Goal: Task Accomplishment & Management: Manage account settings

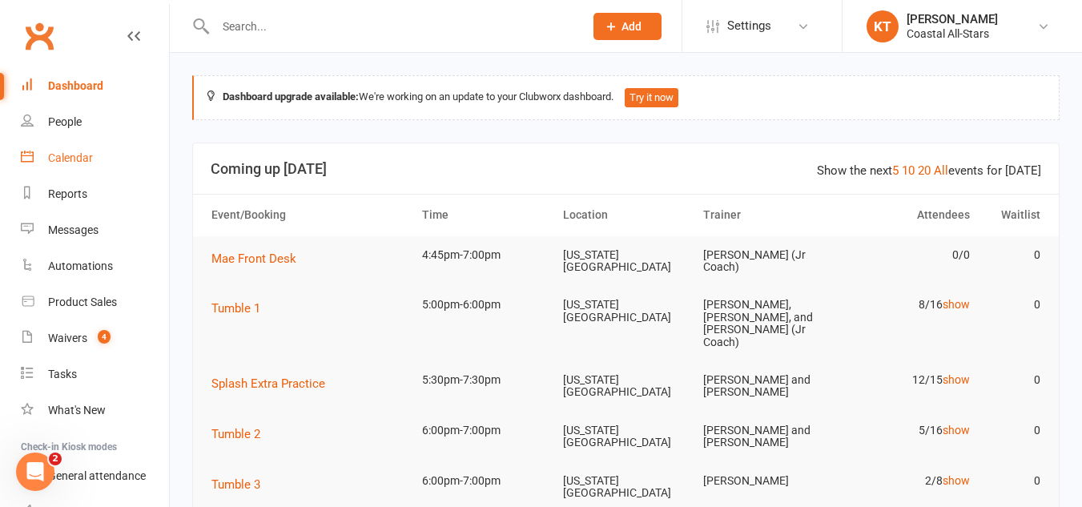
click at [46, 155] on link "Calendar" at bounding box center [95, 158] width 148 height 36
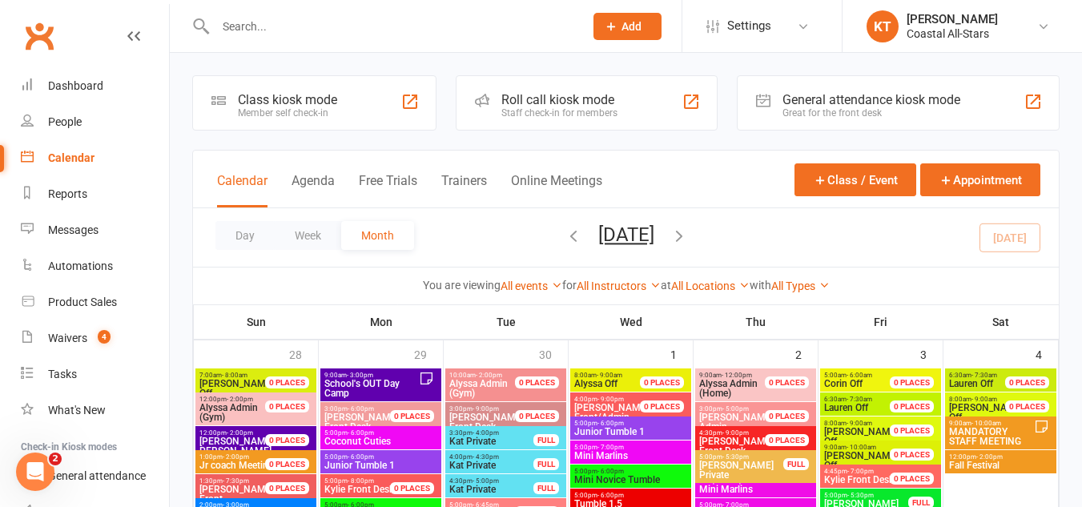
click at [260, 32] on input "text" at bounding box center [392, 26] width 362 height 22
type input "["
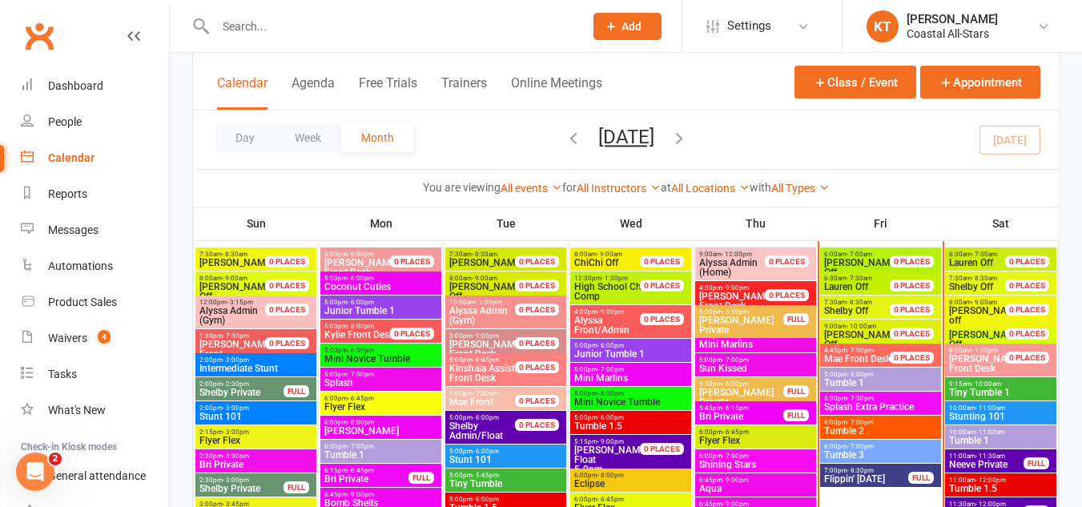
scroll to position [736, 0]
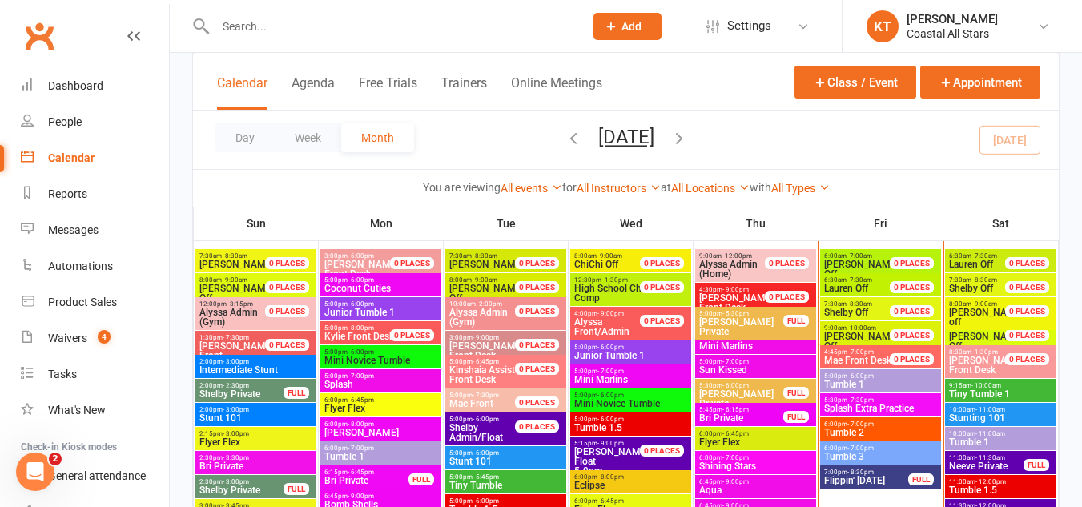
click at [837, 376] on span "5:00pm - 6:00pm" at bounding box center [880, 375] width 114 height 7
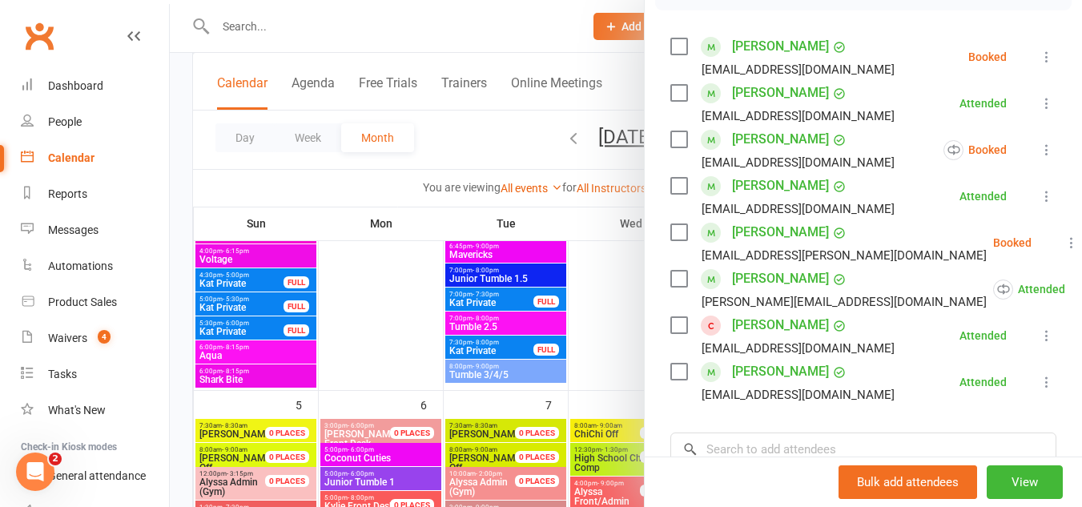
scroll to position [0, 0]
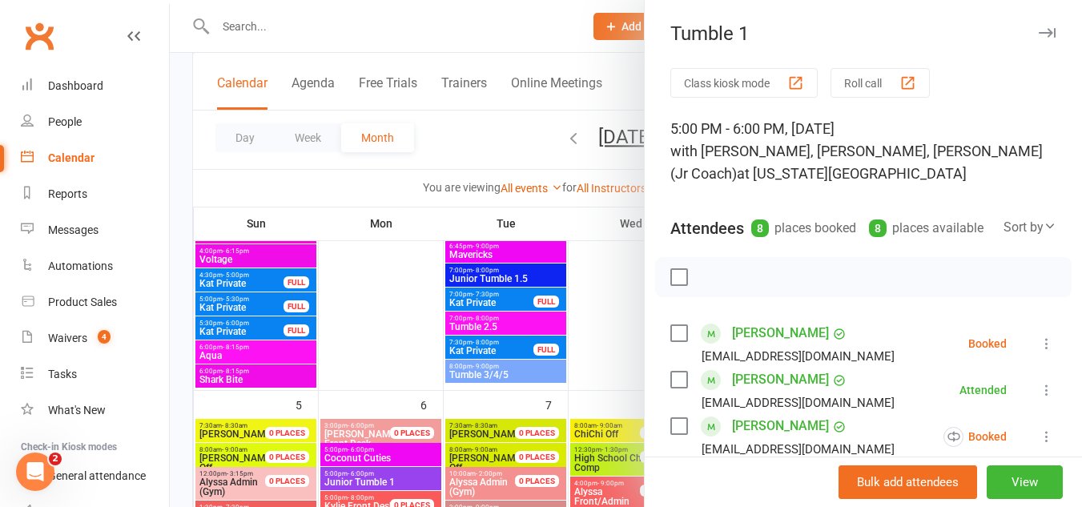
click at [1038, 33] on icon "button" at bounding box center [1046, 33] width 17 height 10
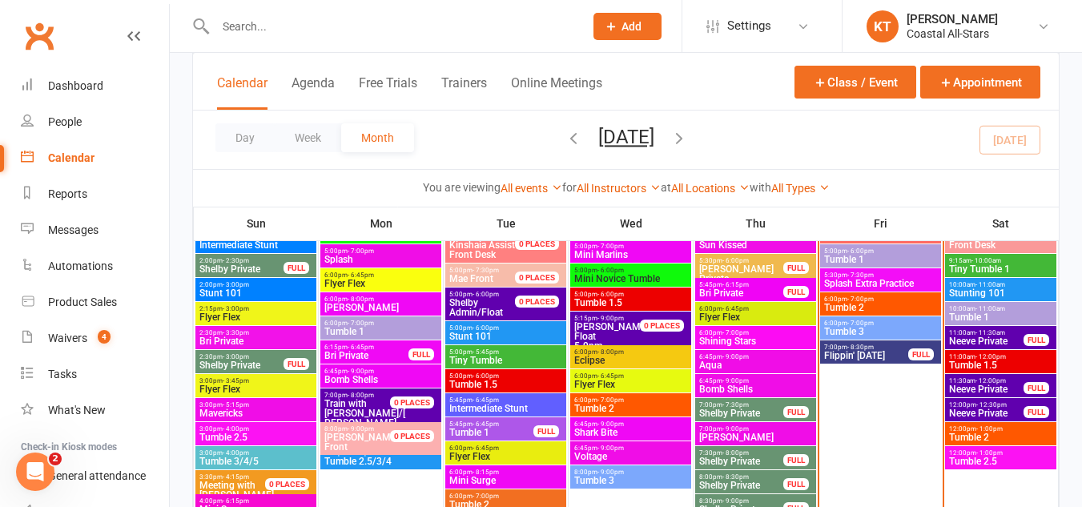
scroll to position [861, 0]
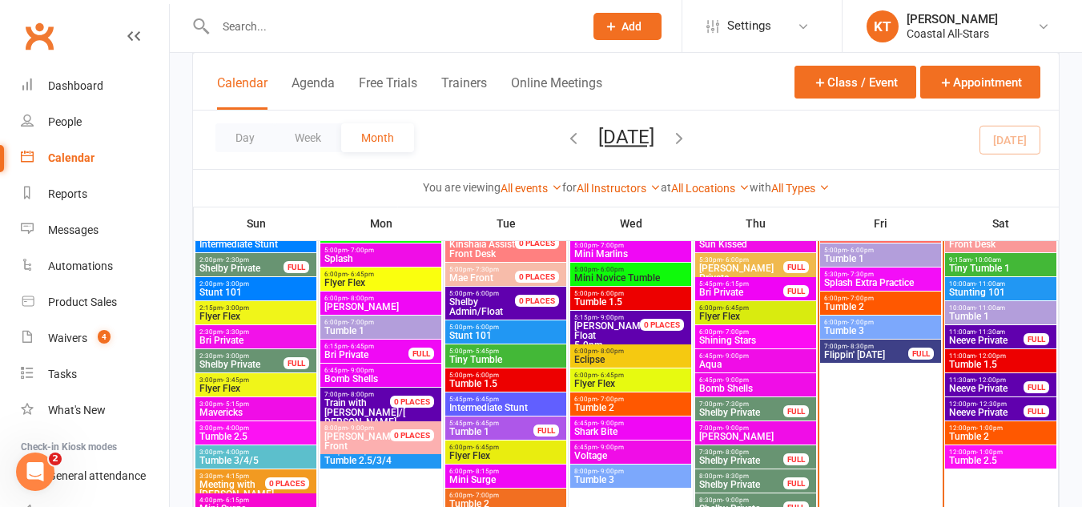
click at [870, 279] on span "Splash Extra Practice" at bounding box center [880, 283] width 114 height 10
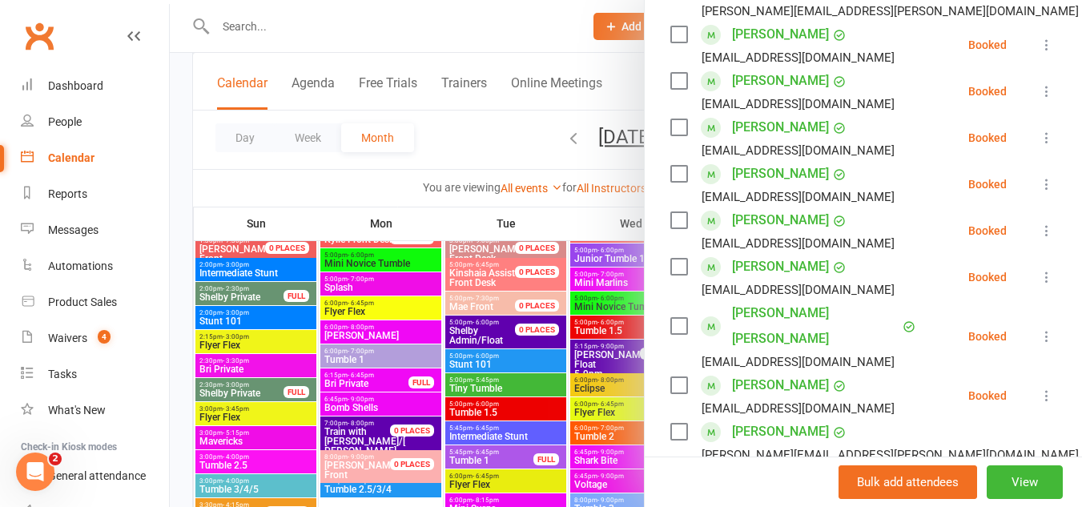
scroll to position [372, 0]
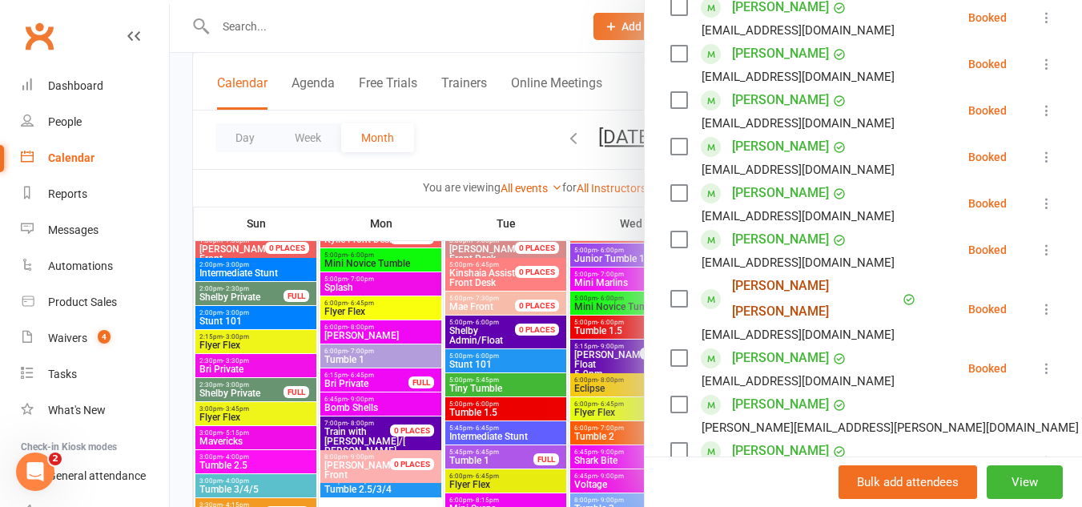
click at [759, 295] on link "Anna Mateus Bonet" at bounding box center [815, 298] width 167 height 51
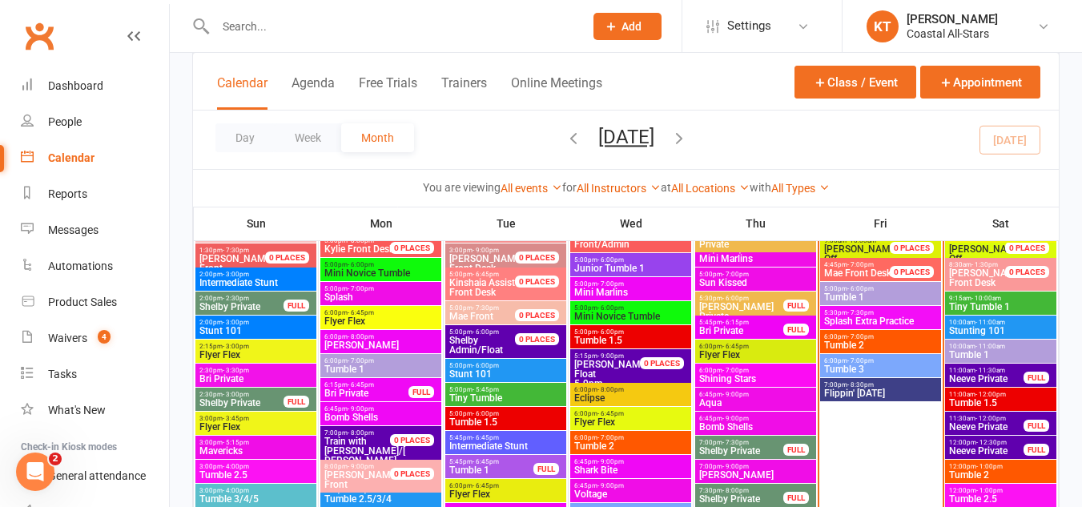
scroll to position [824, 0]
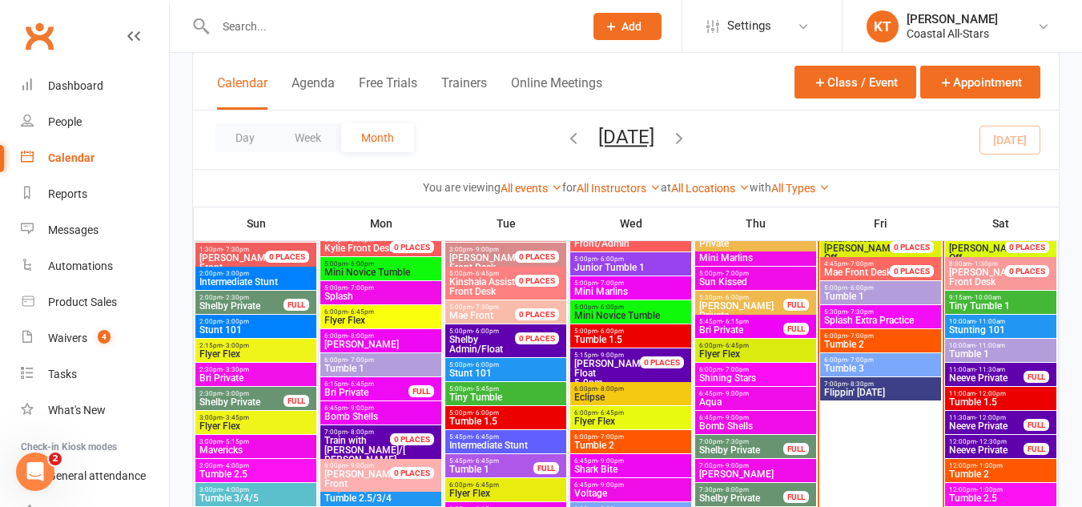
click at [899, 315] on span "Splash Extra Practice" at bounding box center [880, 320] width 114 height 10
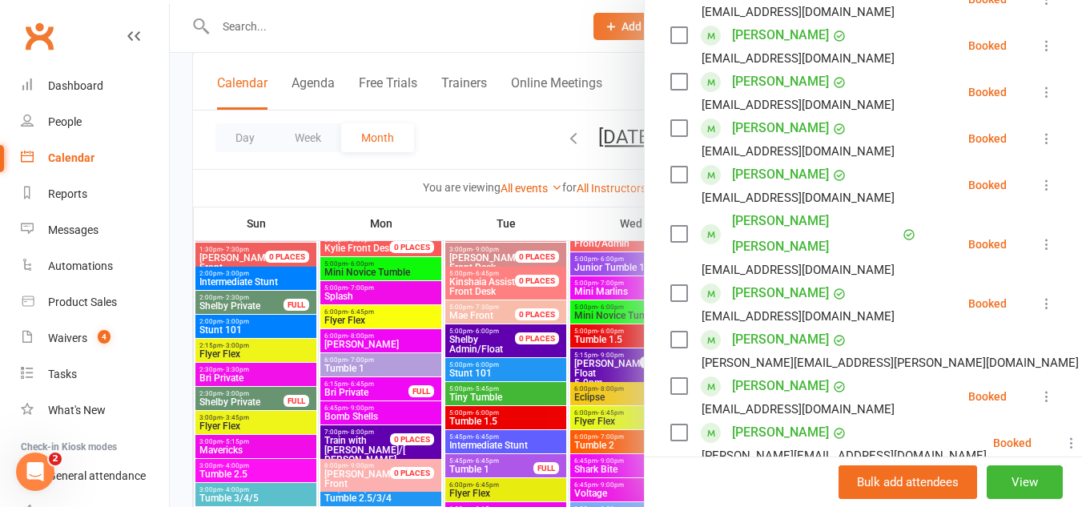
scroll to position [438, 0]
click at [798, 167] on link "Penelope Kreckman" at bounding box center [780, 174] width 97 height 26
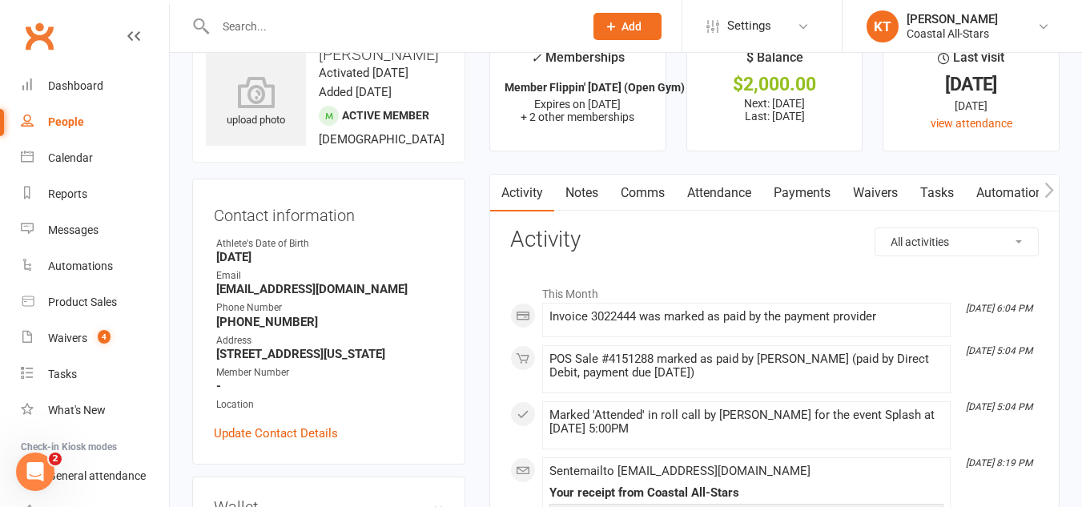
scroll to position [46, 0]
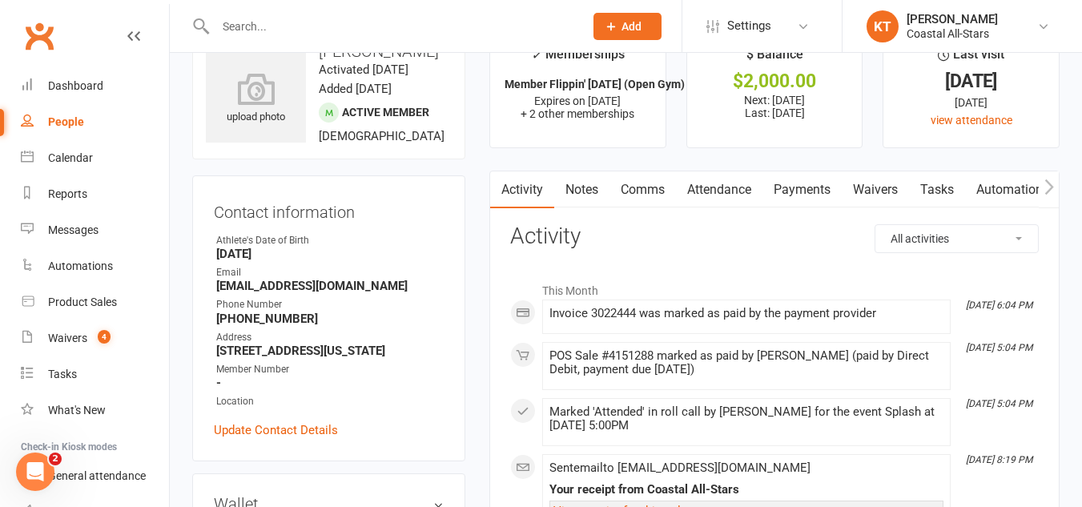
click at [807, 191] on link "Payments" at bounding box center [801, 189] width 79 height 37
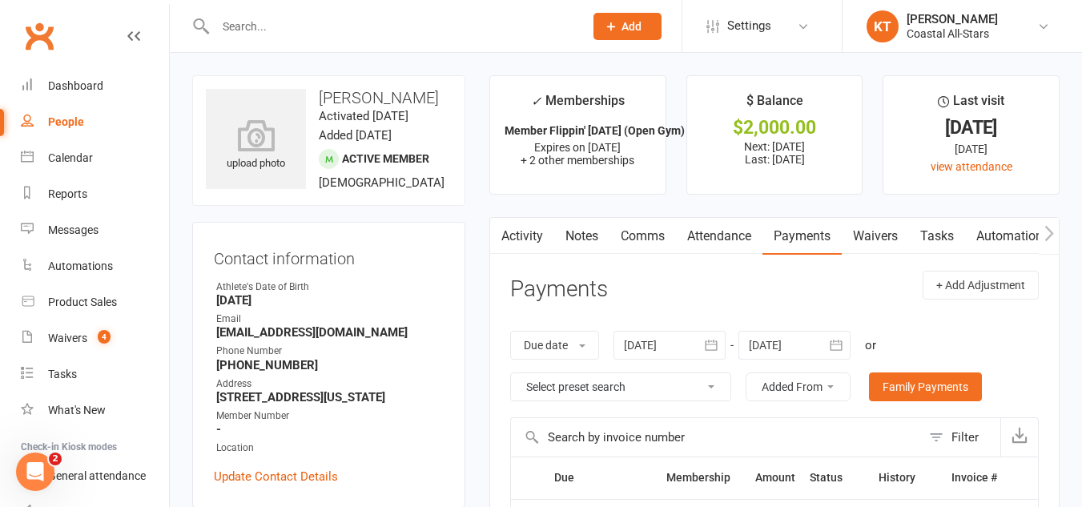
drag, startPoint x: 322, startPoint y: 94, endPoint x: 401, endPoint y: 126, distance: 85.8
drag, startPoint x: 401, startPoint y: 126, endPoint x: 345, endPoint y: 115, distance: 57.1
click at [345, 106] on h3 "Penelope Kreckman" at bounding box center [329, 98] width 246 height 18
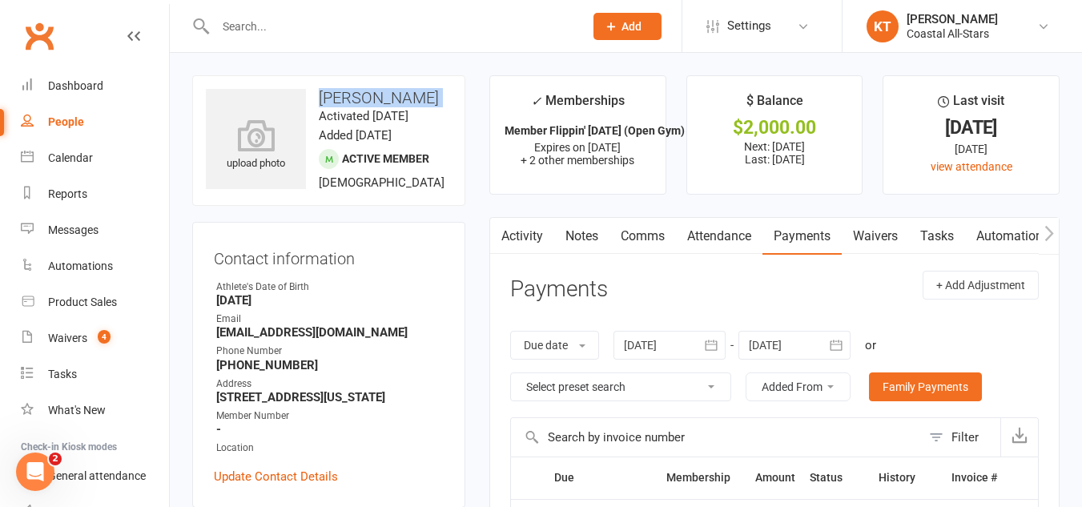
copy h3 "Penelope Kreckman"
click at [53, 310] on link "Product Sales" at bounding box center [95, 302] width 148 height 36
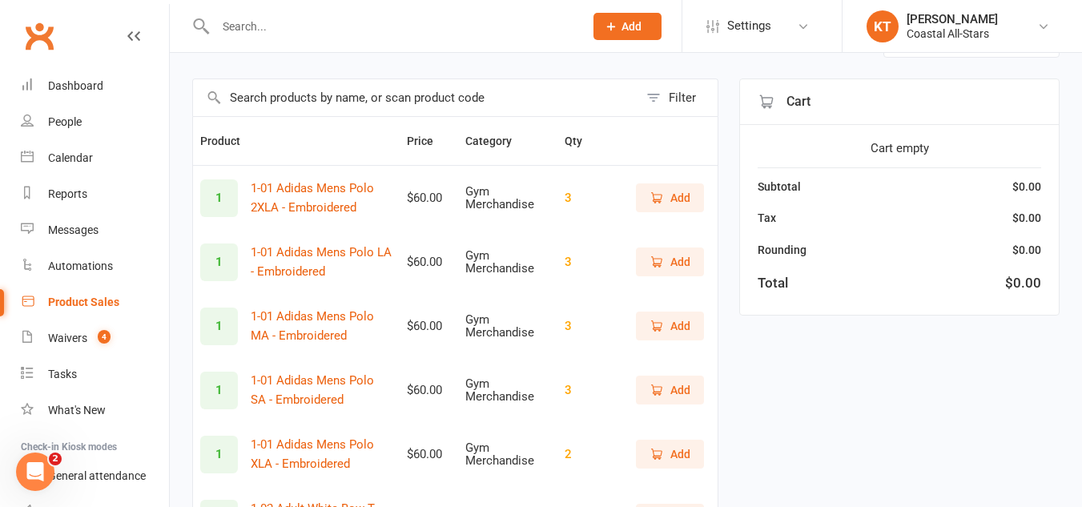
scroll to position [102, 0]
click at [363, 99] on input "text" at bounding box center [415, 98] width 445 height 37
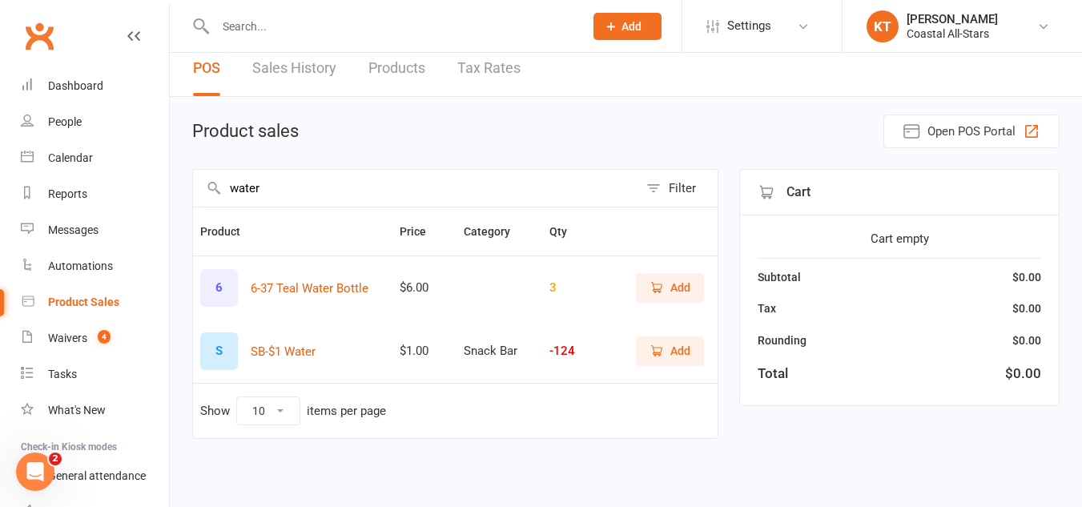
scroll to position [12, 0]
type input "water"
click at [670, 355] on span "Add" at bounding box center [680, 351] width 20 height 18
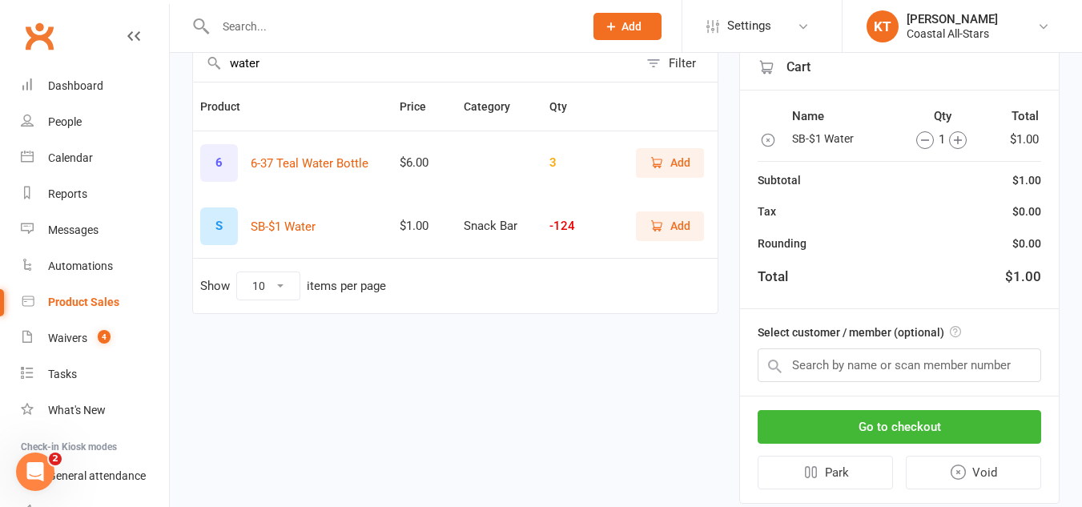
scroll to position [138, 0]
click at [853, 379] on input "text" at bounding box center [898, 364] width 283 height 34
drag, startPoint x: 853, startPoint y: 379, endPoint x: 781, endPoint y: 350, distance: 76.9
paste input "Penelope Kreckman"
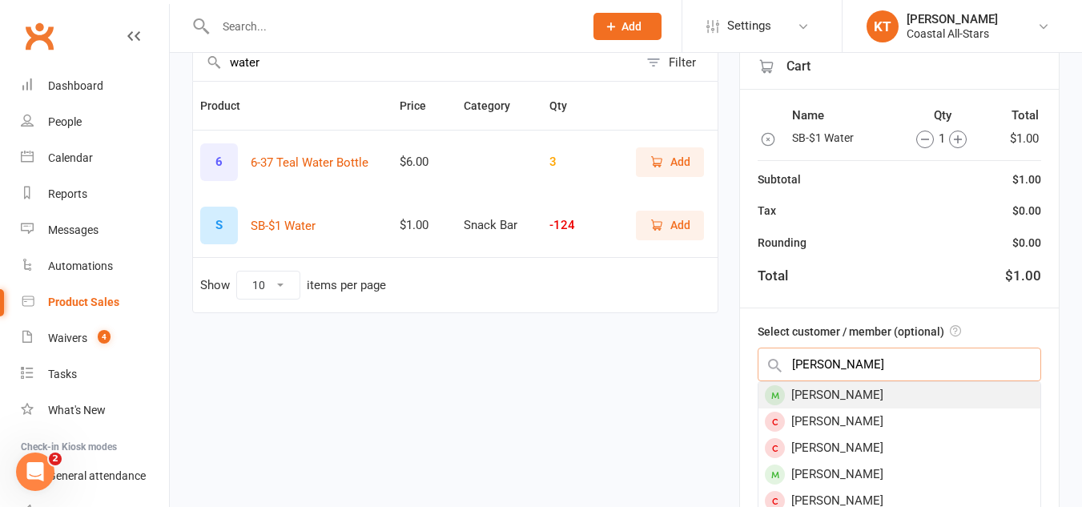
type input "Penelope Kreckman"
click at [875, 401] on div "Penelope Kreckman" at bounding box center [899, 395] width 282 height 26
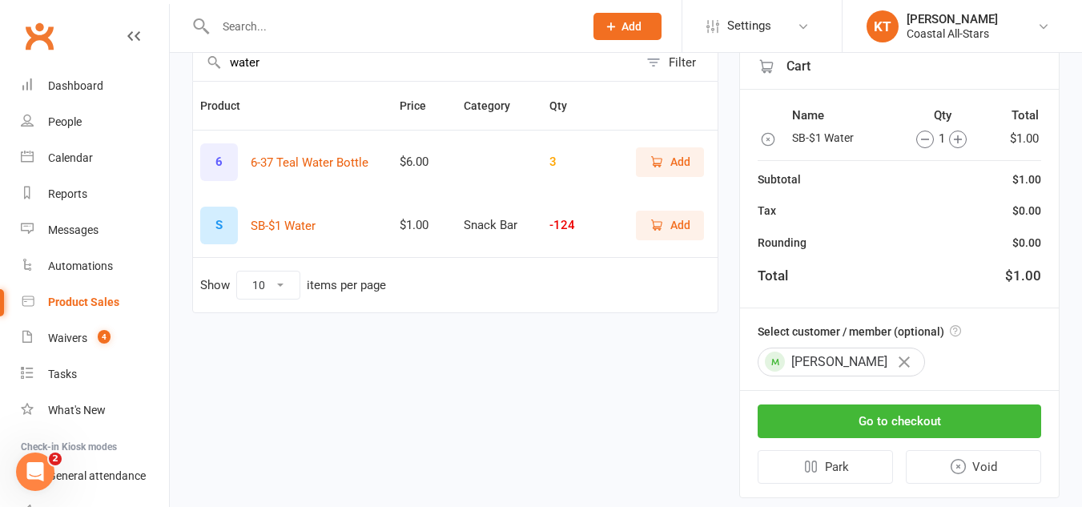
scroll to position [175, 0]
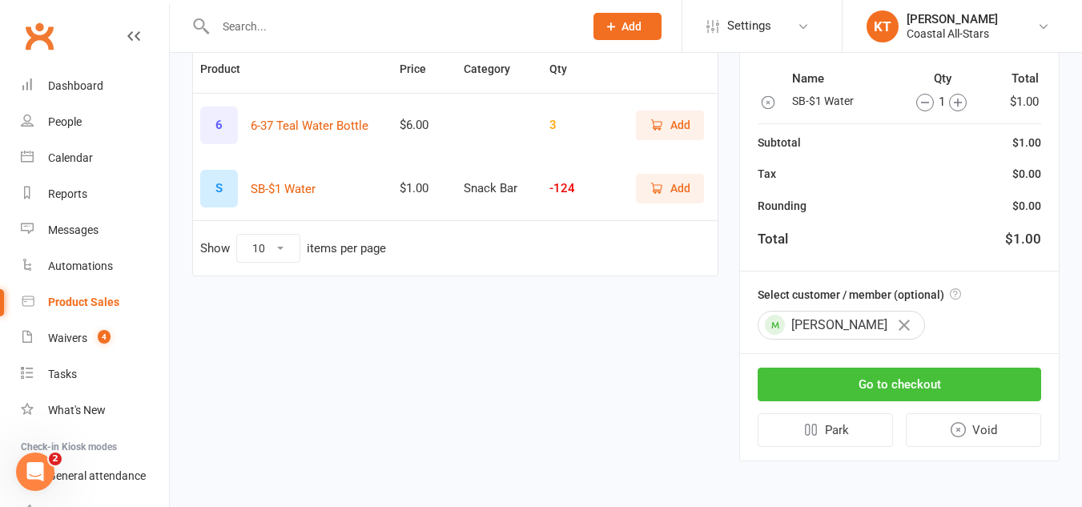
click at [852, 382] on button "Go to checkout" at bounding box center [898, 384] width 283 height 34
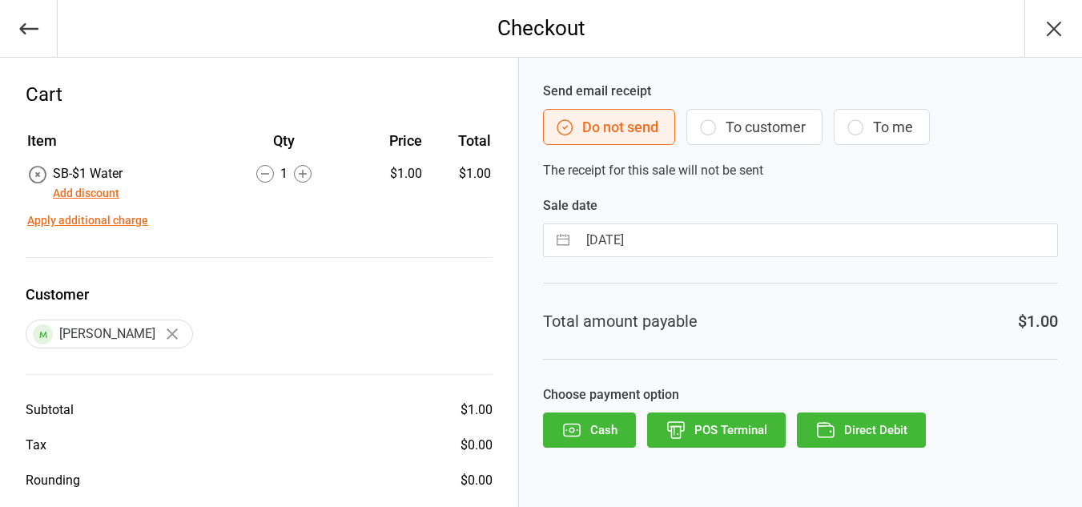
click at [885, 131] on button "To me" at bounding box center [881, 127] width 96 height 36
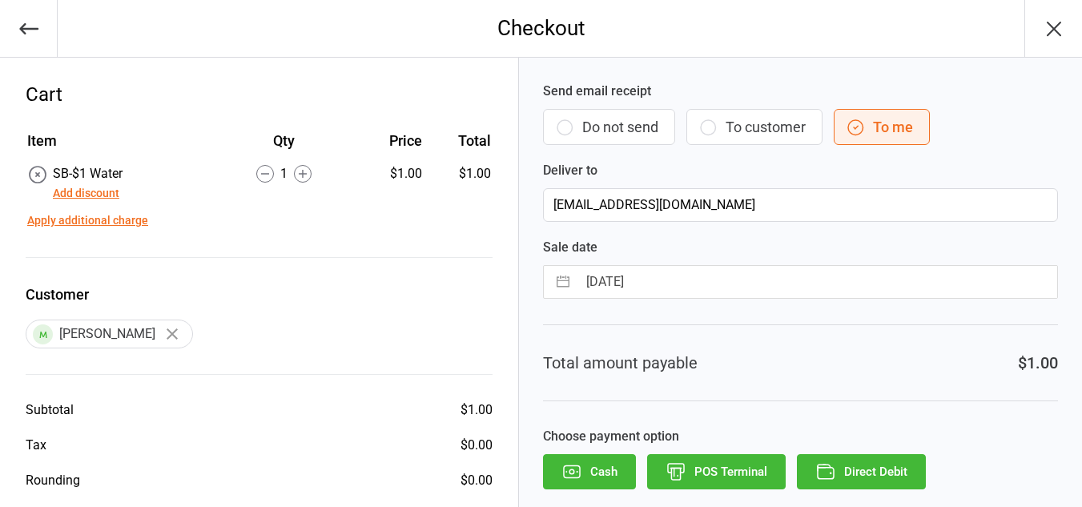
click at [785, 115] on button "To customer" at bounding box center [754, 127] width 136 height 36
type input "karav820@aol.com"
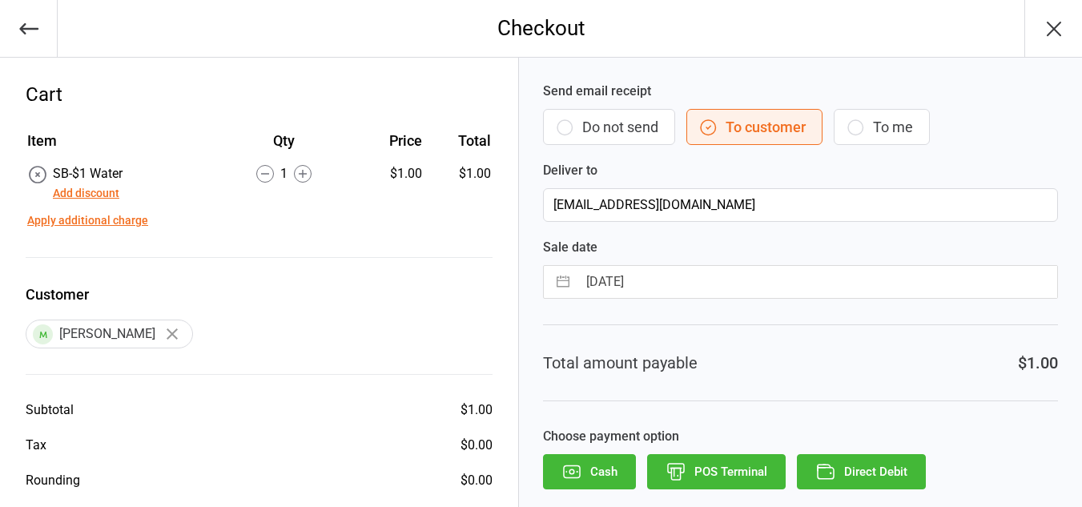
click at [833, 477] on icon "button" at bounding box center [825, 471] width 21 height 21
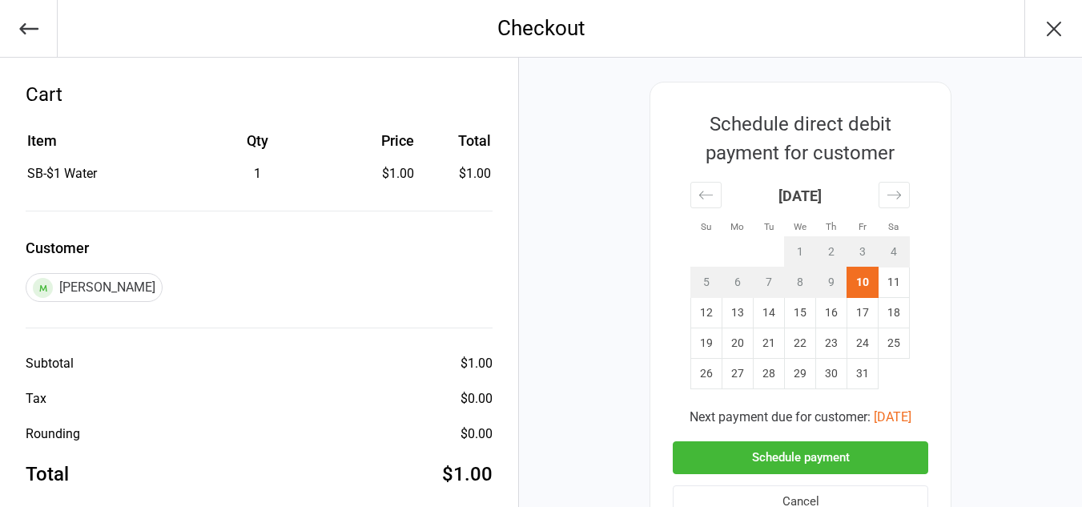
click at [772, 462] on button "Schedule payment" at bounding box center [799, 457] width 255 height 33
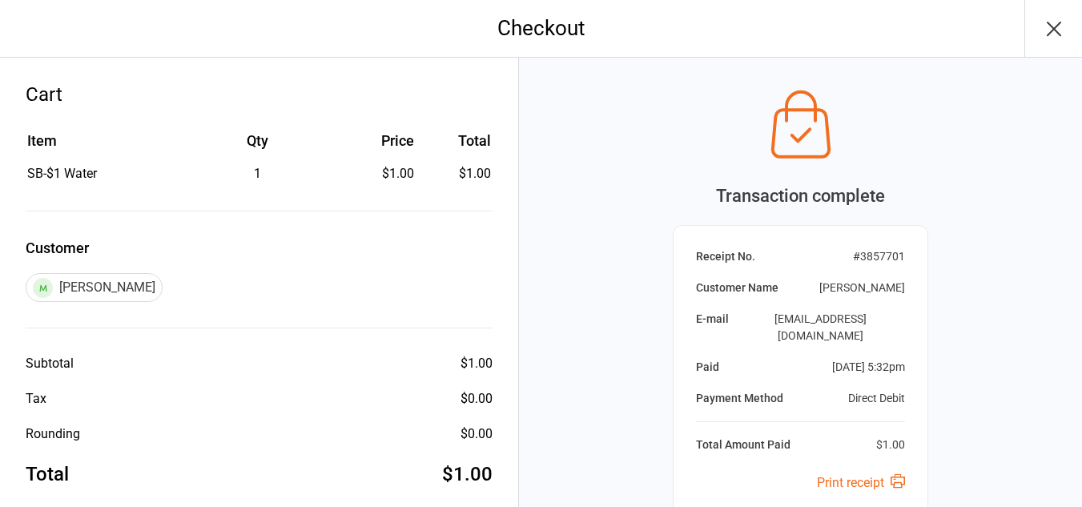
click at [1061, 28] on icon "button" at bounding box center [1054, 29] width 26 height 26
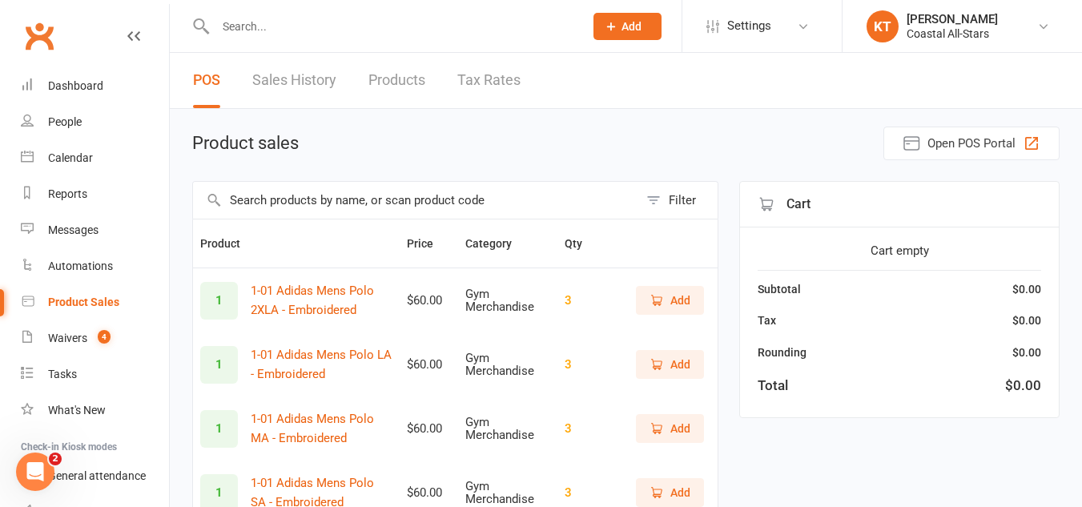
click at [287, 207] on input "text" at bounding box center [415, 200] width 445 height 37
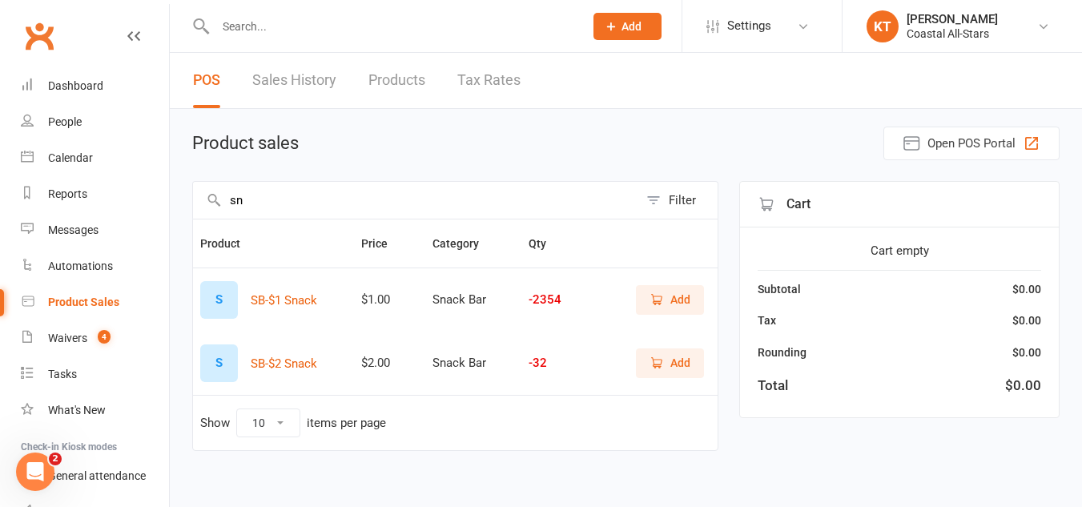
type input "s"
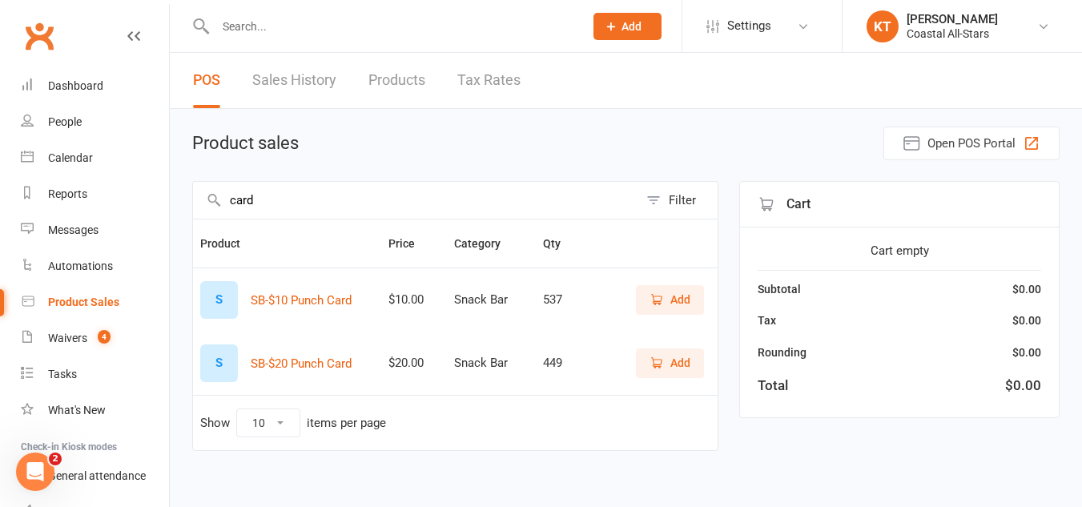
type input "card"
click at [682, 301] on span "Add" at bounding box center [680, 300] width 20 height 18
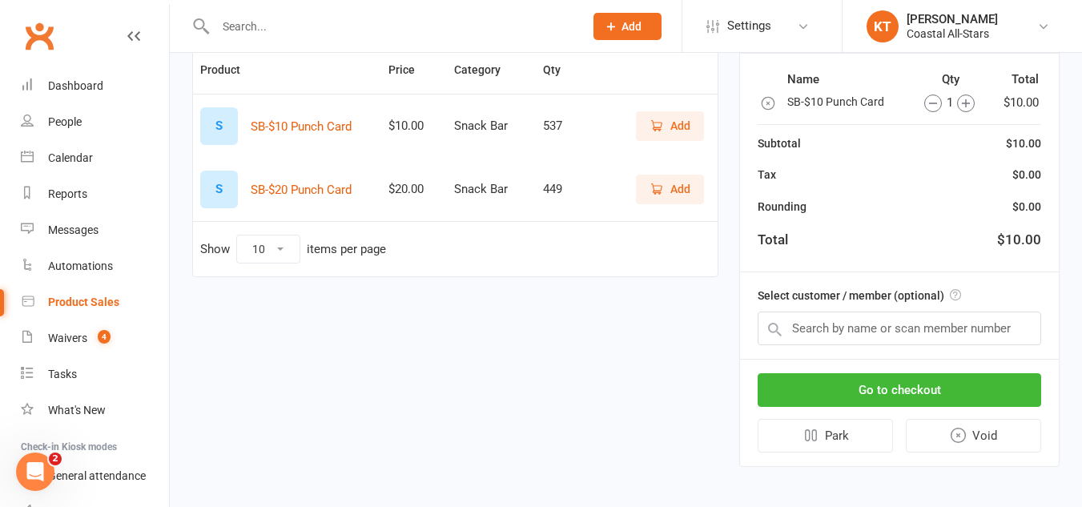
scroll to position [175, 0]
click at [908, 345] on div "Select customer / member (optional)" at bounding box center [899, 314] width 319 height 86
click at [906, 332] on input "text" at bounding box center [898, 328] width 283 height 34
type input "V"
paste input "Raider Townsend"
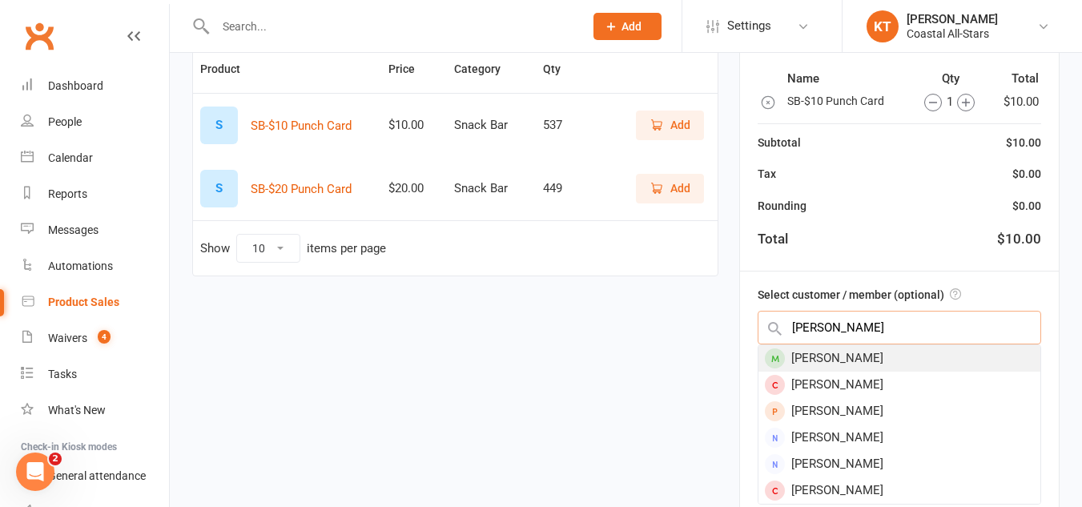
type input "Raider Townsend"
click at [872, 353] on div "Raider Townsend" at bounding box center [899, 358] width 282 height 26
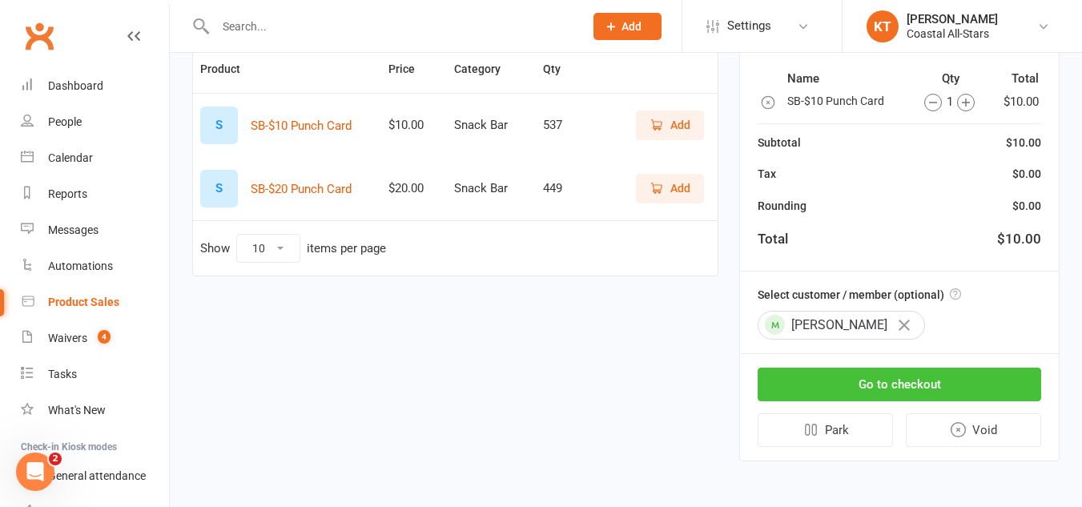
click at [868, 395] on button "Go to checkout" at bounding box center [898, 384] width 283 height 34
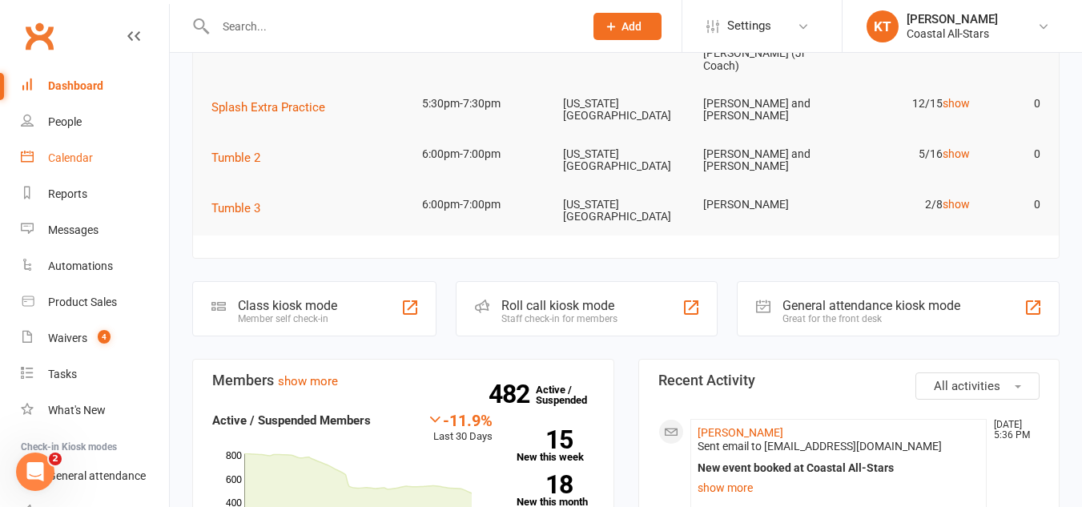
click at [82, 161] on div "Calendar" at bounding box center [70, 157] width 45 height 13
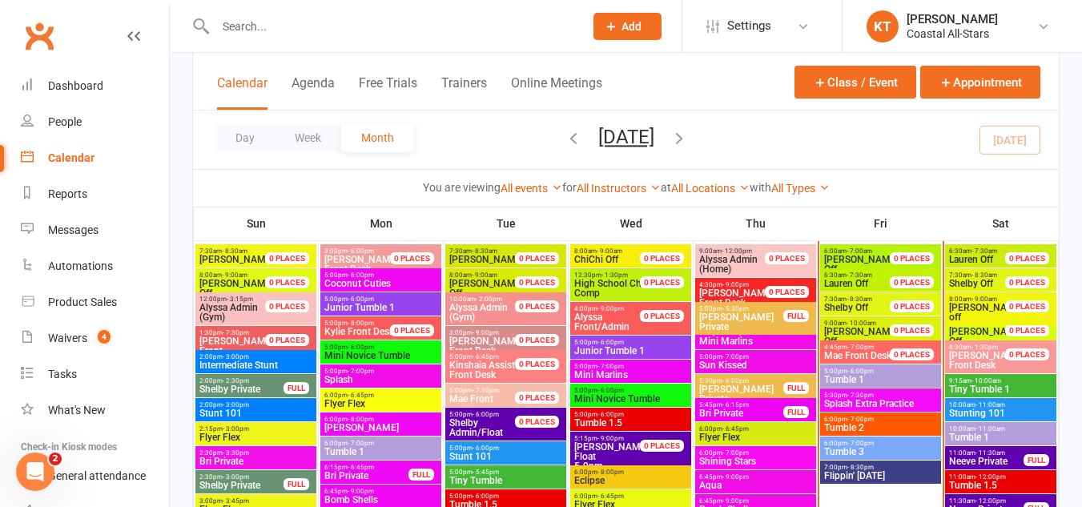
scroll to position [738, 0]
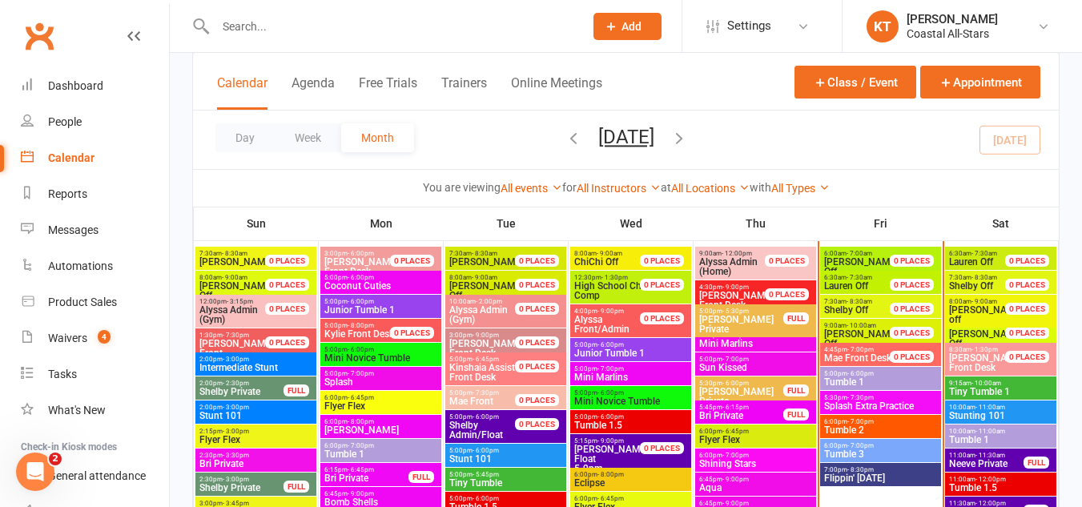
click at [883, 397] on span "5:30pm - 7:30pm" at bounding box center [880, 397] width 114 height 7
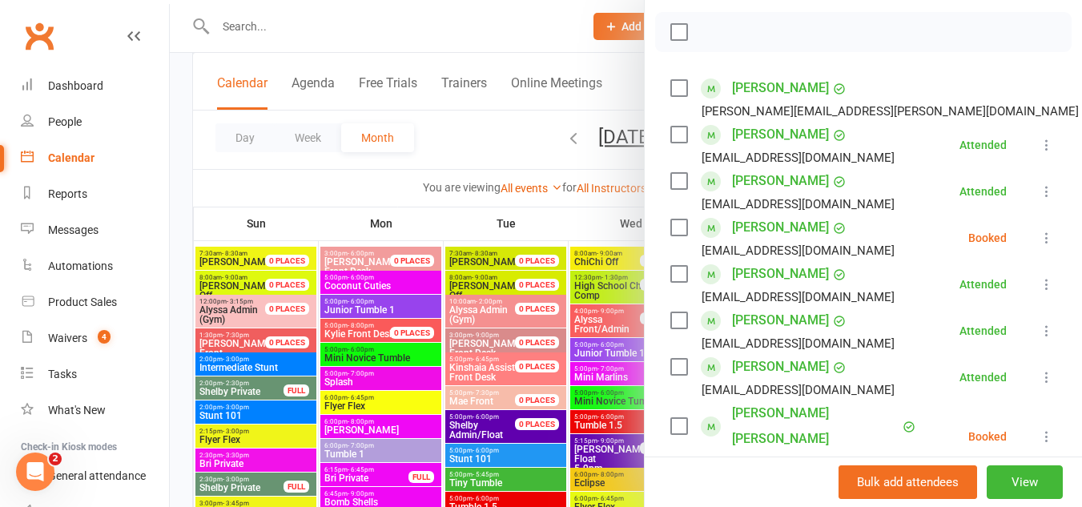
scroll to position [244, 0]
click at [1011, 101] on li "Catalina Beltran beltran.aimee@gmail.com Booked More info Remove Check in Mark …" at bounding box center [863, 99] width 386 height 46
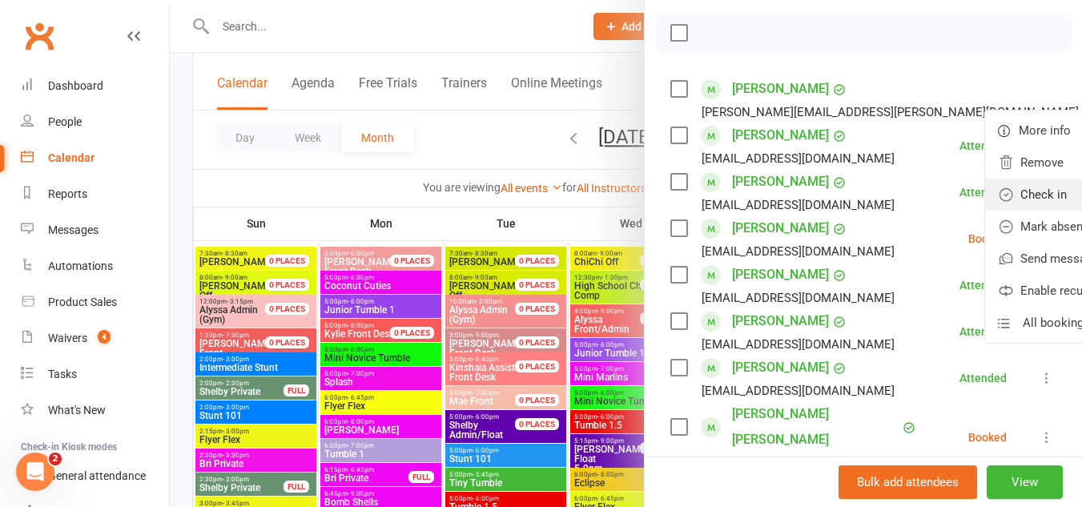
click at [985, 186] on link "Check in" at bounding box center [1078, 195] width 187 height 32
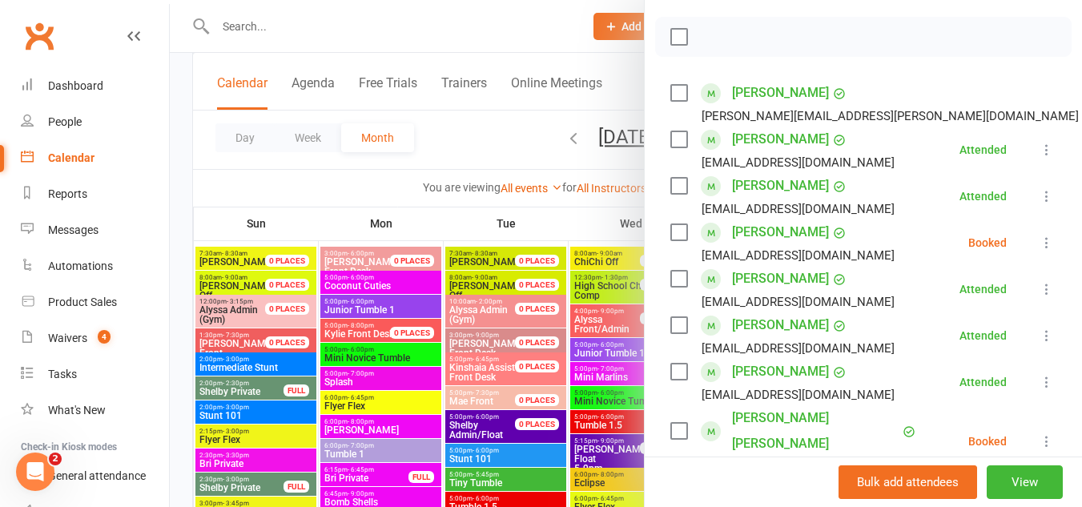
scroll to position [233, 0]
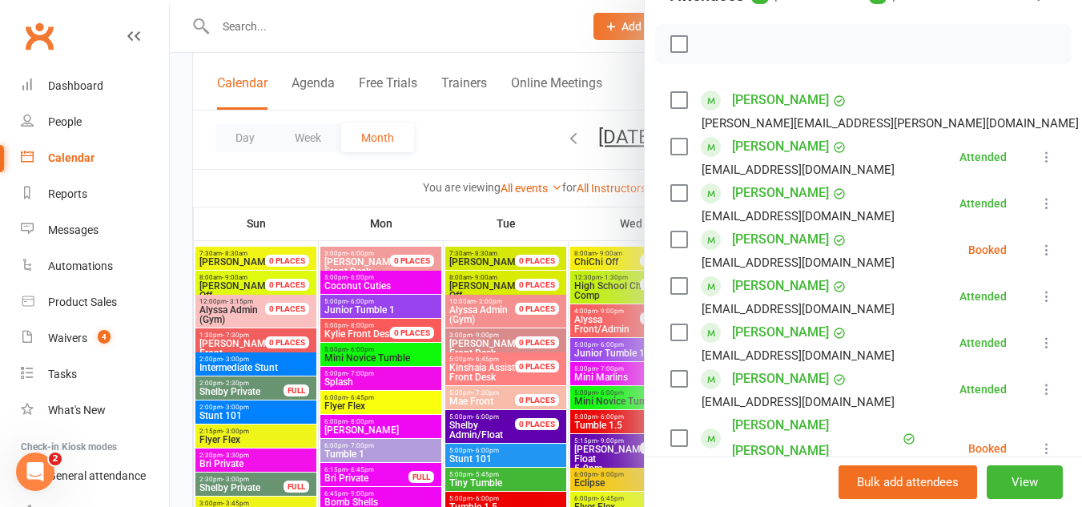
click at [1038, 245] on icon at bounding box center [1046, 250] width 16 height 16
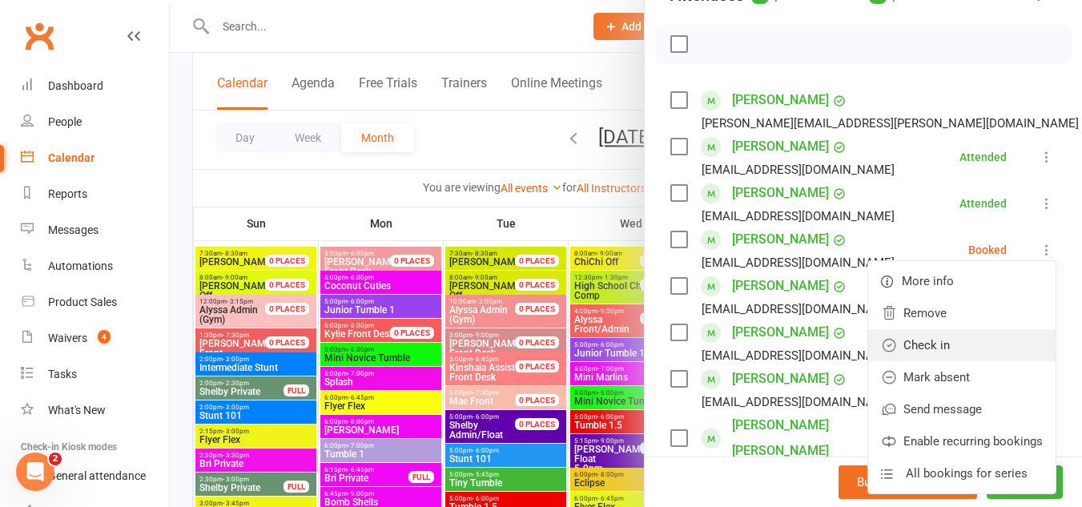
click at [906, 347] on link "Check in" at bounding box center [961, 345] width 187 height 32
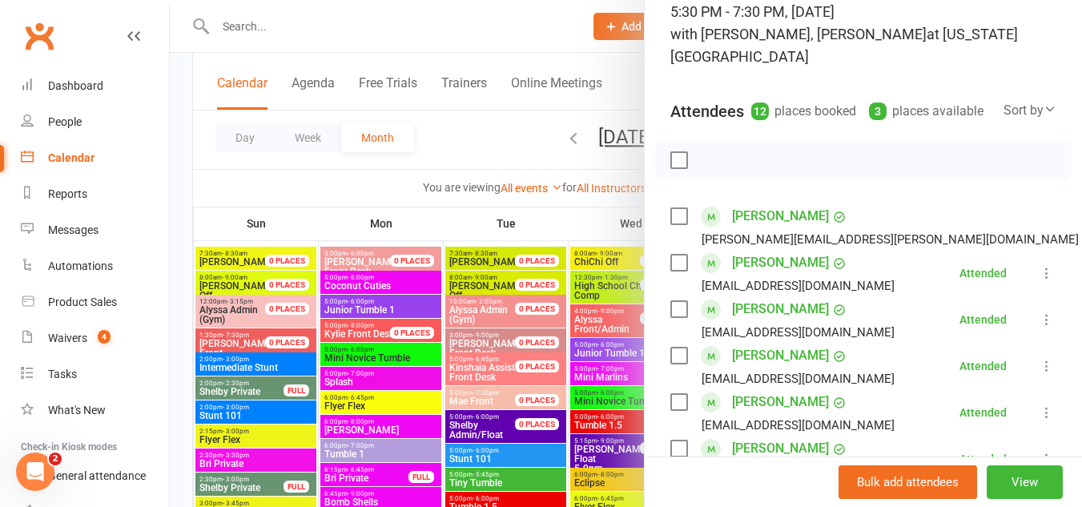
scroll to position [0, 0]
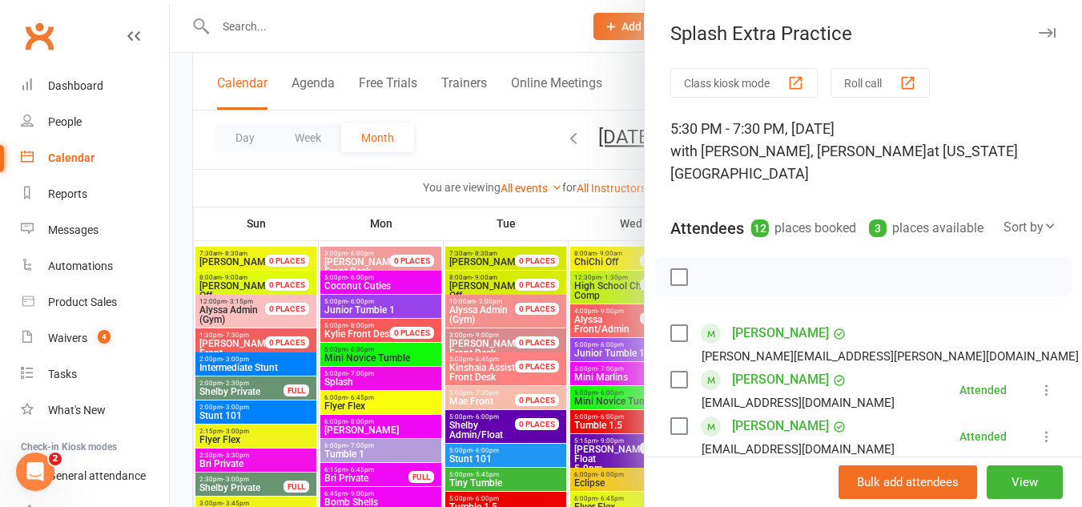
drag, startPoint x: 1017, startPoint y: 19, endPoint x: 1024, endPoint y: 26, distance: 10.2
click at [1024, 26] on div "Splash Extra Practice Class kiosk mode Roll call 5:30 PM - 7:30 PM, Friday, Oct…" at bounding box center [863, 253] width 438 height 507
click at [1038, 37] on icon "button" at bounding box center [1046, 33] width 17 height 10
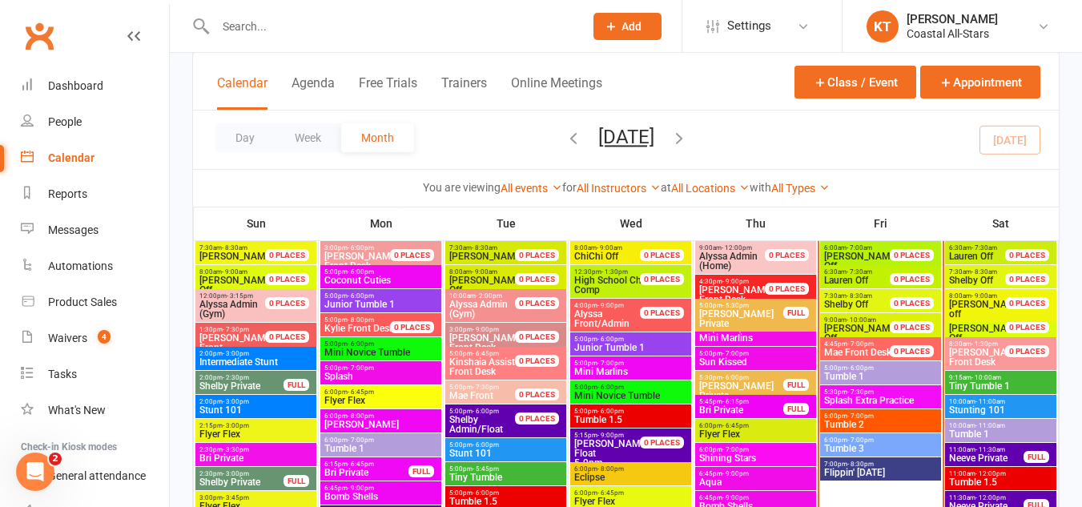
scroll to position [744, 0]
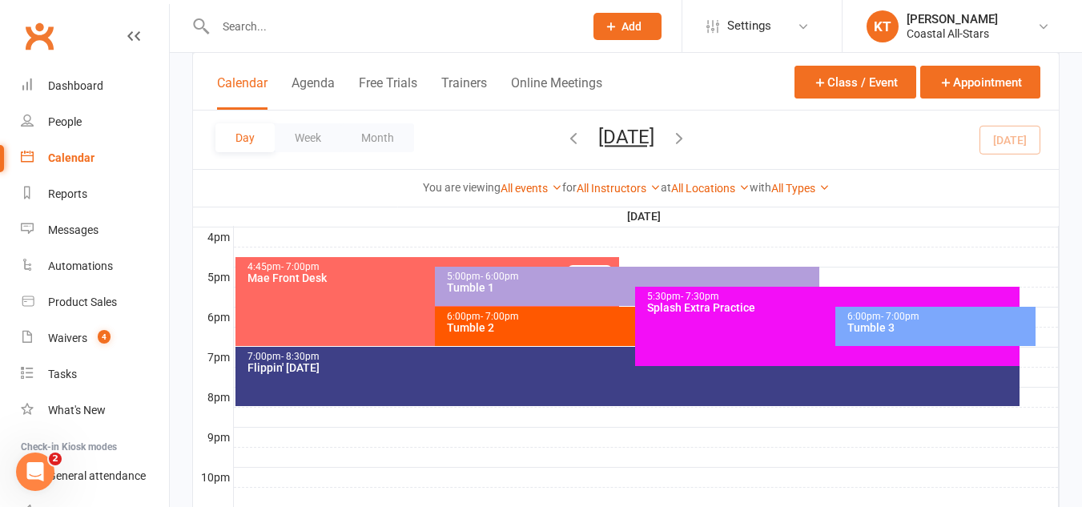
scroll to position [736, 0]
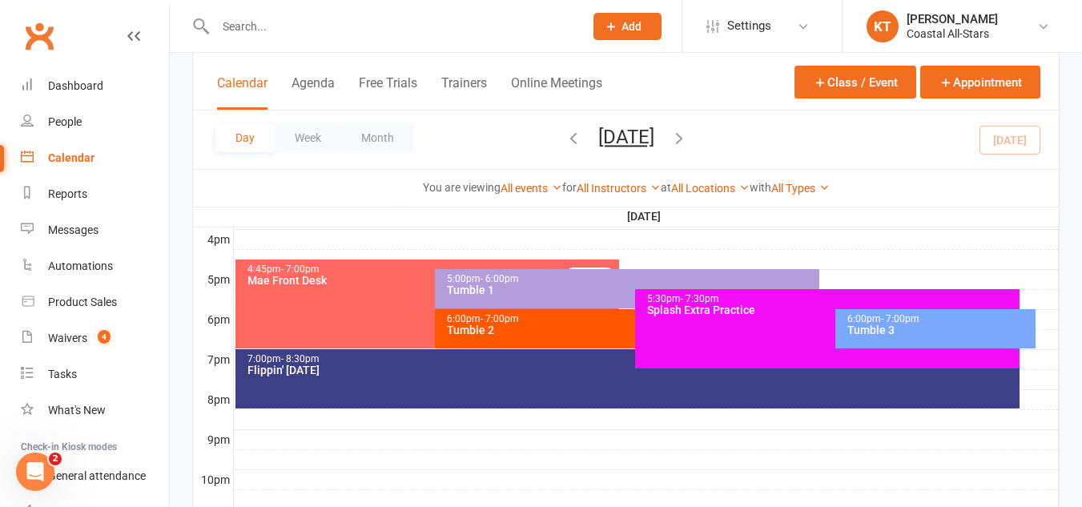
click at [508, 279] on span "- 6:00pm" at bounding box center [499, 278] width 38 height 11
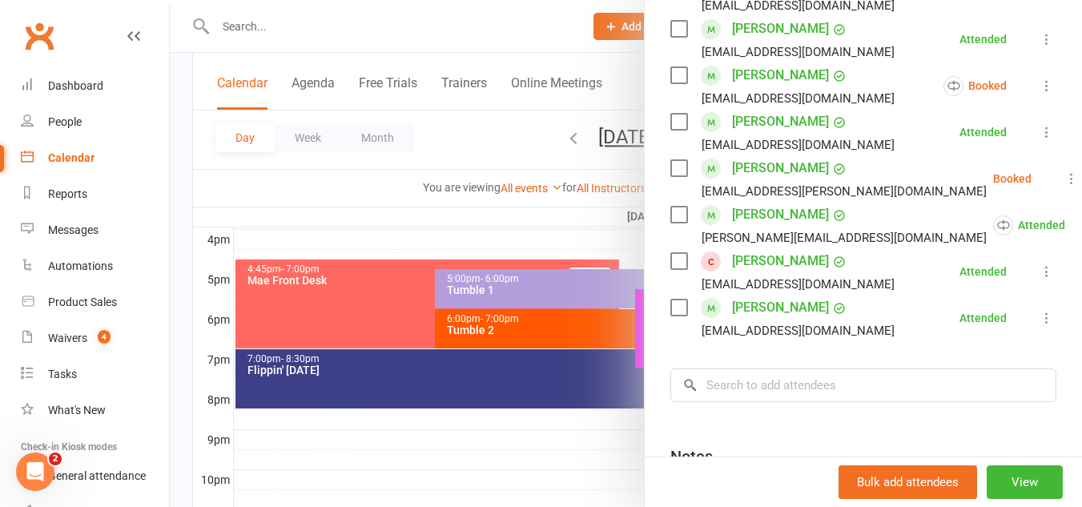
scroll to position [349, 0]
click at [538, 332] on div at bounding box center [626, 253] width 912 height 507
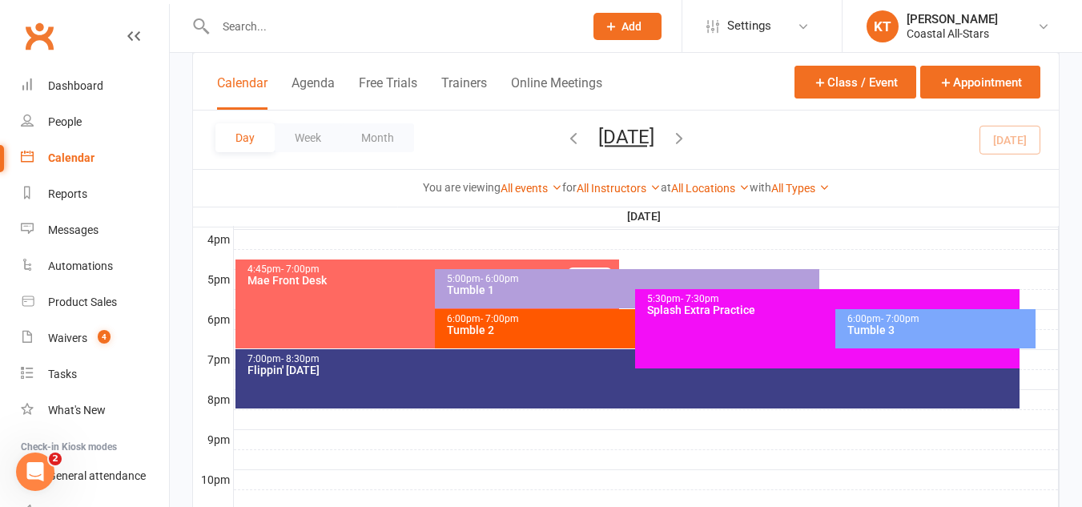
click at [538, 332] on div "Tumble 2" at bounding box center [631, 329] width 370 height 11
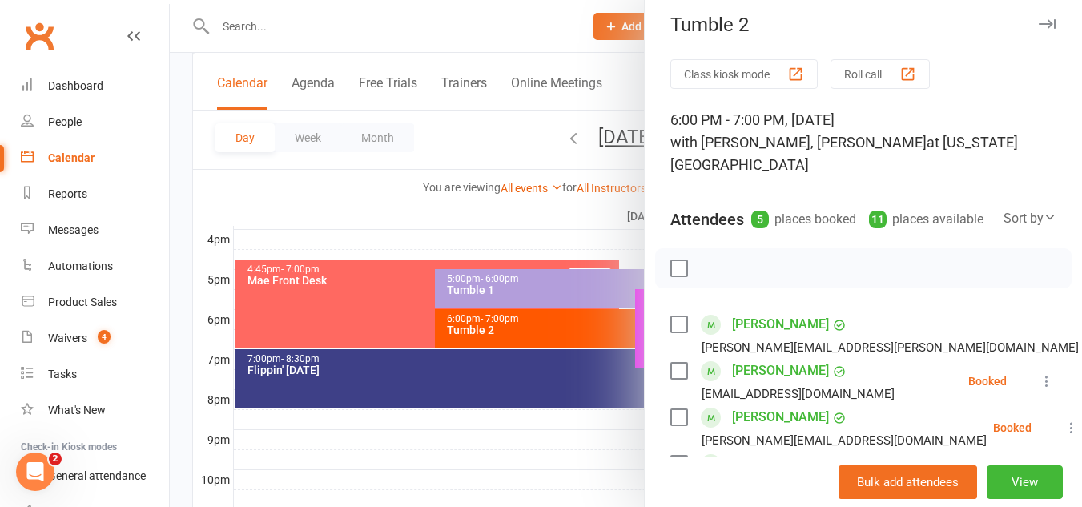
scroll to position [0, 0]
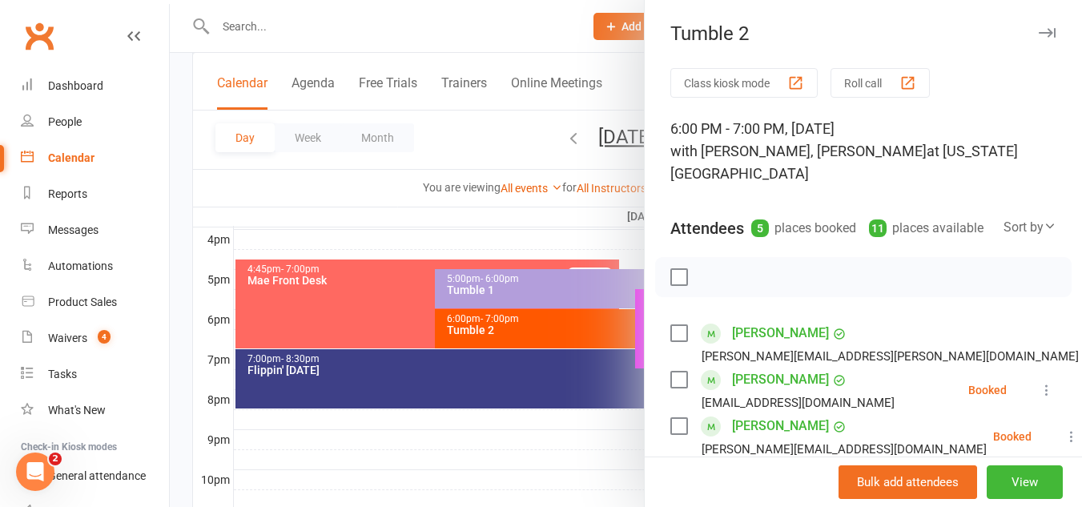
click at [813, 283] on div at bounding box center [863, 277] width 416 height 40
click at [1038, 31] on icon "button" at bounding box center [1046, 33] width 17 height 10
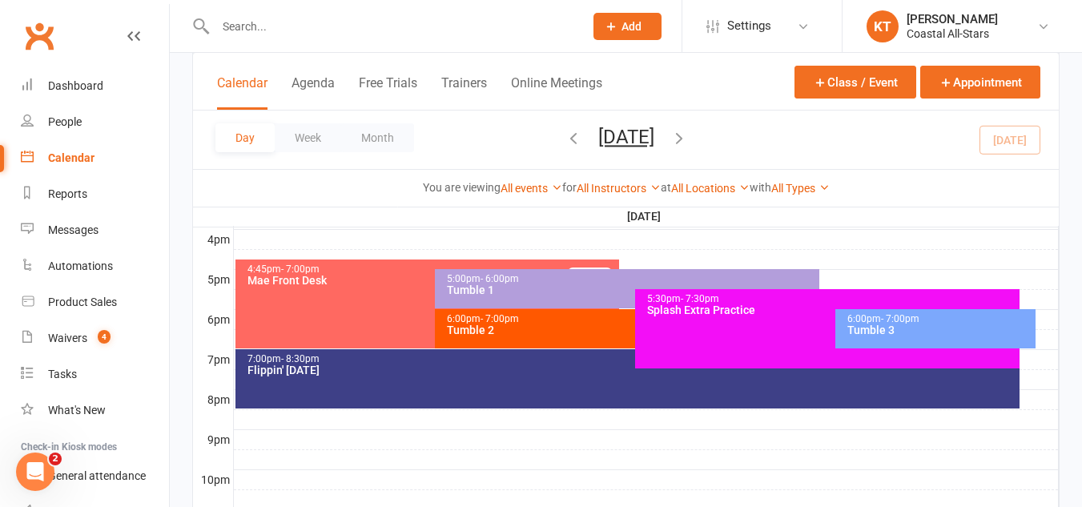
click at [773, 335] on div "5:30pm - 7:30pm Splash Extra Practice" at bounding box center [827, 328] width 384 height 79
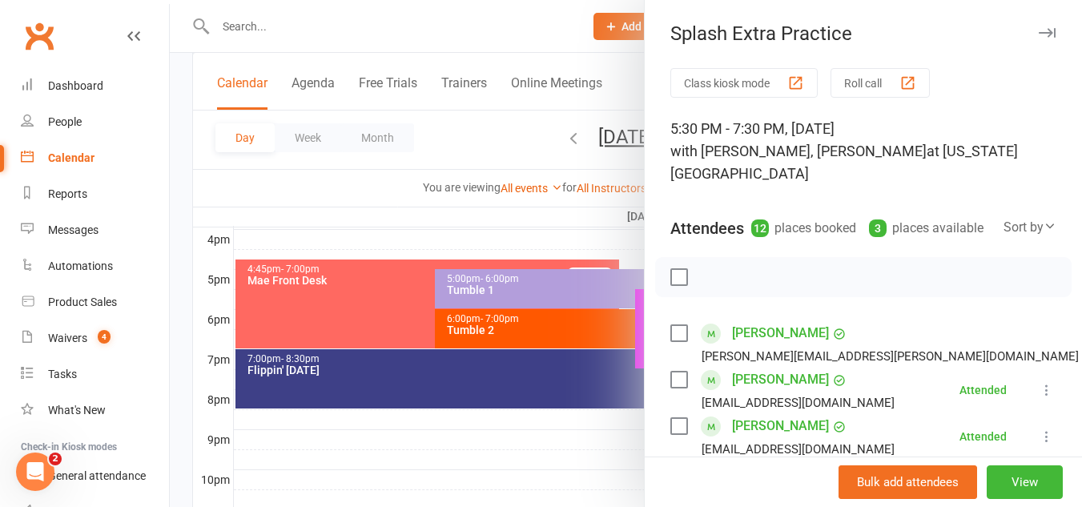
click at [69, 157] on div "Calendar" at bounding box center [71, 157] width 46 height 13
click at [70, 153] on div "Calendar" at bounding box center [71, 157] width 46 height 13
click at [1038, 31] on icon "button" at bounding box center [1046, 33] width 17 height 10
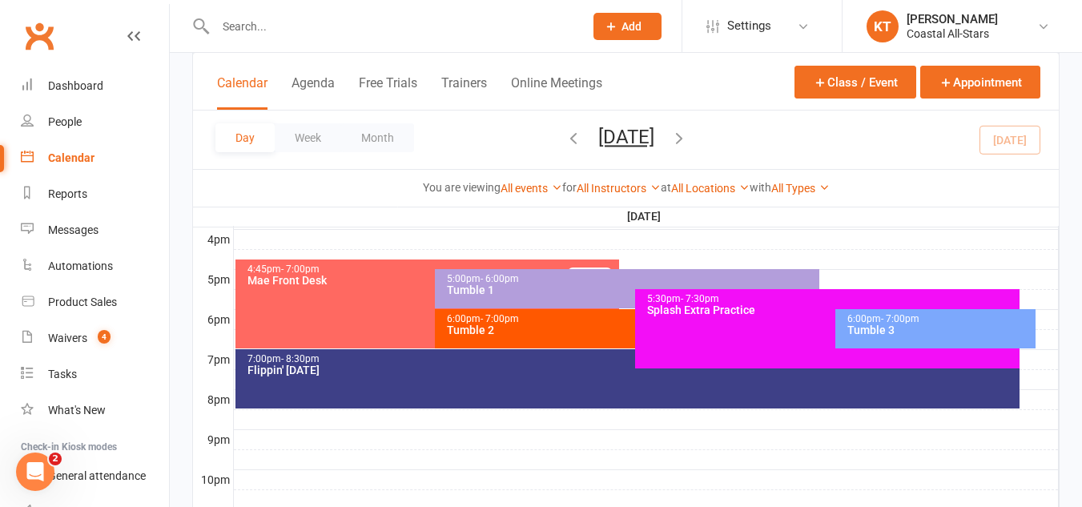
click at [712, 374] on div "Flippin' [DATE]" at bounding box center [632, 369] width 770 height 11
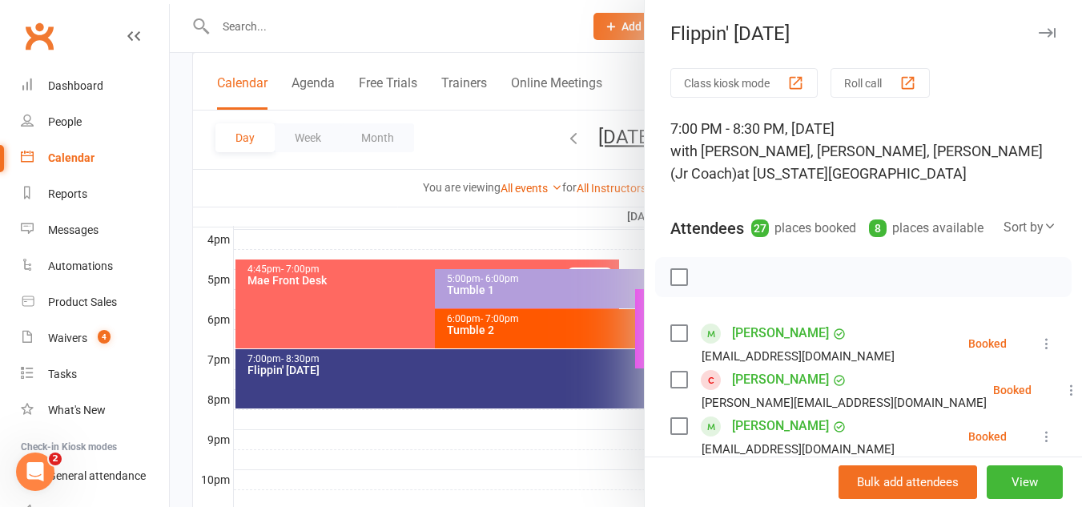
click at [1038, 30] on icon "button" at bounding box center [1046, 33] width 17 height 10
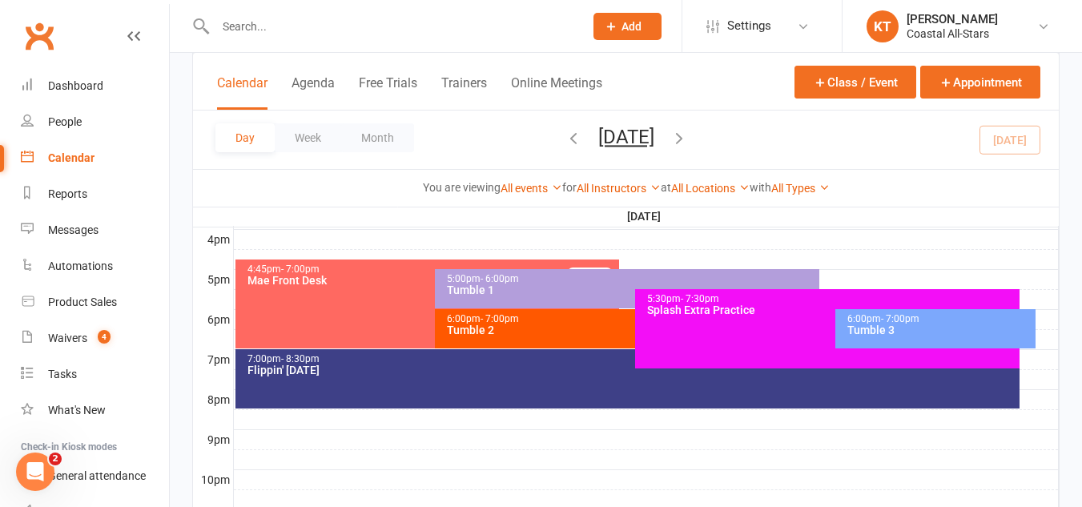
click at [474, 380] on div "7:00pm - 8:30pm Flippin' Friday" at bounding box center [627, 378] width 785 height 59
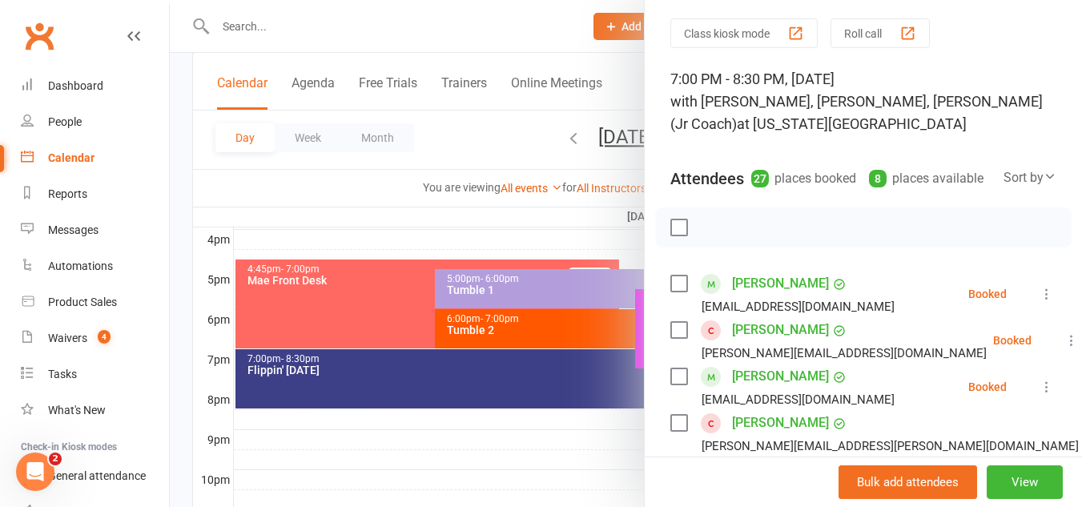
scroll to position [15, 0]
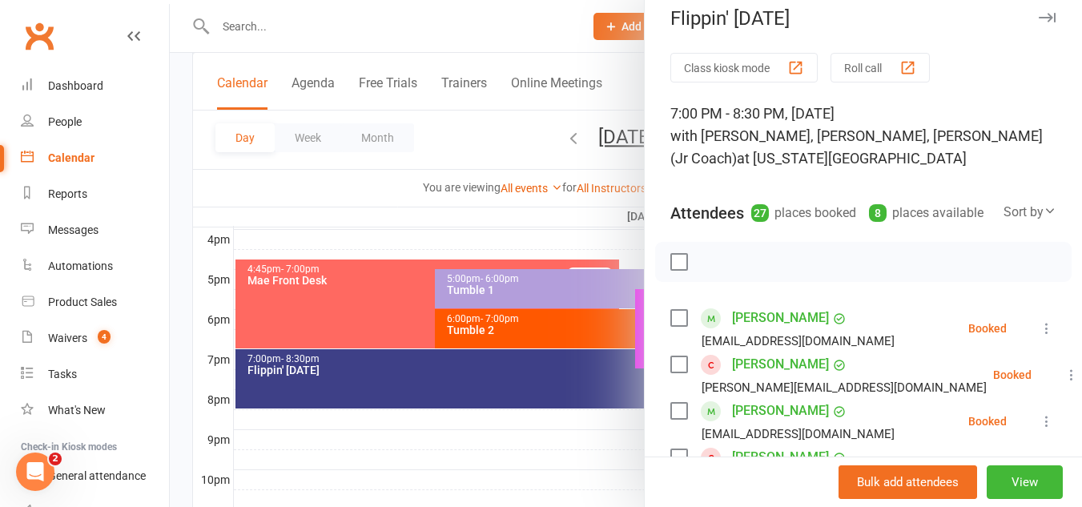
click at [1038, 16] on icon "button" at bounding box center [1046, 18] width 17 height 10
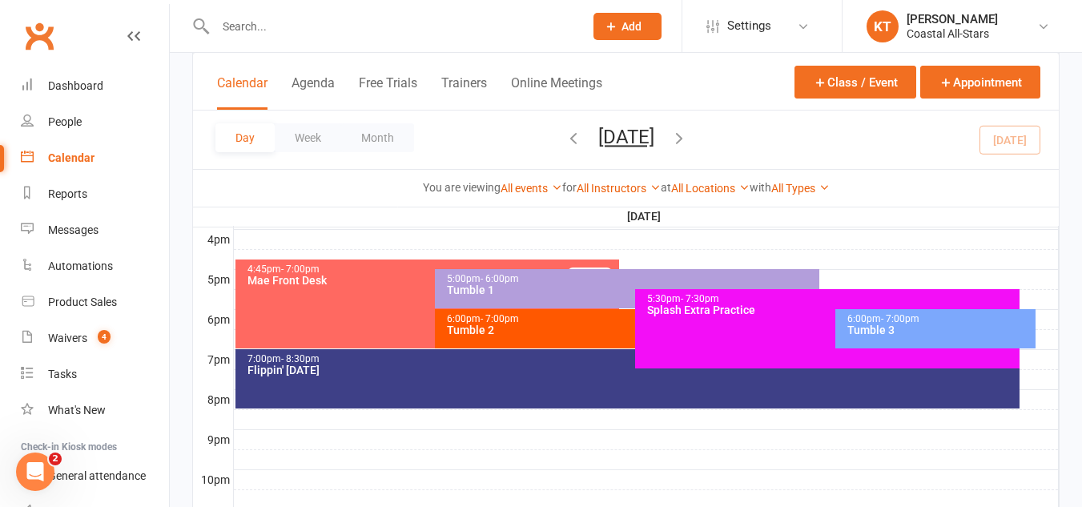
click at [503, 311] on div "6:00pm - 7:00pm Tumble 2" at bounding box center [627, 328] width 384 height 39
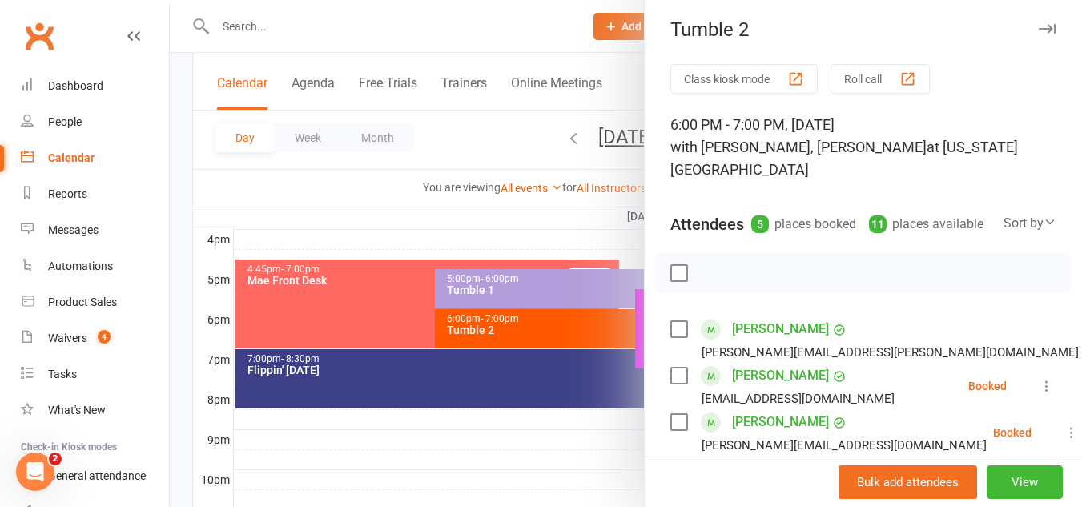
scroll to position [0, 0]
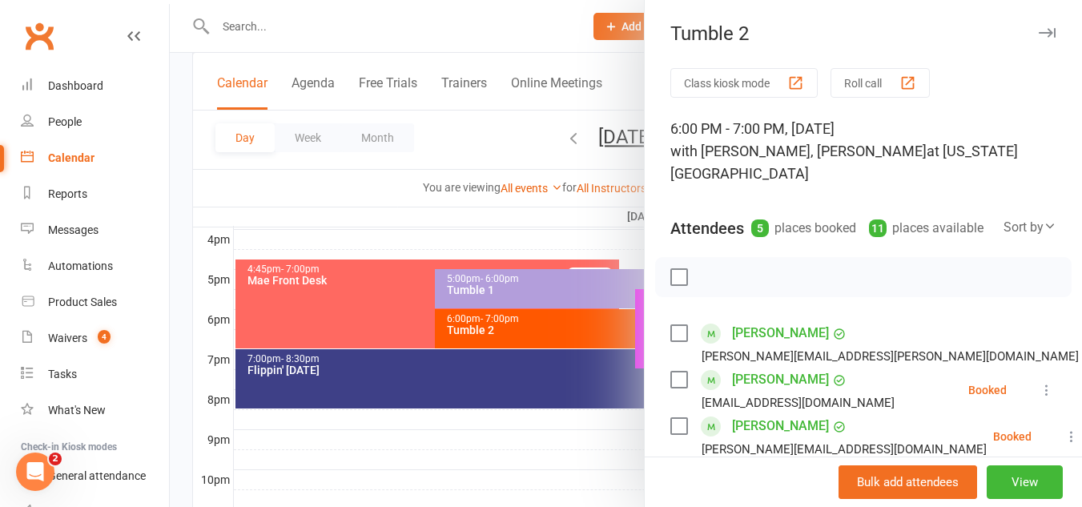
click at [382, 26] on div at bounding box center [626, 253] width 912 height 507
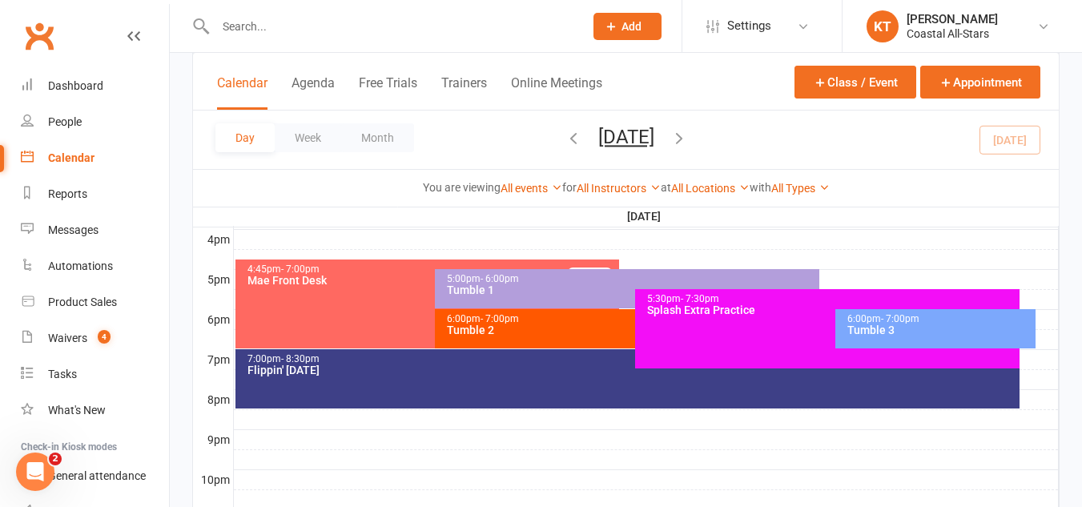
click at [382, 26] on input "text" at bounding box center [392, 26] width 362 height 22
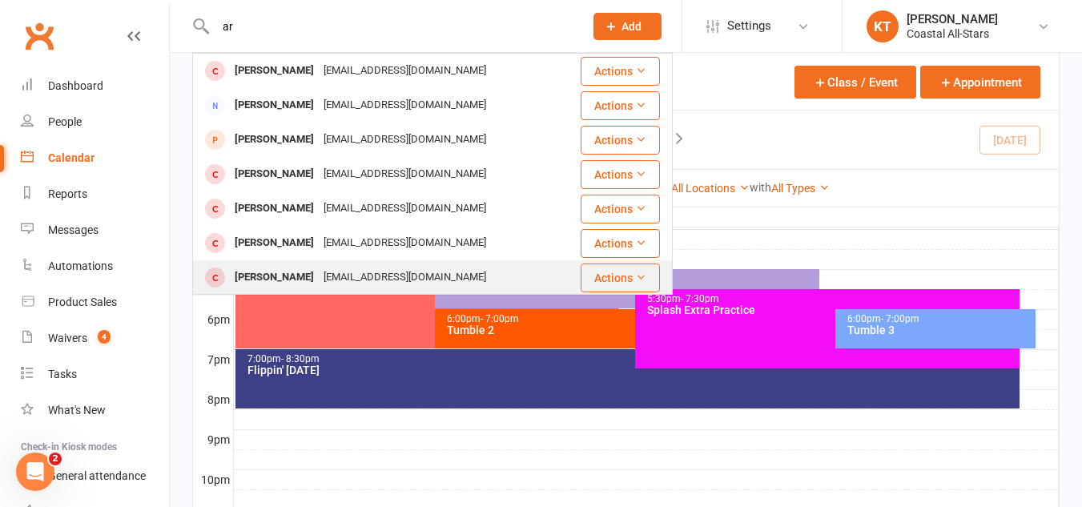
type input "a"
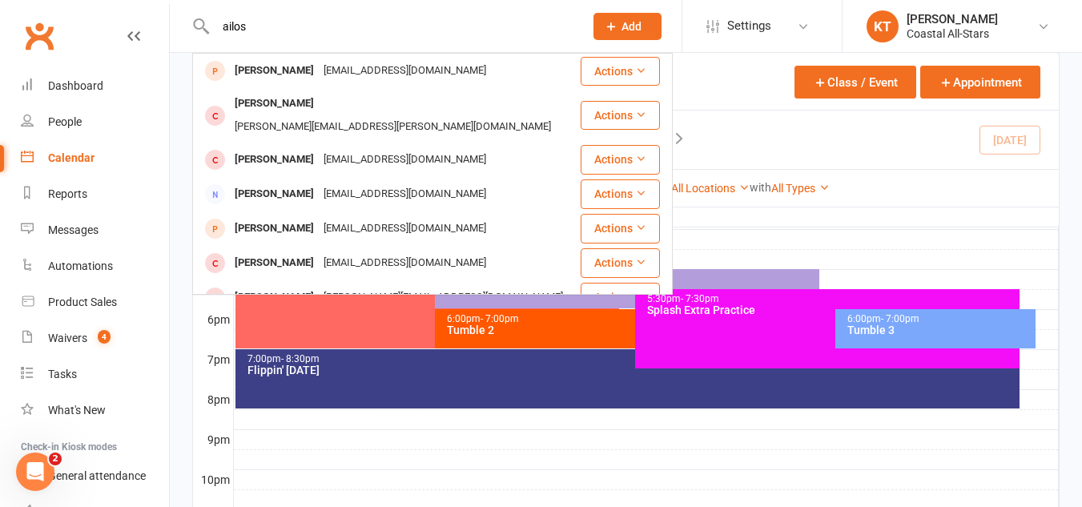
type input "ailos"
click at [570, 319] on div "6:00pm - 7:00pm" at bounding box center [631, 319] width 370 height 10
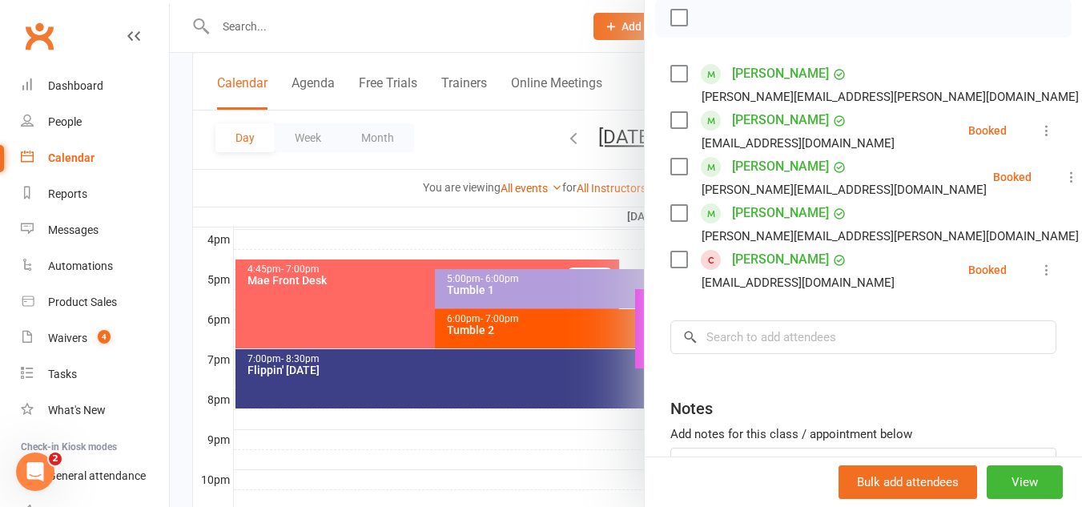
scroll to position [263, 0]
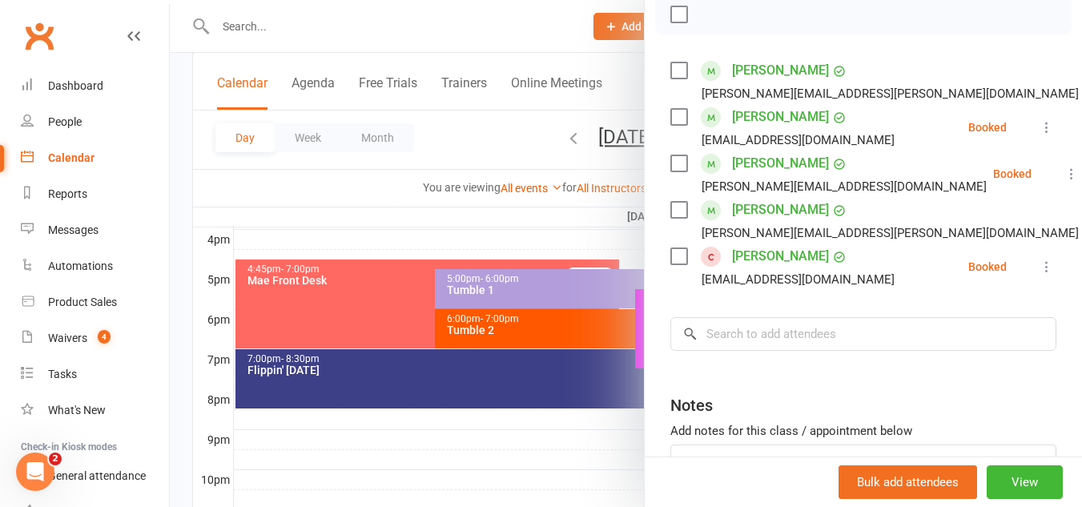
click at [763, 248] on link "Alison Zachary" at bounding box center [780, 256] width 97 height 26
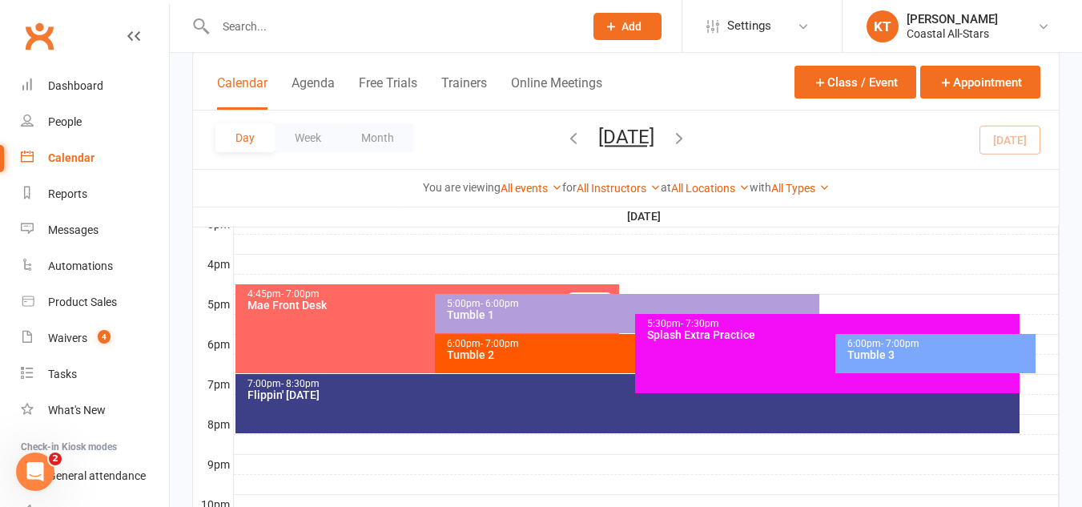
scroll to position [711, 0]
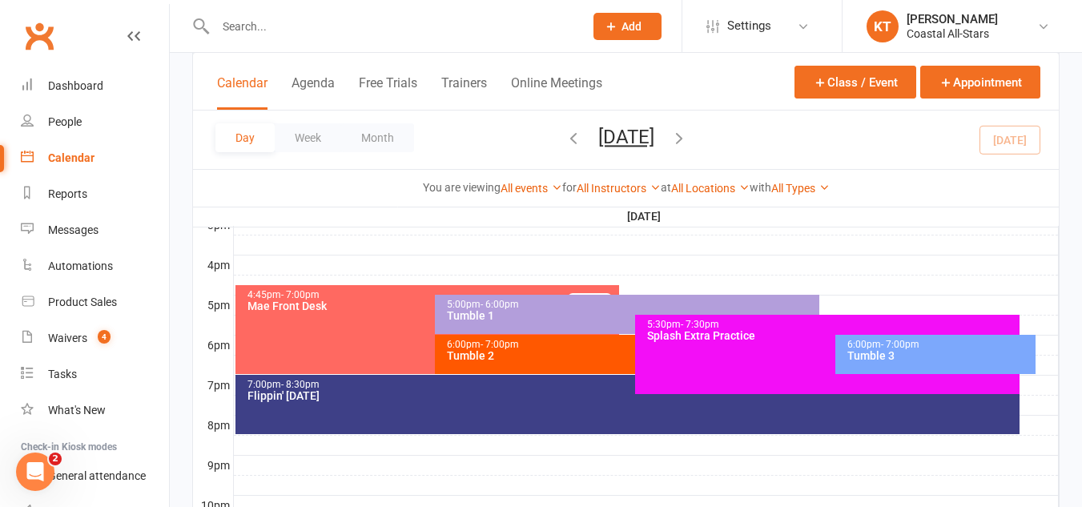
click at [512, 357] on div "Tumble 2" at bounding box center [631, 355] width 370 height 11
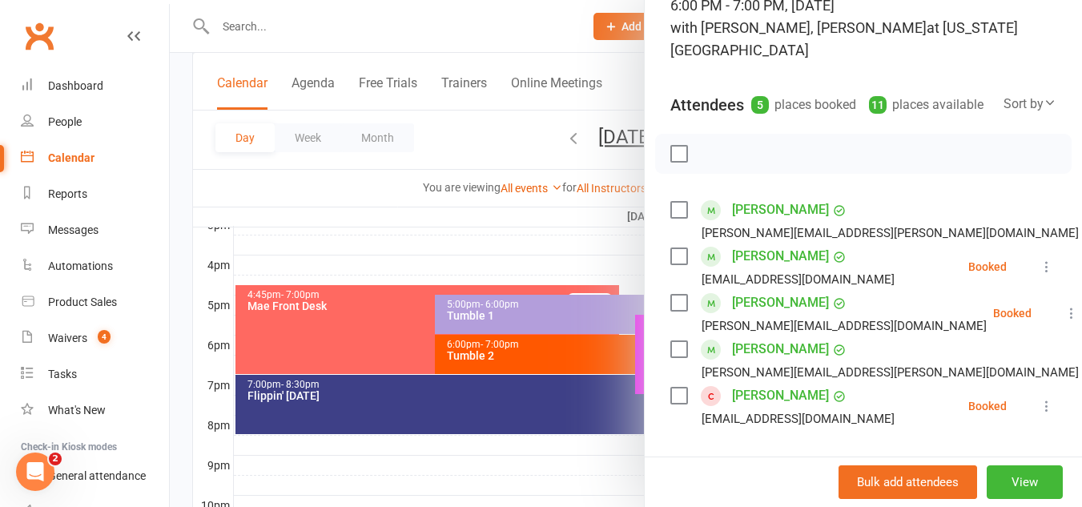
scroll to position [124, 0]
click at [1038, 266] on icon at bounding box center [1046, 266] width 16 height 16
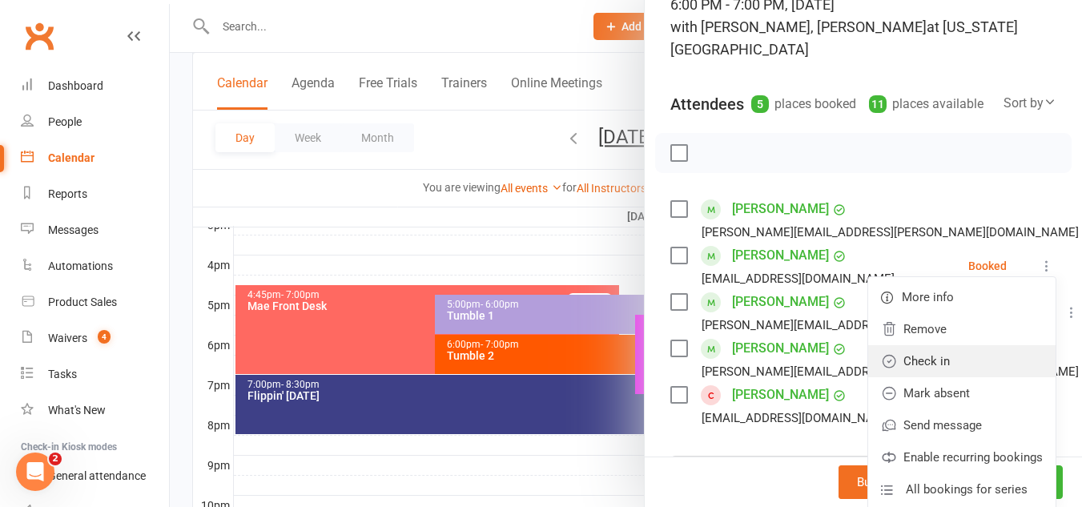
click at [885, 362] on link "Check in" at bounding box center [961, 361] width 187 height 32
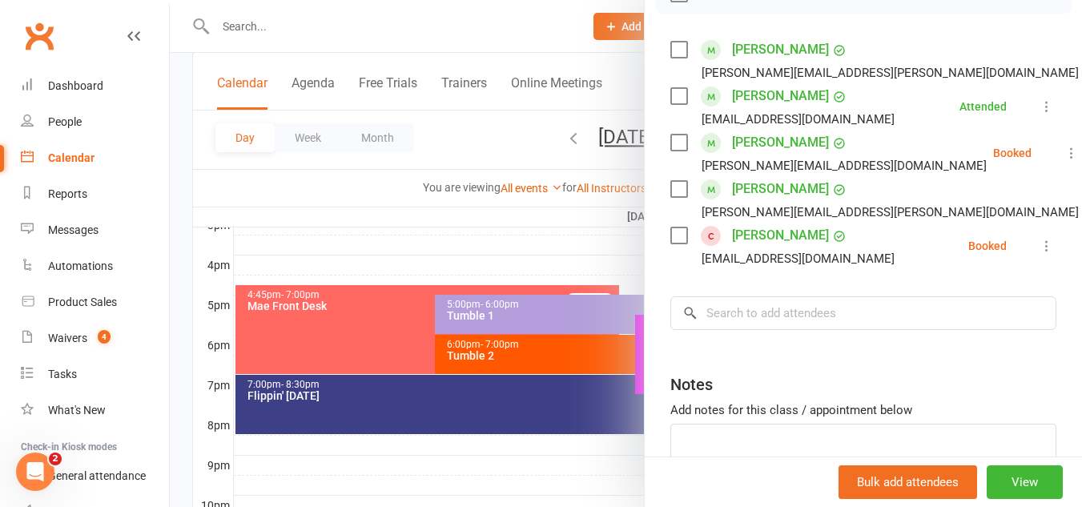
scroll to position [0, 0]
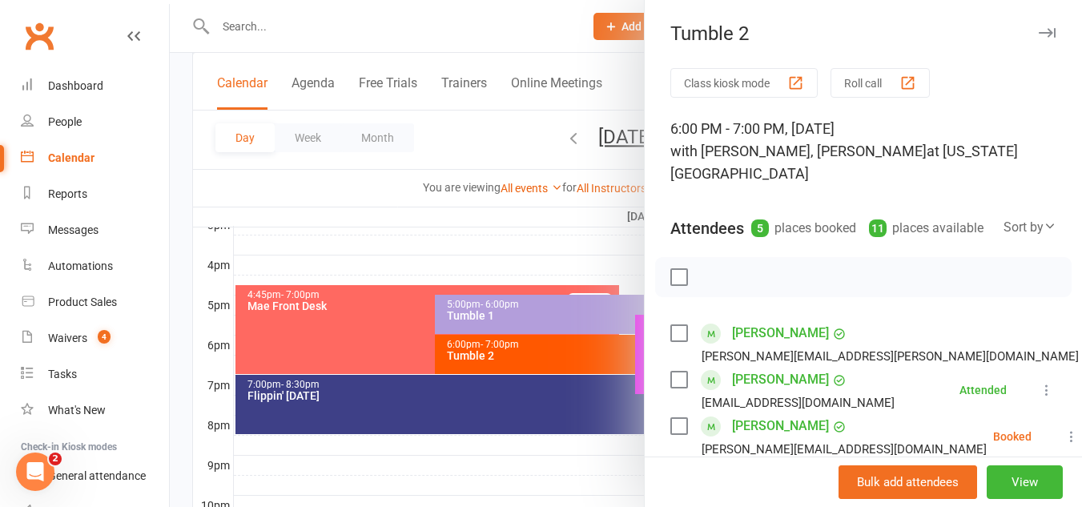
click at [1033, 26] on div "Tumble 2" at bounding box center [862, 33] width 437 height 22
click at [1038, 30] on icon "button" at bounding box center [1046, 33] width 17 height 10
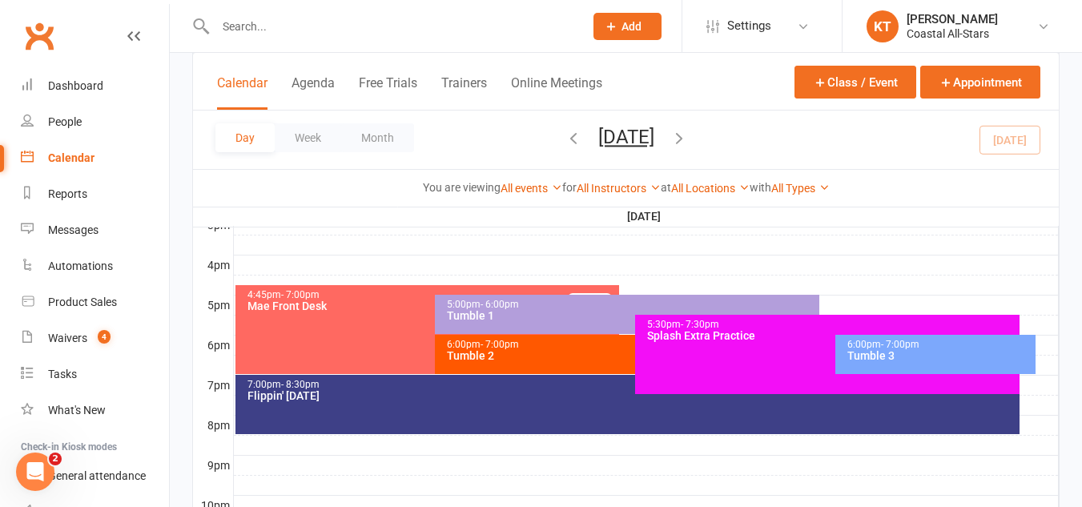
click at [929, 352] on div "Tumble 3" at bounding box center [939, 355] width 186 height 11
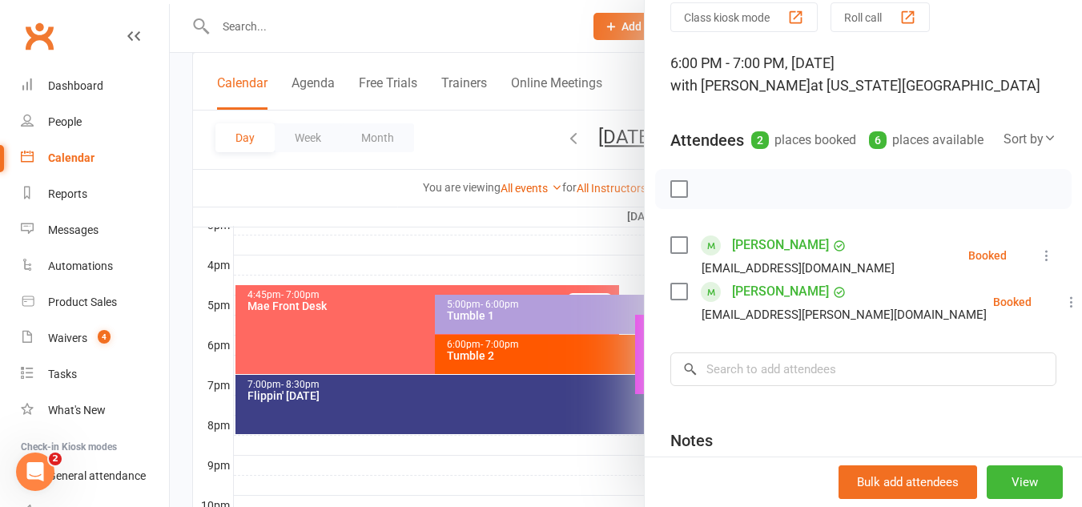
scroll to position [78, 0]
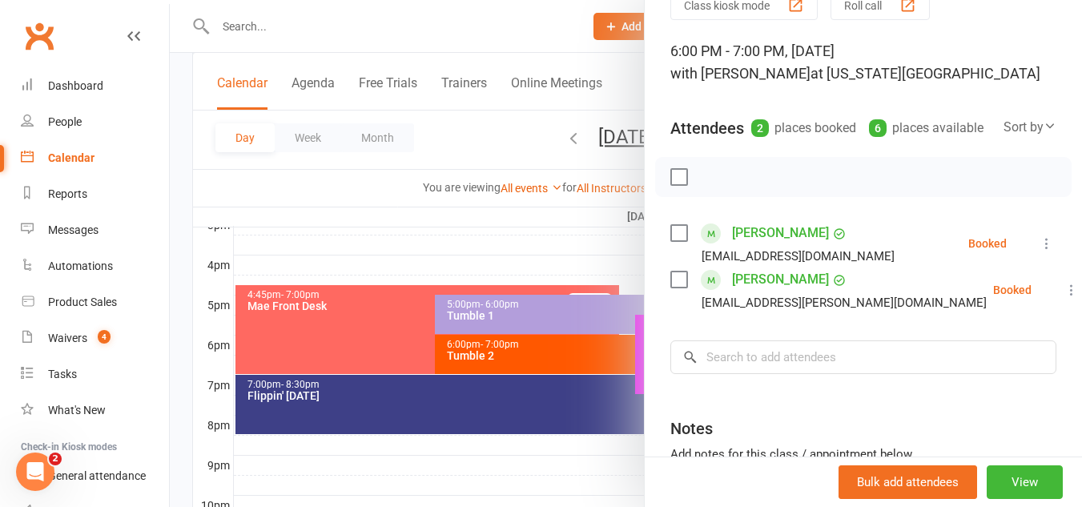
click at [1034, 317] on div "Class kiosk mode Roll call 6:00 PM - 7:00 PM, Friday, October, 10, 2025 with Ka…" at bounding box center [862, 295] width 437 height 610
click at [1063, 298] on icon at bounding box center [1071, 290] width 16 height 16
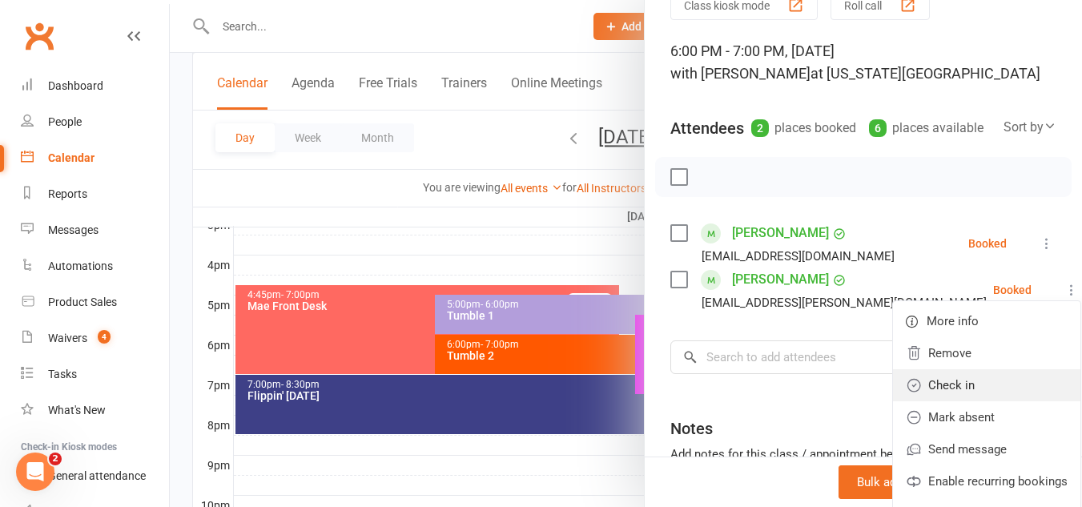
click at [893, 401] on link "Check in" at bounding box center [986, 385] width 187 height 32
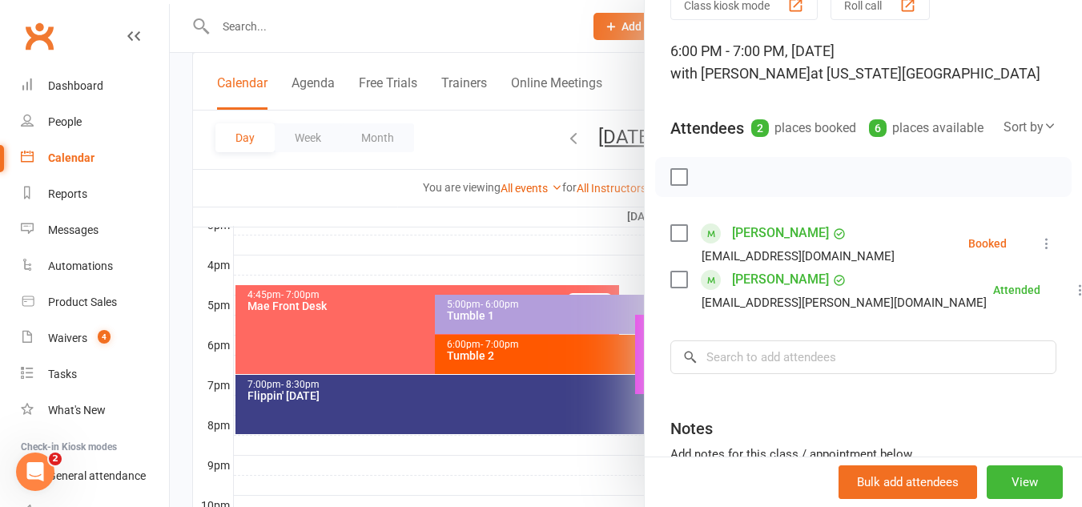
scroll to position [0, 0]
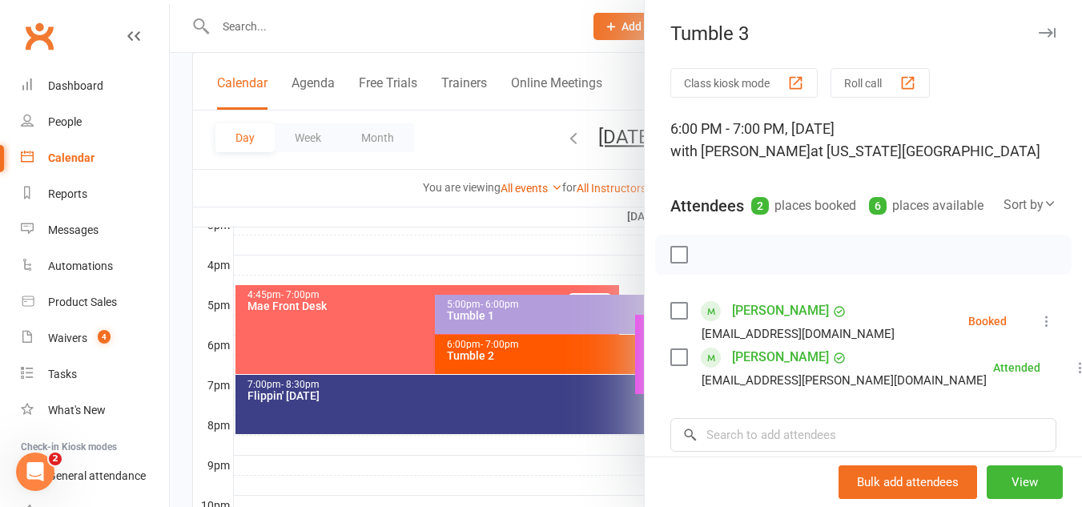
click at [1037, 26] on button "button" at bounding box center [1046, 32] width 19 height 19
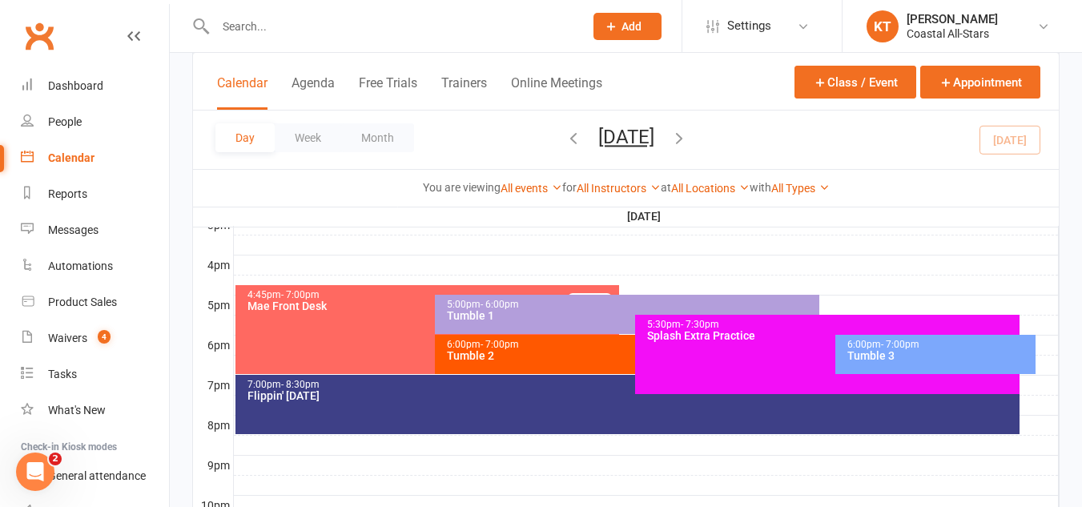
click at [505, 355] on div "Tumble 2" at bounding box center [631, 355] width 370 height 11
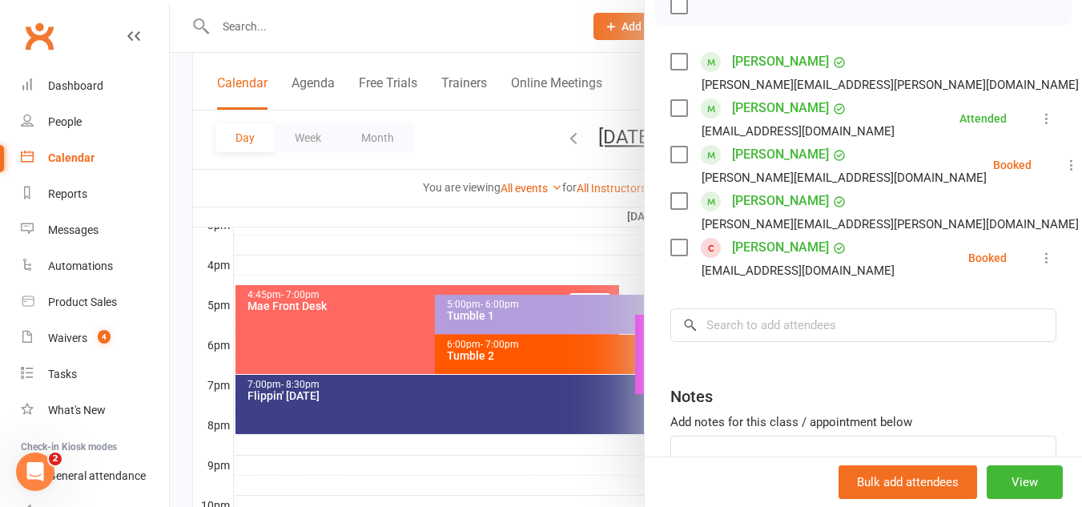
scroll to position [326, 0]
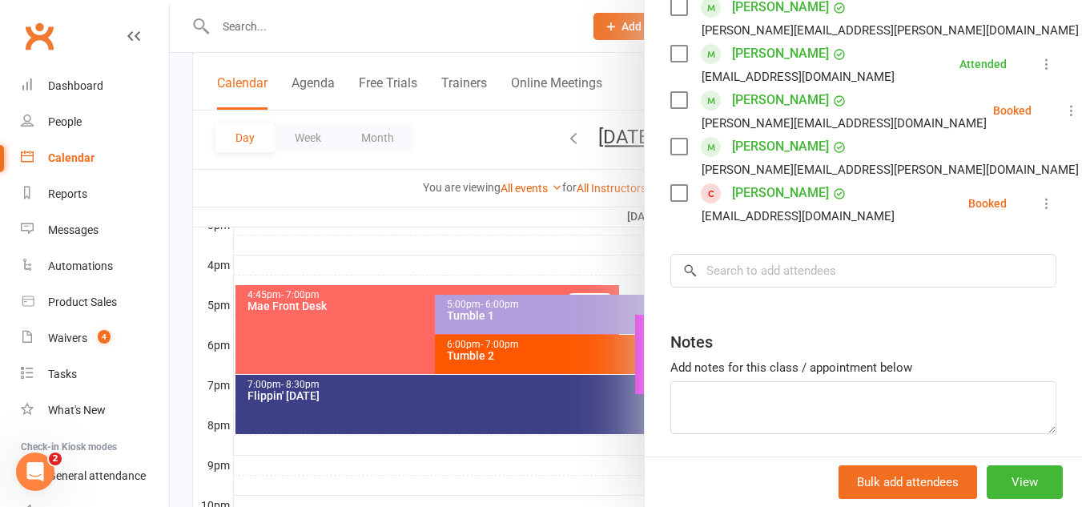
click at [732, 182] on link "Alison Zachary" at bounding box center [780, 193] width 97 height 26
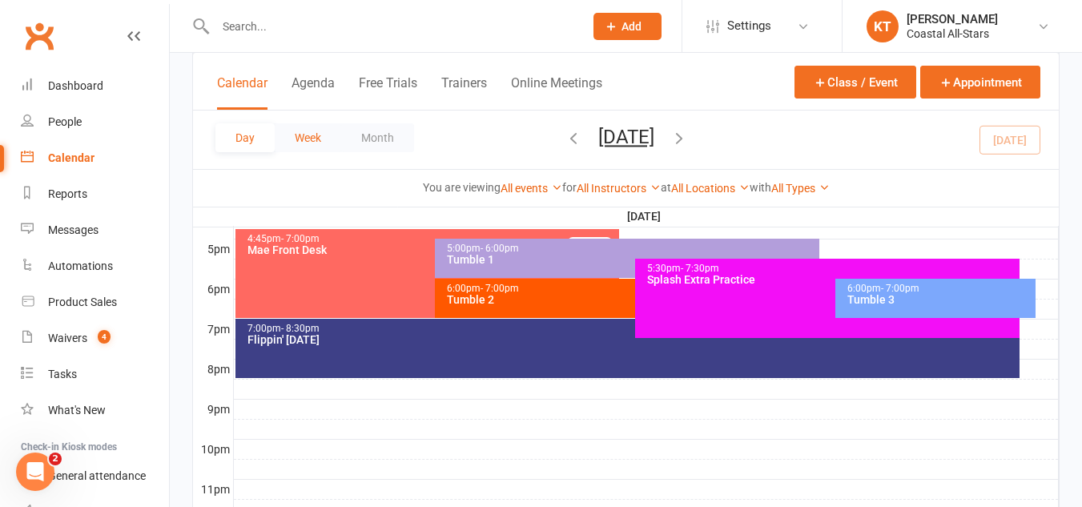
scroll to position [752, 0]
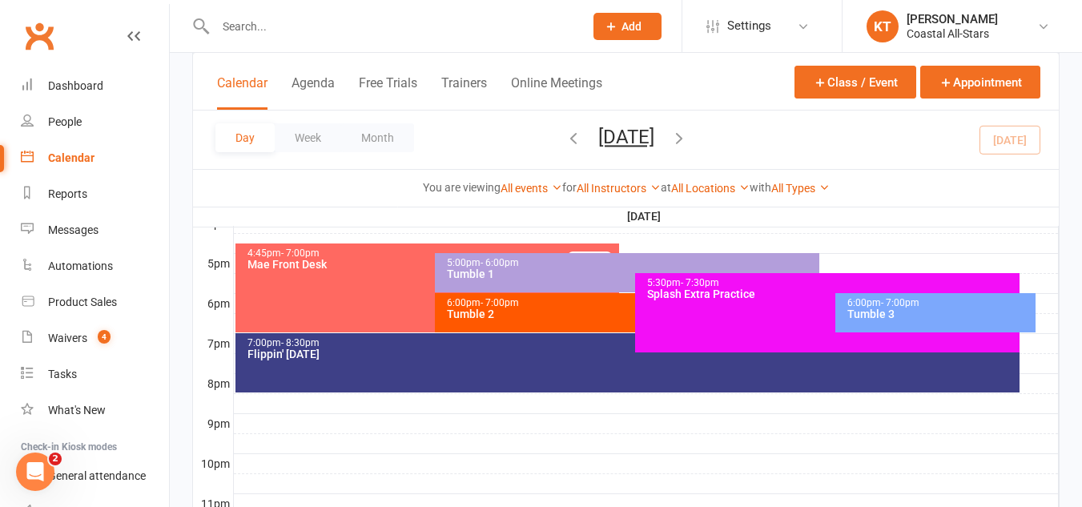
click at [701, 316] on div "5:30pm - 7:30pm Splash Extra Practice" at bounding box center [827, 312] width 384 height 79
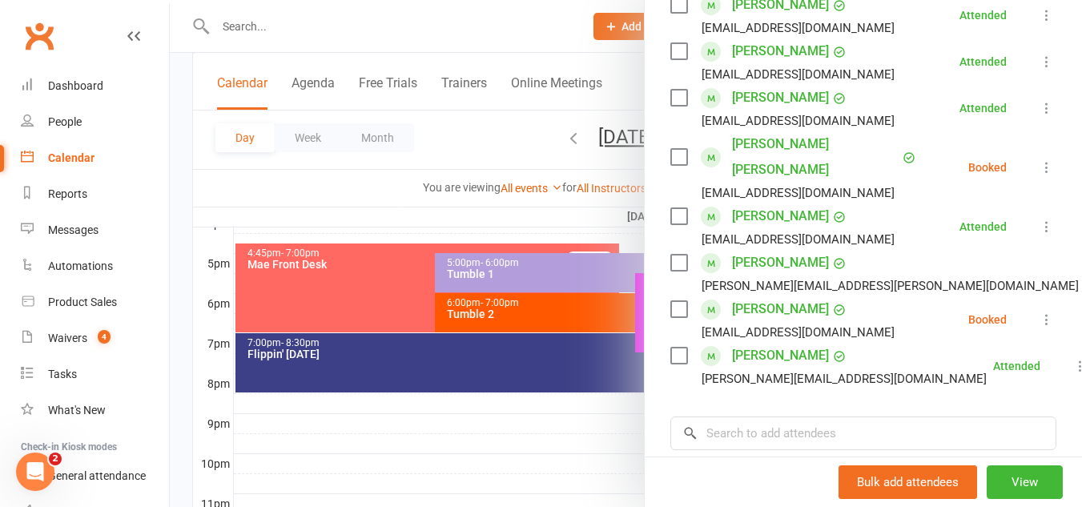
scroll to position [516, 0]
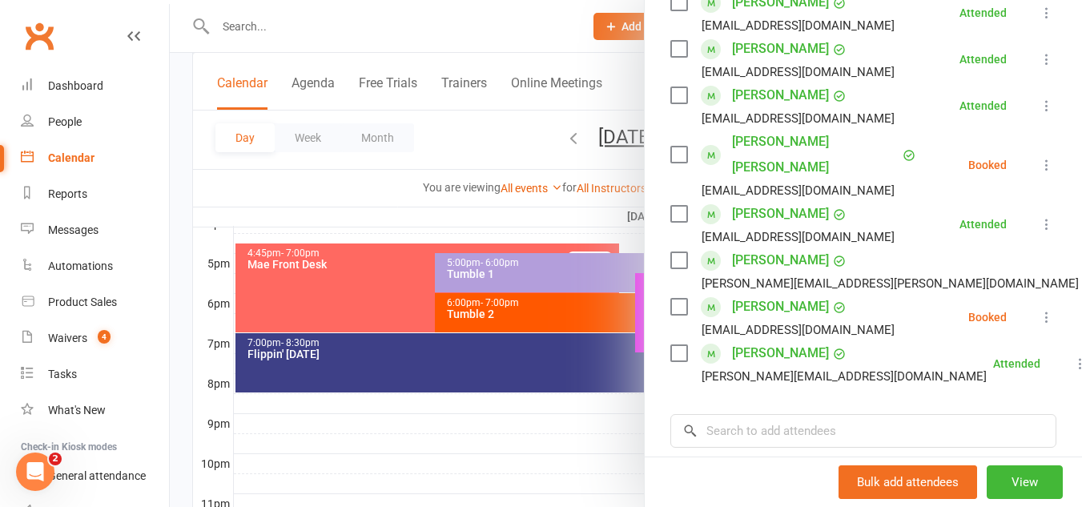
click at [1051, 286] on div "Class kiosk mode Roll call 5:30 PM - 7:30 PM, Friday, October, 10, 2025 with Al…" at bounding box center [862, 113] width 437 height 1122
click at [1005, 300] on li "Leah Serrano aleishamyjoy2@gmail.com Booked More info Remove Check in Mark abse…" at bounding box center [863, 317] width 386 height 46
click at [1037, 307] on button at bounding box center [1046, 316] width 19 height 19
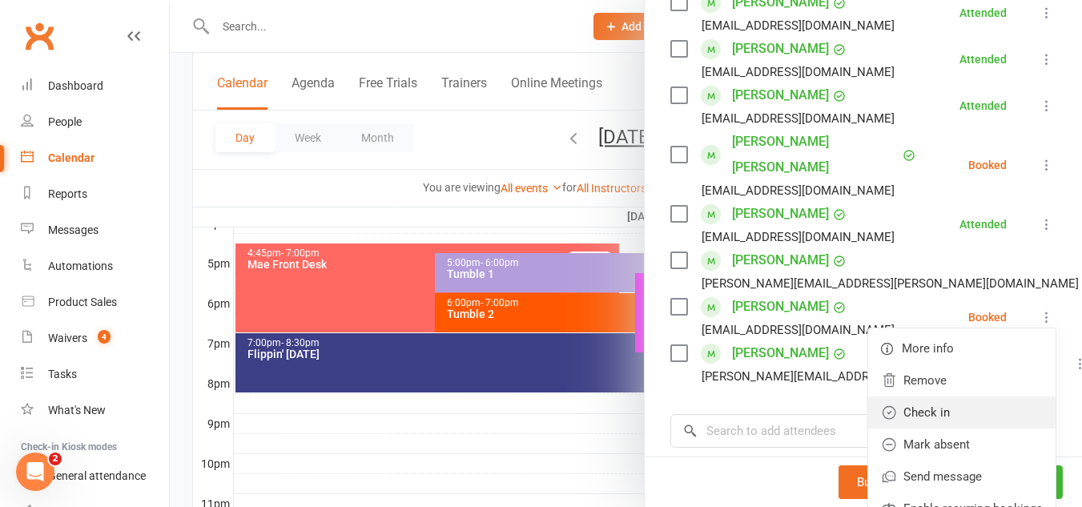
click at [937, 396] on link "Check in" at bounding box center [961, 412] width 187 height 32
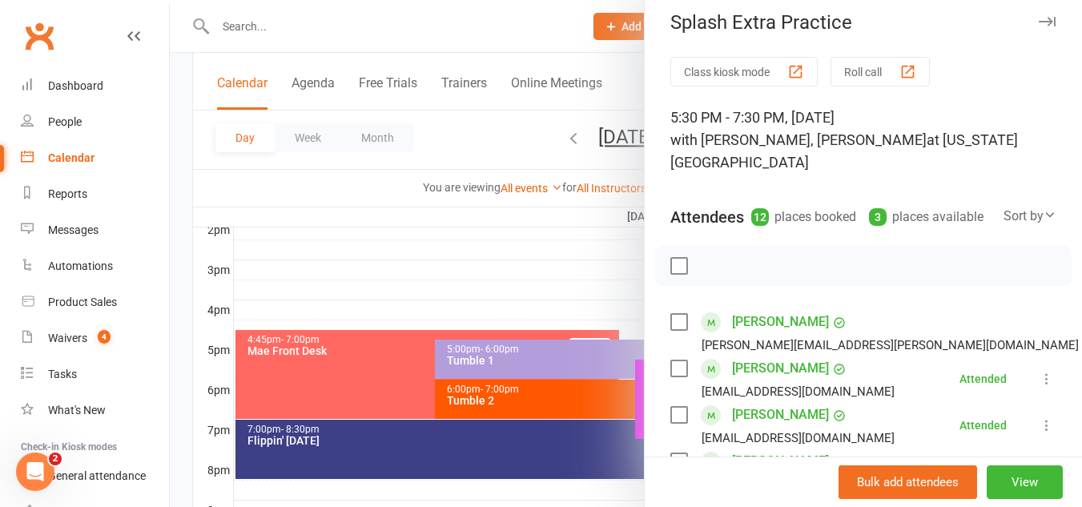
scroll to position [0, 0]
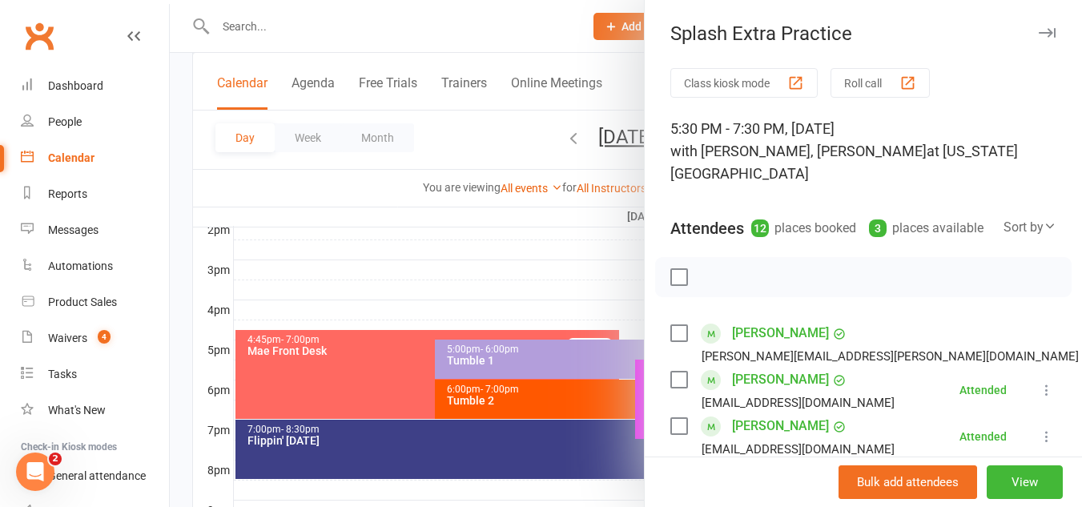
click at [388, 29] on div at bounding box center [626, 253] width 912 height 507
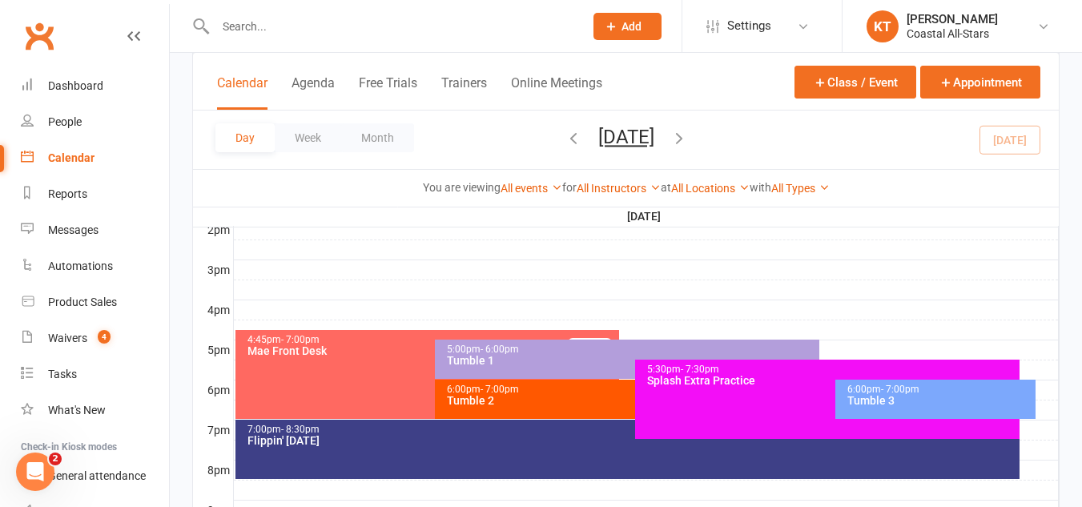
click at [380, 27] on input "text" at bounding box center [392, 26] width 362 height 22
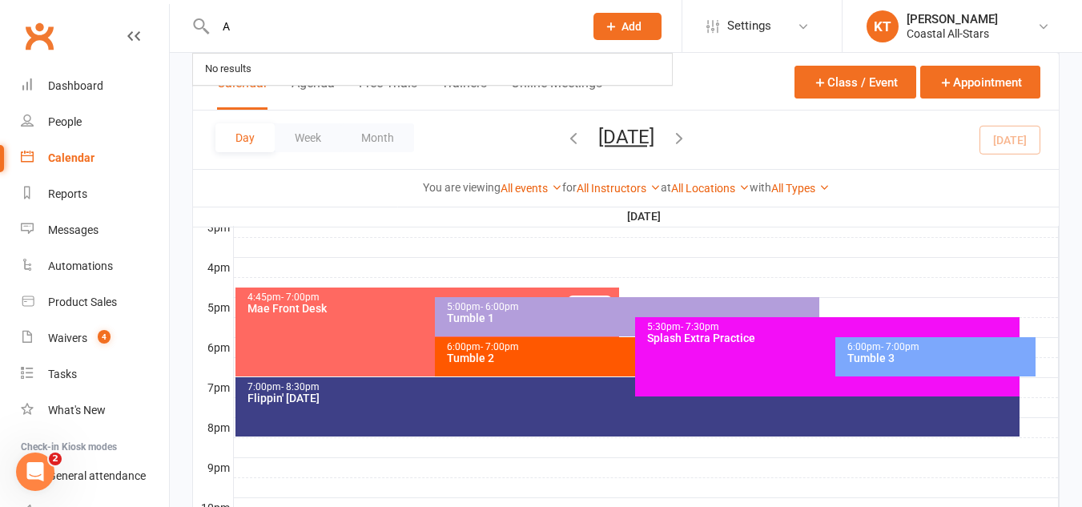
scroll to position [709, 0]
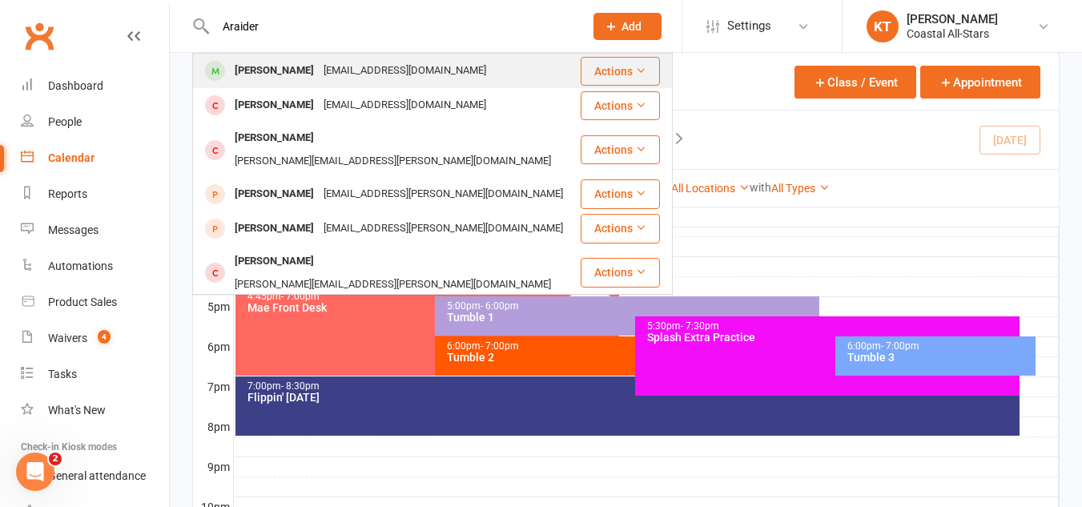
type input "Araider"
click at [311, 70] on div "[PERSON_NAME]" at bounding box center [274, 70] width 89 height 23
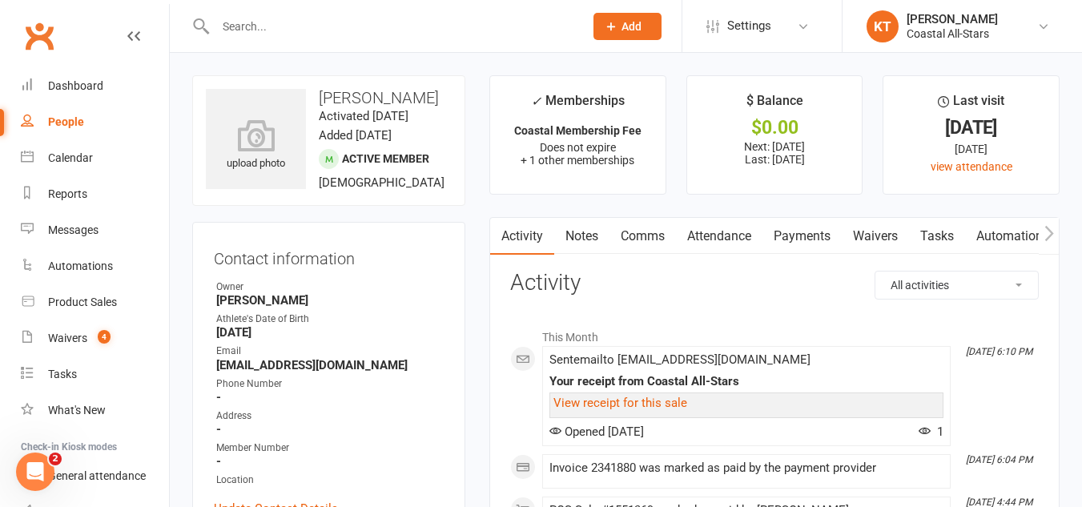
click at [347, 98] on h3 "[PERSON_NAME]" at bounding box center [329, 98] width 246 height 18
copy h3 "[PERSON_NAME]"
click at [311, 28] on input "text" at bounding box center [392, 26] width 362 height 22
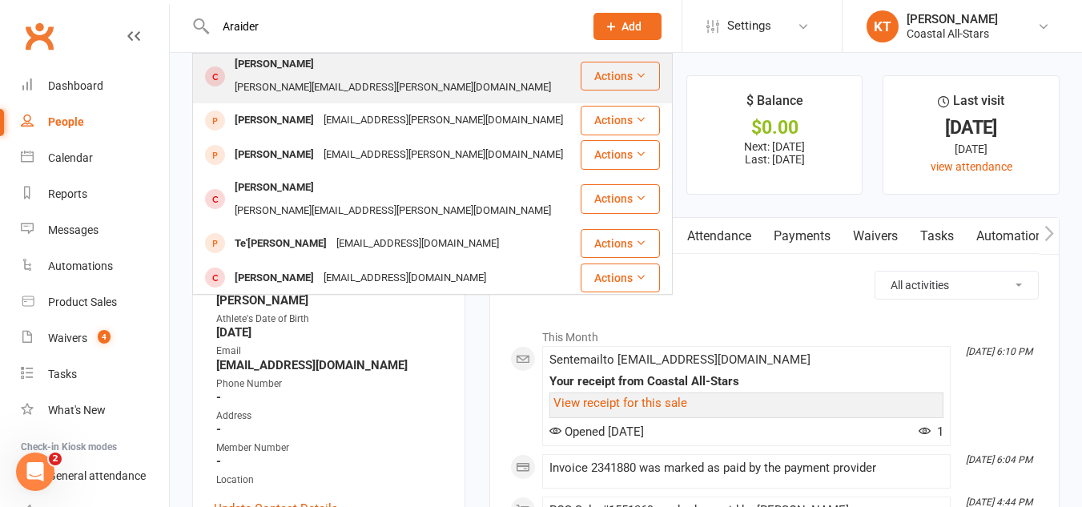
scroll to position [16, 0]
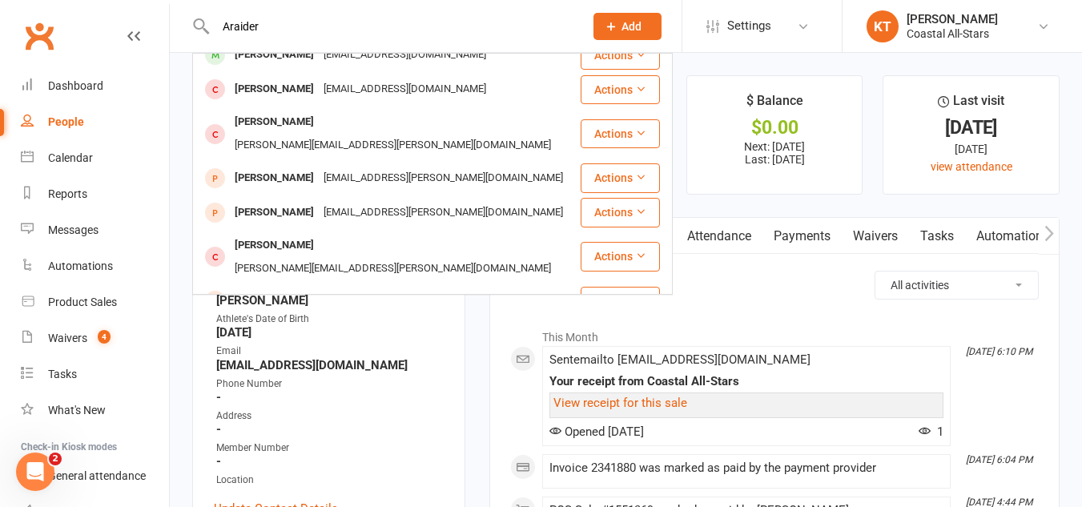
click at [231, 23] on input "Araider" at bounding box center [392, 26] width 362 height 22
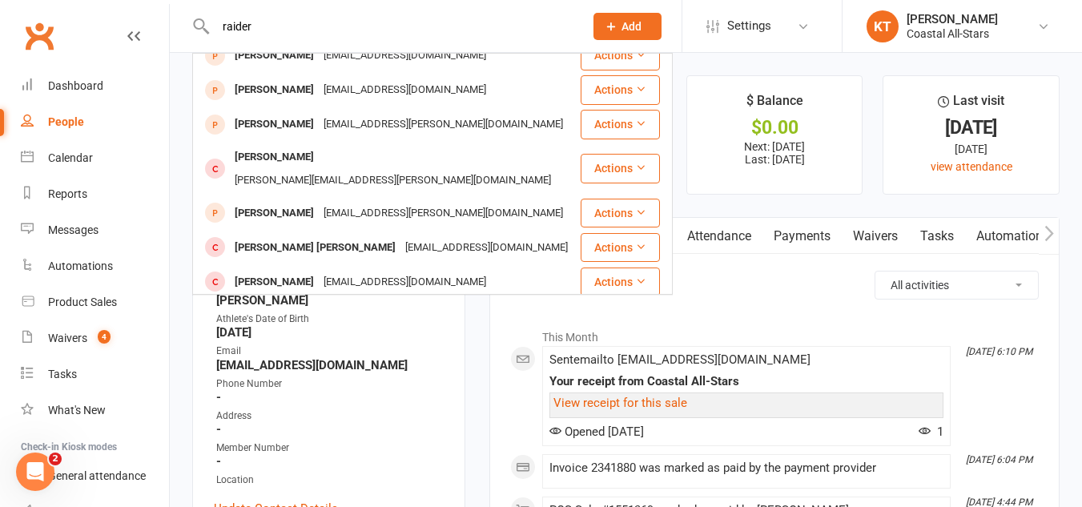
scroll to position [35, 0]
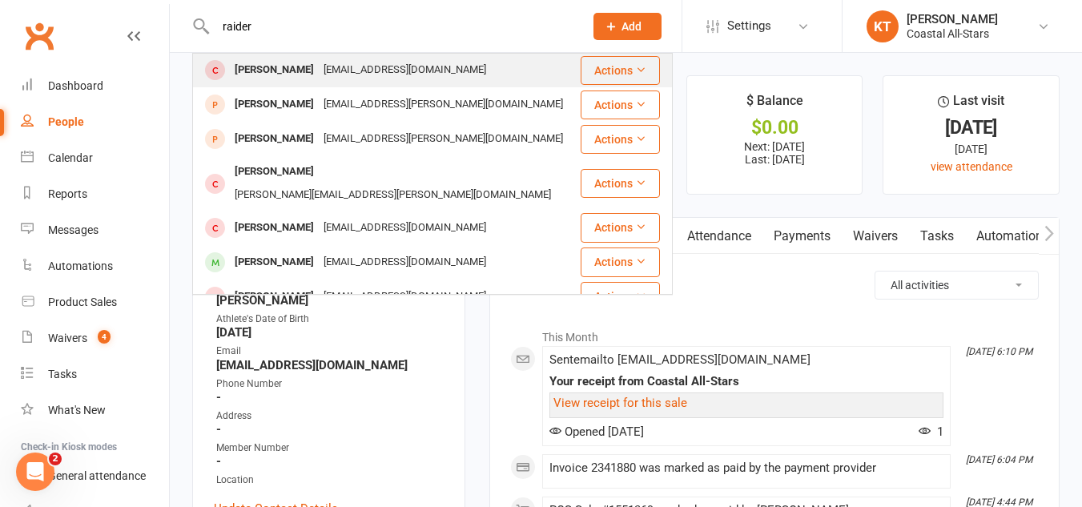
type input "raider"
click at [296, 60] on div "[PERSON_NAME]" at bounding box center [274, 69] width 89 height 23
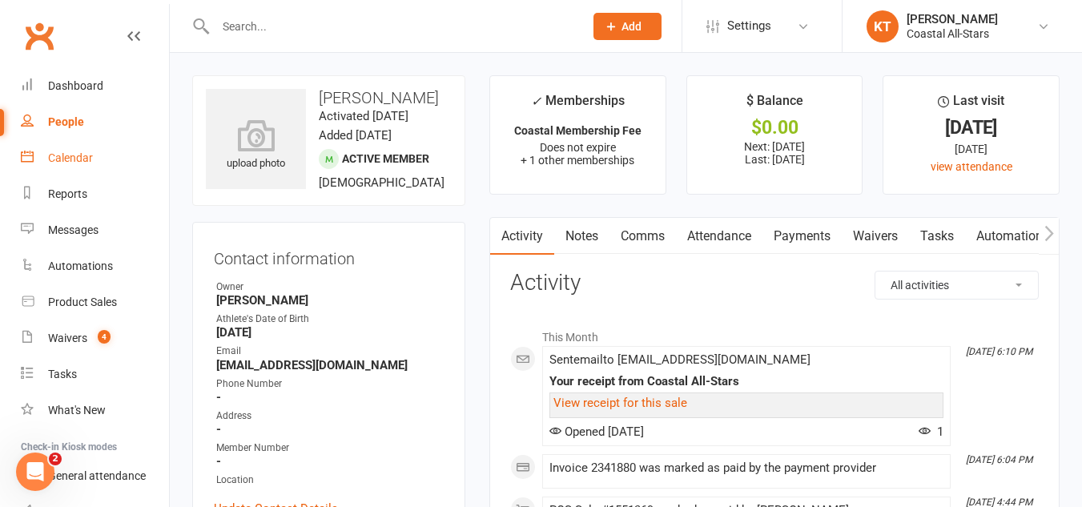
click at [65, 153] on div "Calendar" at bounding box center [70, 157] width 45 height 13
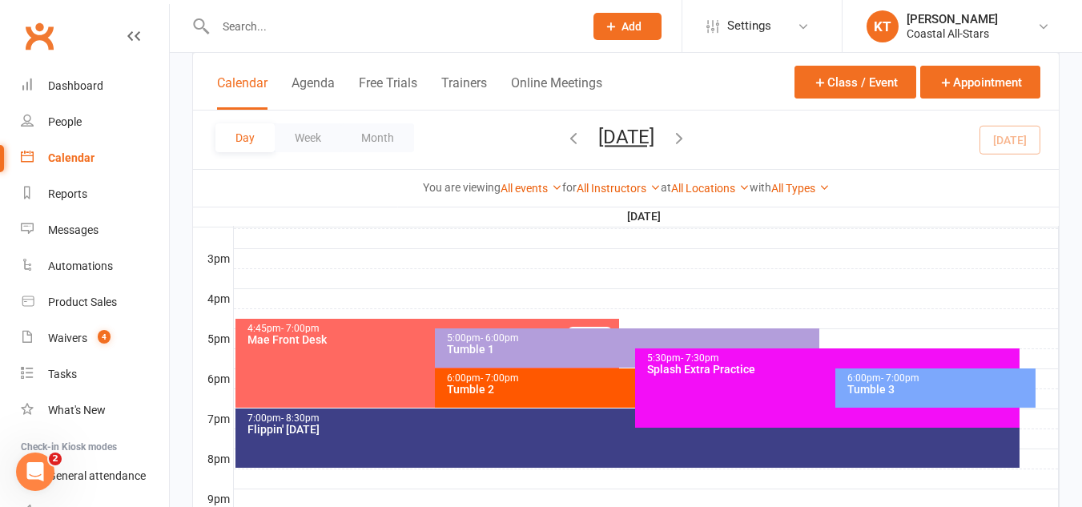
scroll to position [676, 0]
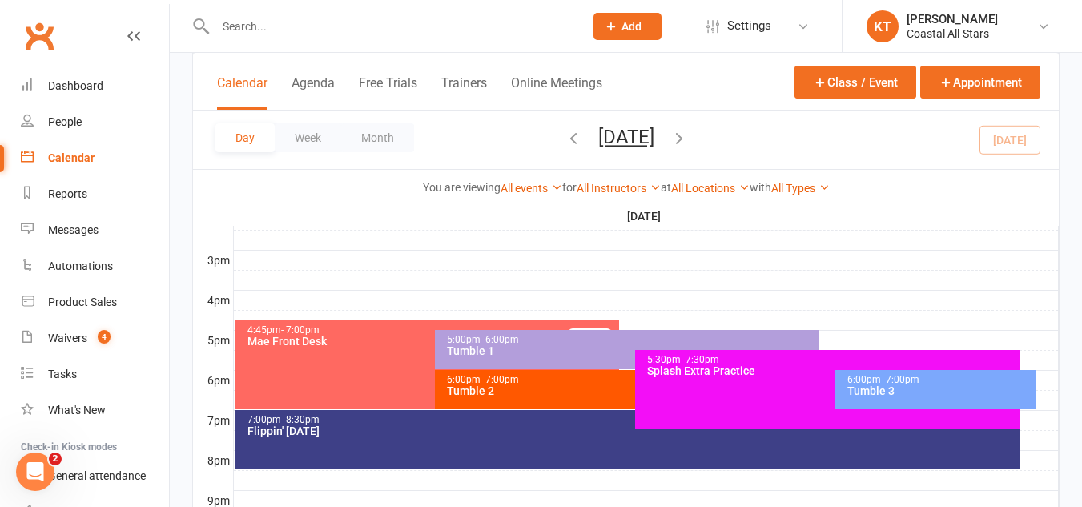
click at [307, 428] on div "Flippin' [DATE]" at bounding box center [632, 430] width 770 height 11
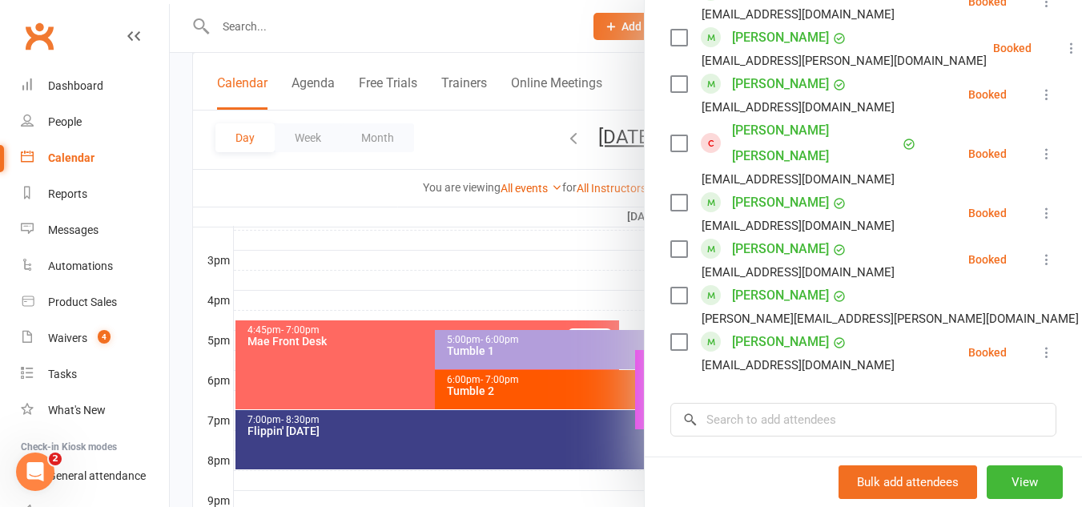
scroll to position [1226, 0]
click at [1038, 343] on icon at bounding box center [1046, 351] width 16 height 16
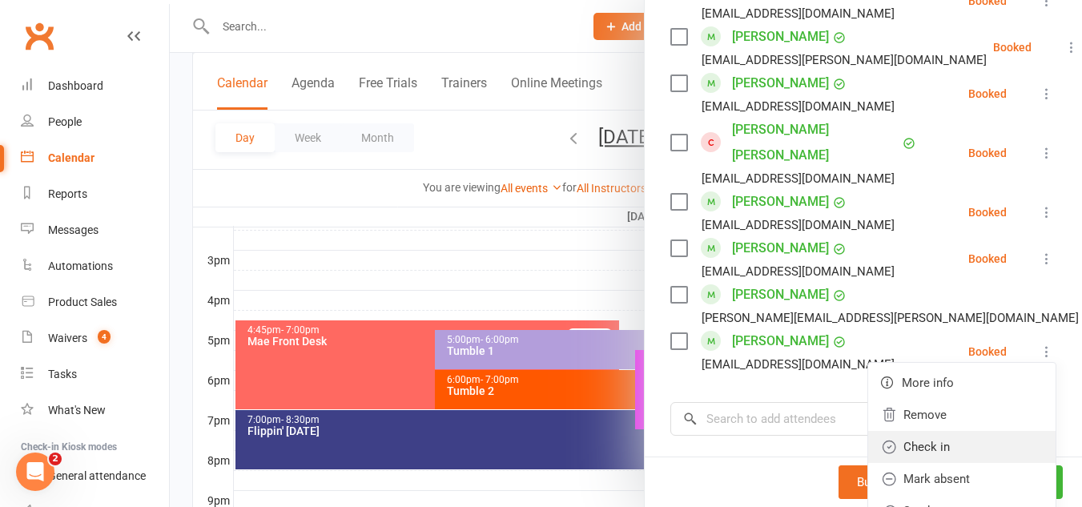
click at [943, 439] on link "Check in" at bounding box center [961, 447] width 187 height 32
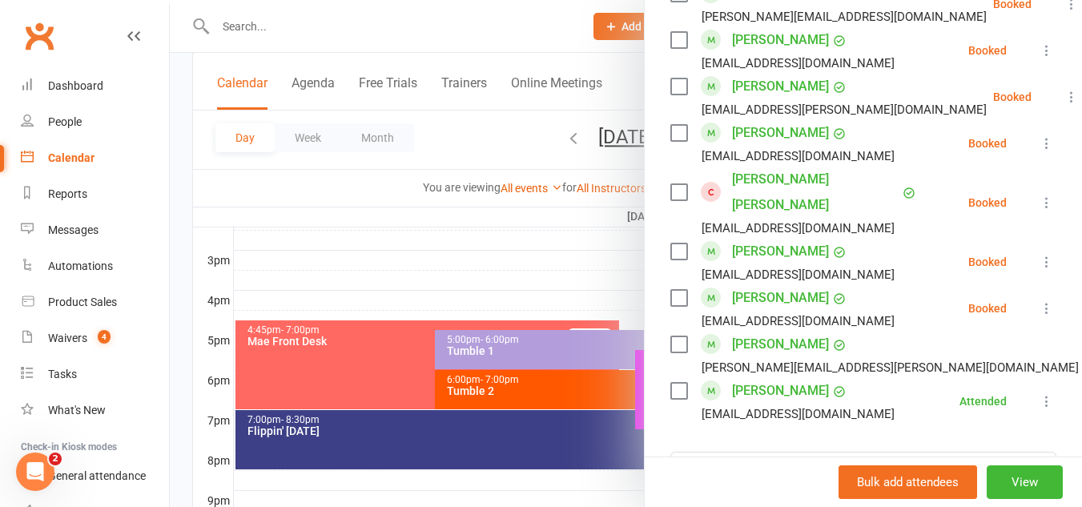
scroll to position [1185, 0]
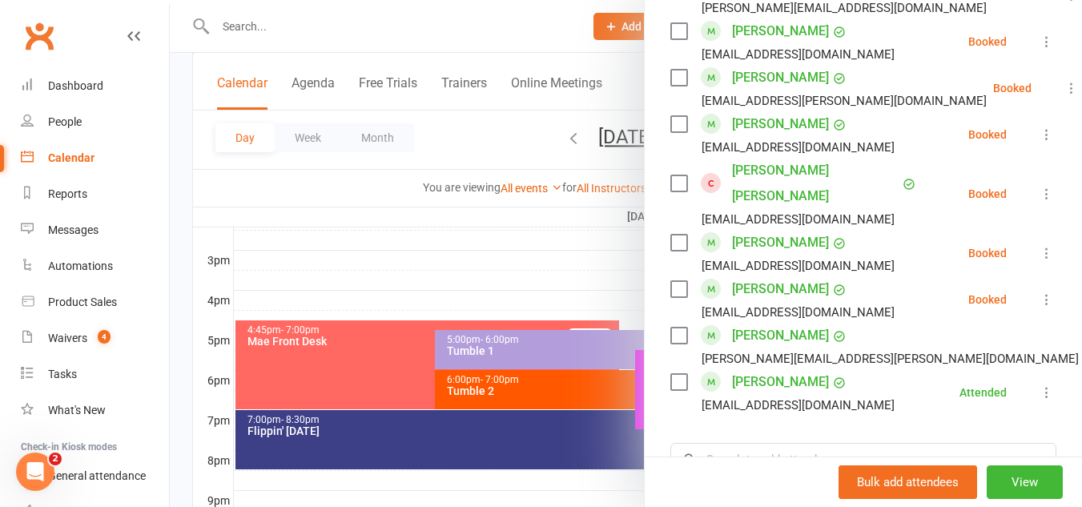
click at [1038, 293] on icon at bounding box center [1046, 299] width 16 height 16
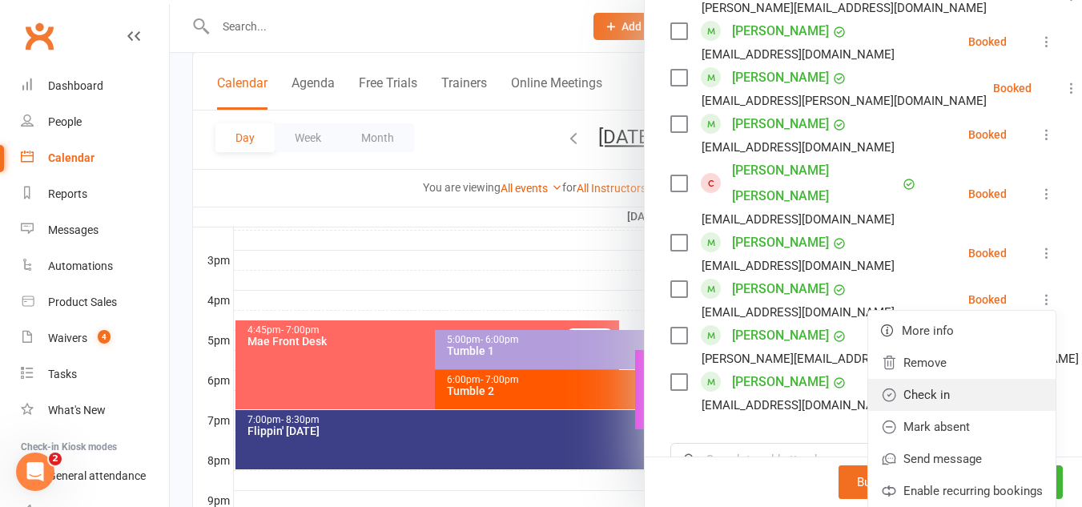
click at [943, 389] on link "Check in" at bounding box center [961, 395] width 187 height 32
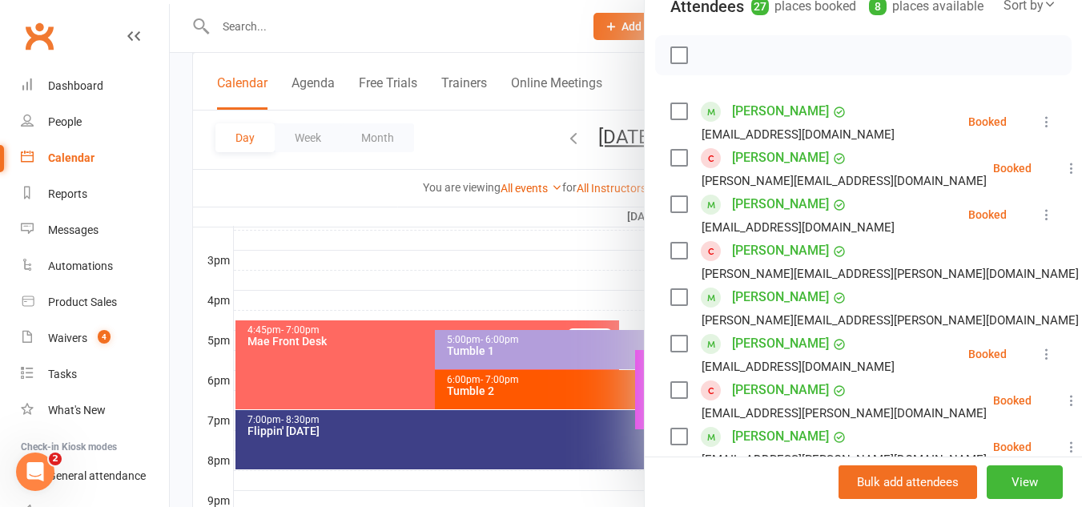
scroll to position [221, 0]
click at [1038, 363] on icon at bounding box center [1046, 355] width 16 height 16
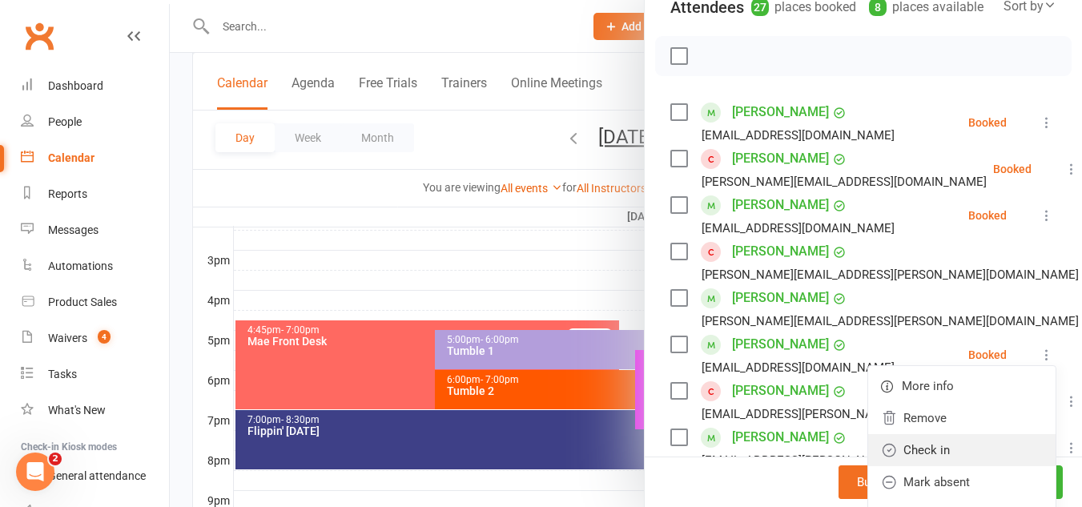
click at [905, 466] on link "Check in" at bounding box center [961, 450] width 187 height 32
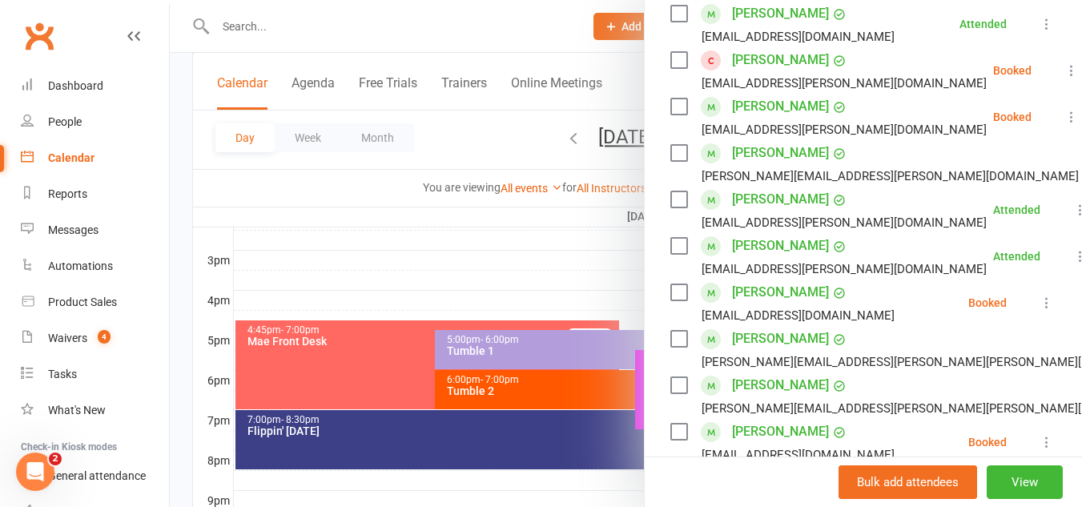
scroll to position [557, 0]
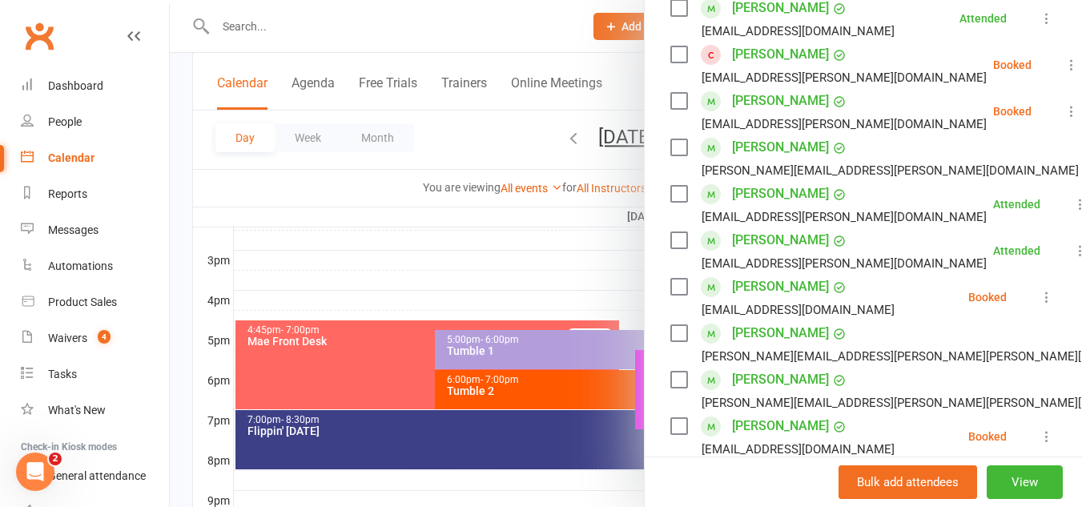
click at [1063, 119] on icon at bounding box center [1071, 111] width 16 height 16
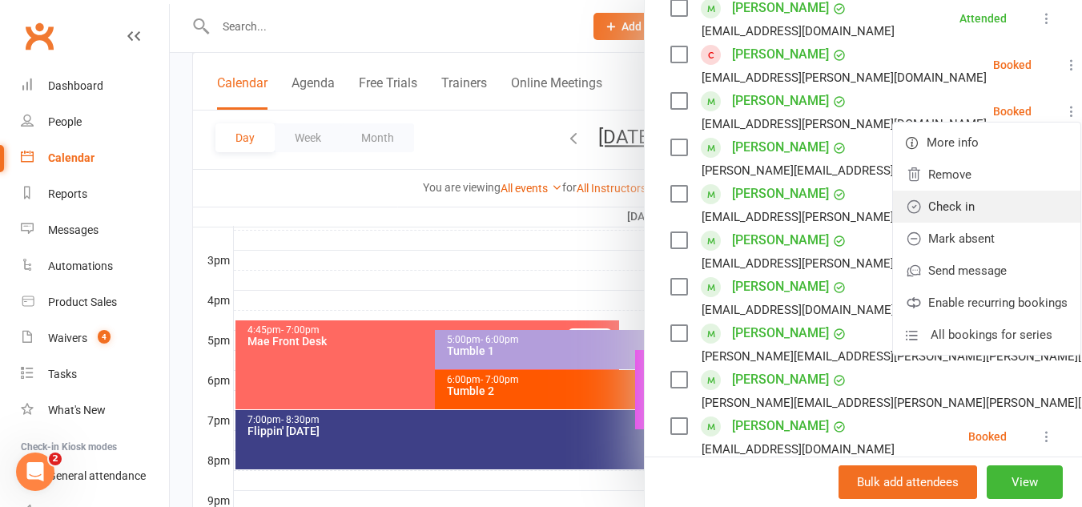
click at [906, 223] on link "Check in" at bounding box center [986, 207] width 187 height 32
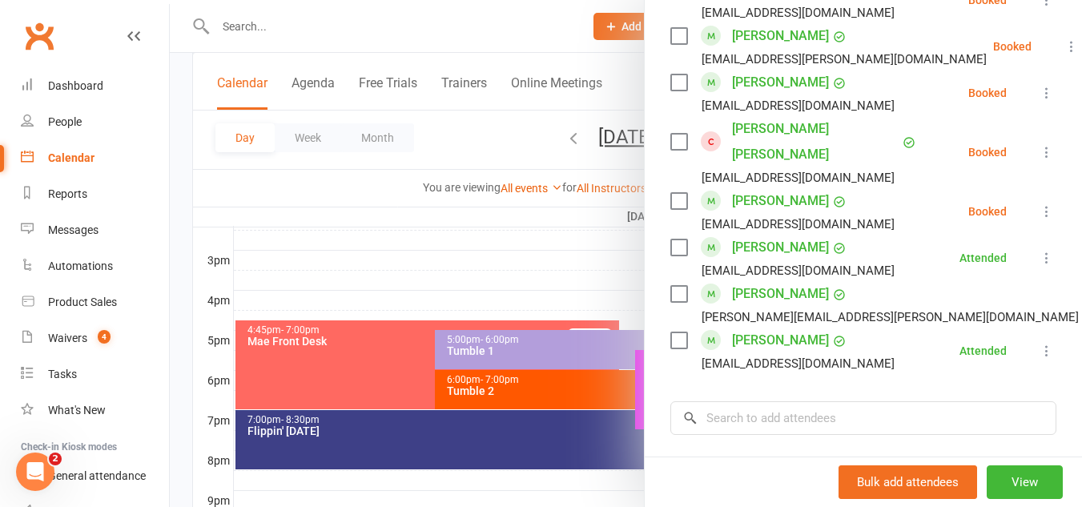
scroll to position [1255, 0]
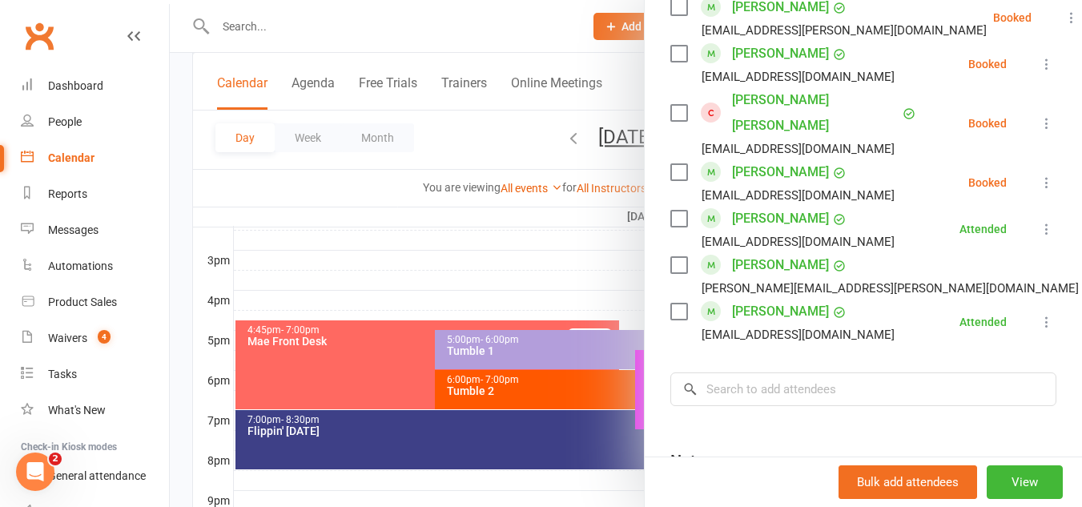
click at [1038, 221] on icon at bounding box center [1046, 229] width 16 height 16
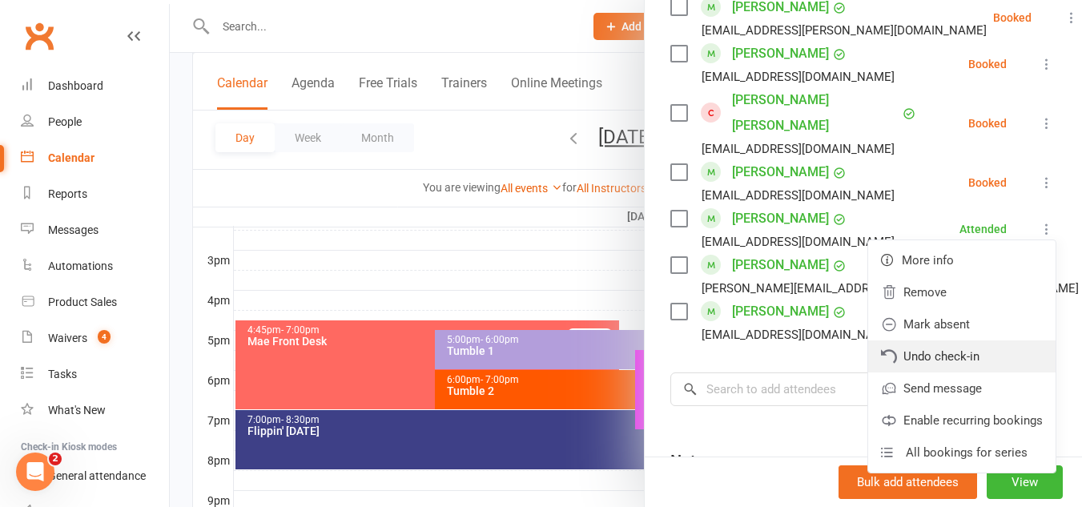
click at [892, 351] on link "Undo check-in" at bounding box center [961, 356] width 187 height 32
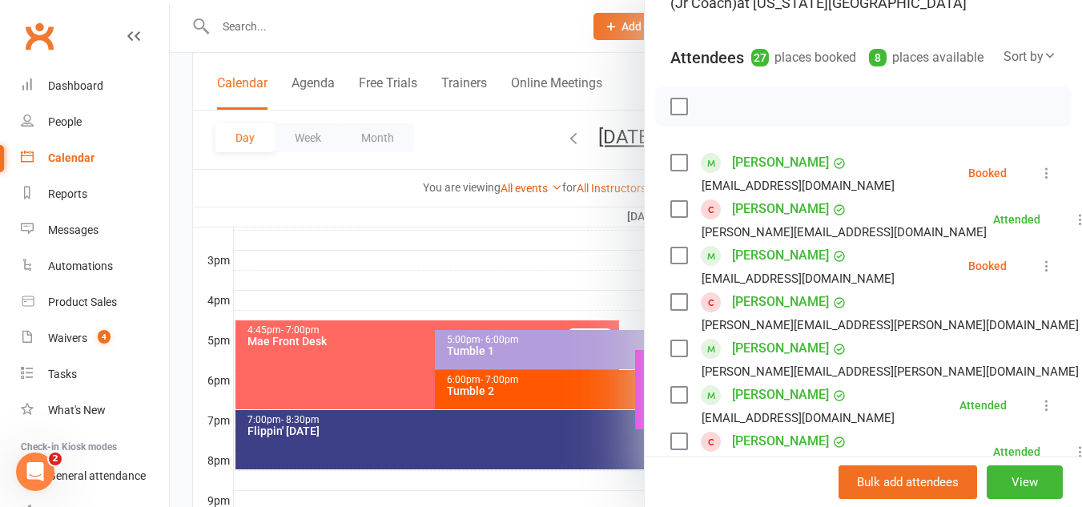
scroll to position [0, 0]
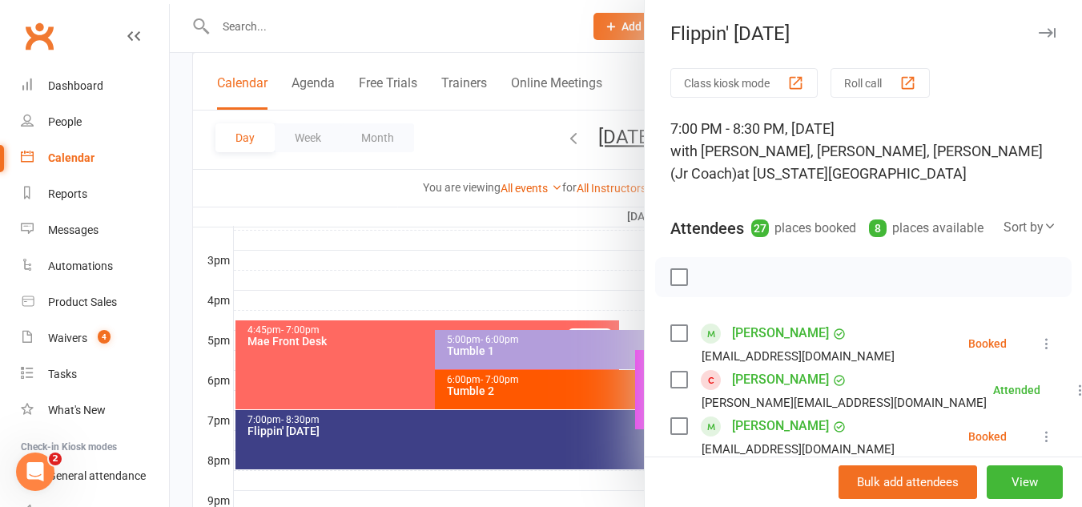
click at [1038, 36] on icon "button" at bounding box center [1046, 33] width 17 height 10
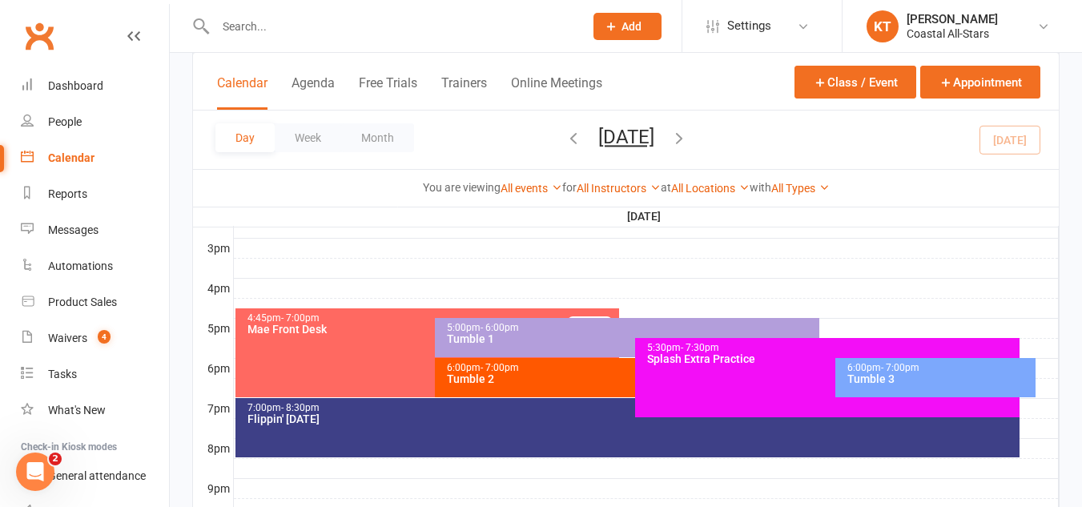
scroll to position [687, 0]
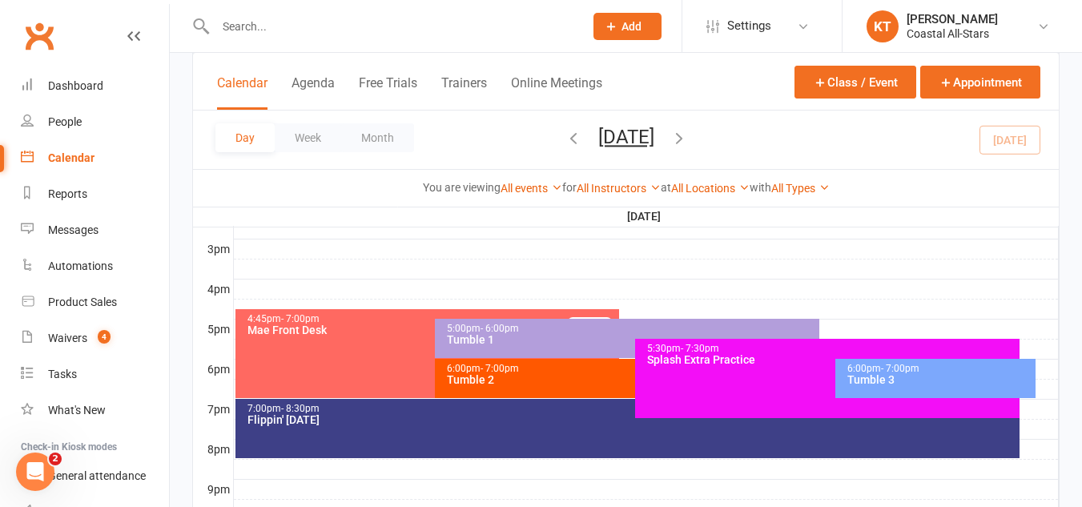
click at [487, 424] on div "Flippin' [DATE]" at bounding box center [632, 419] width 770 height 11
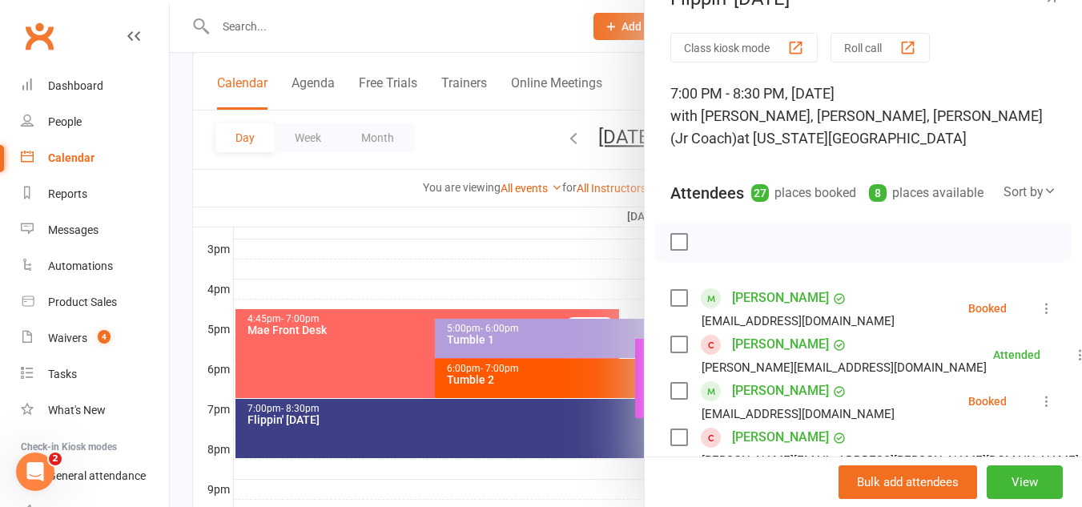
scroll to position [0, 0]
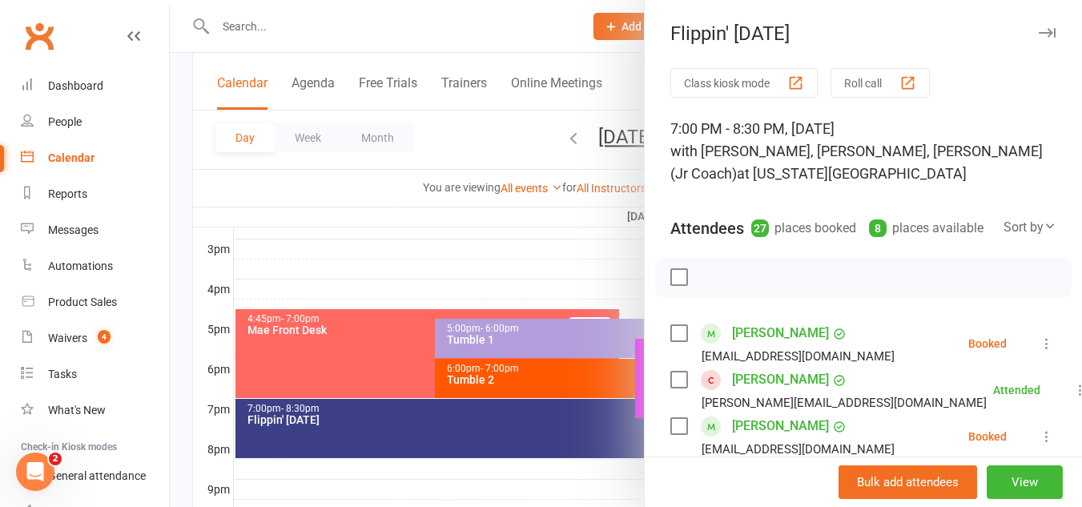
click at [1038, 28] on icon "button" at bounding box center [1046, 33] width 17 height 10
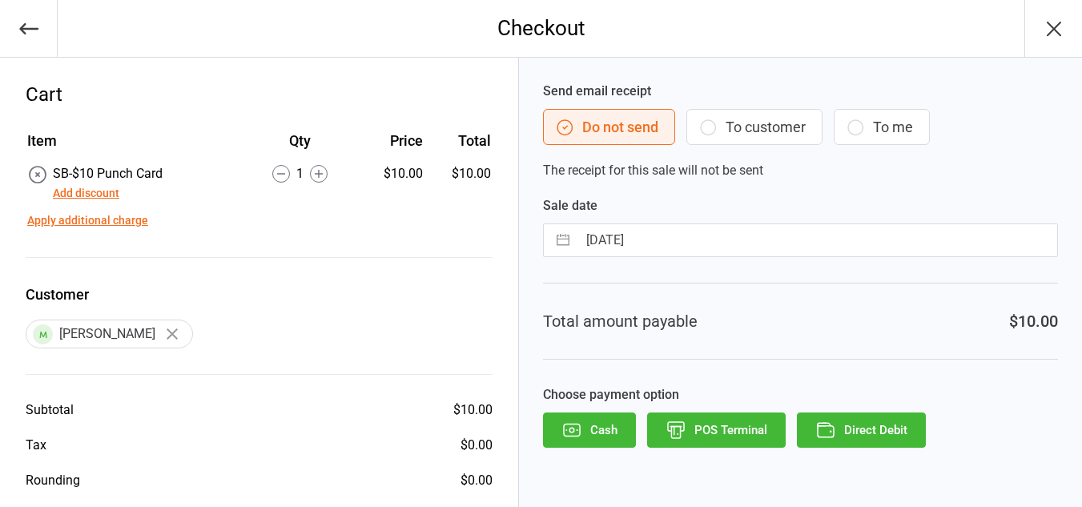
click at [32, 36] on icon "button" at bounding box center [29, 29] width 22 height 22
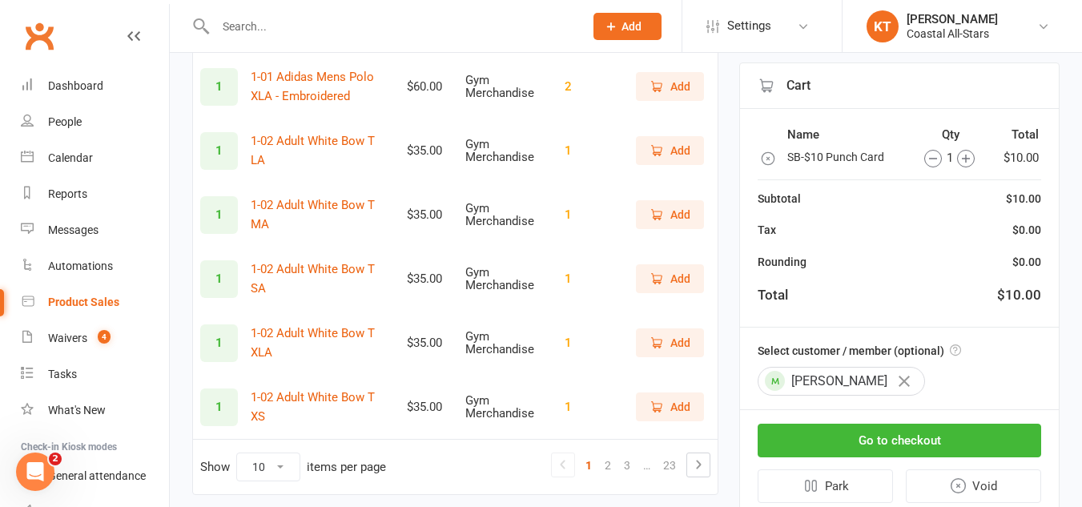
scroll to position [524, 0]
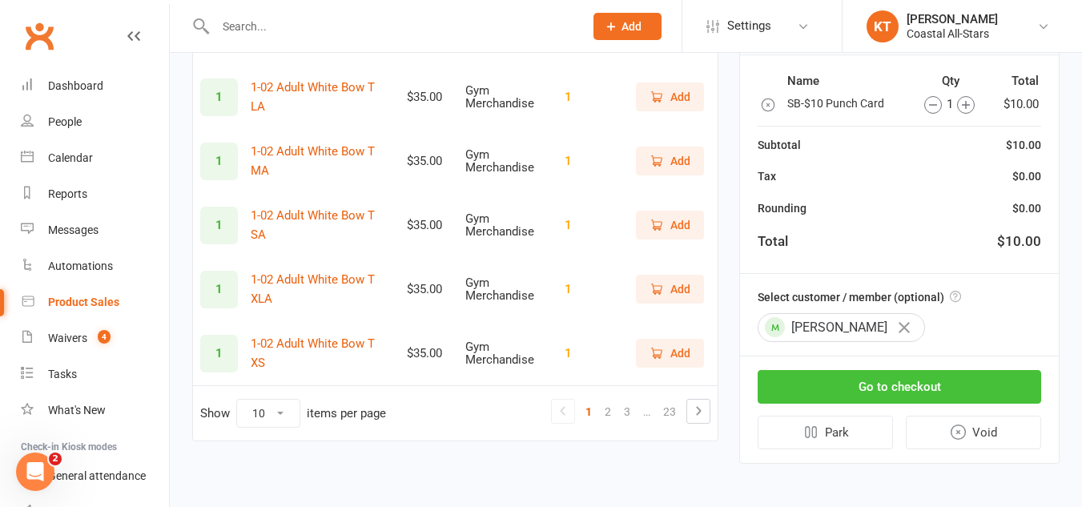
click at [942, 379] on button "Go to checkout" at bounding box center [898, 387] width 283 height 34
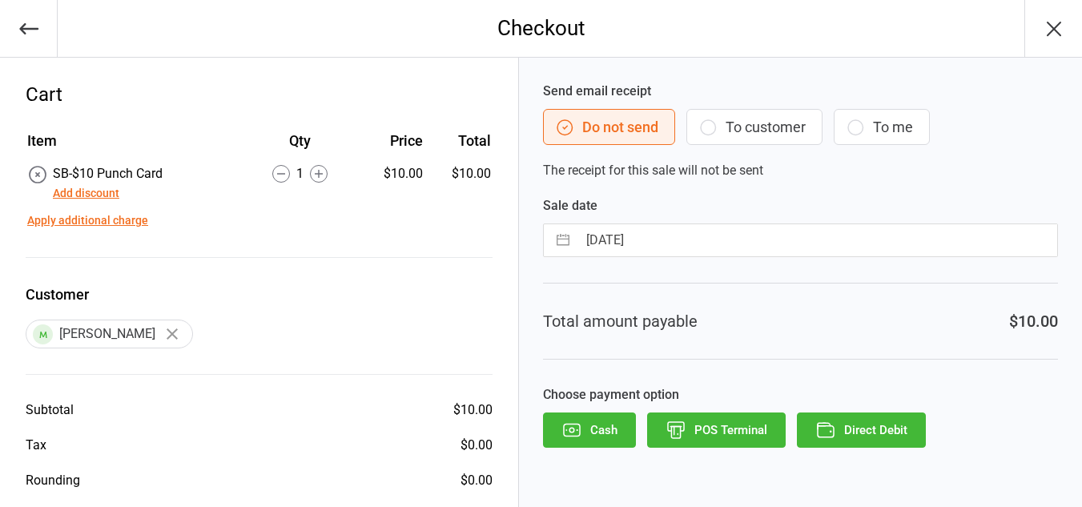
click at [770, 110] on button "To customer" at bounding box center [754, 127] width 136 height 36
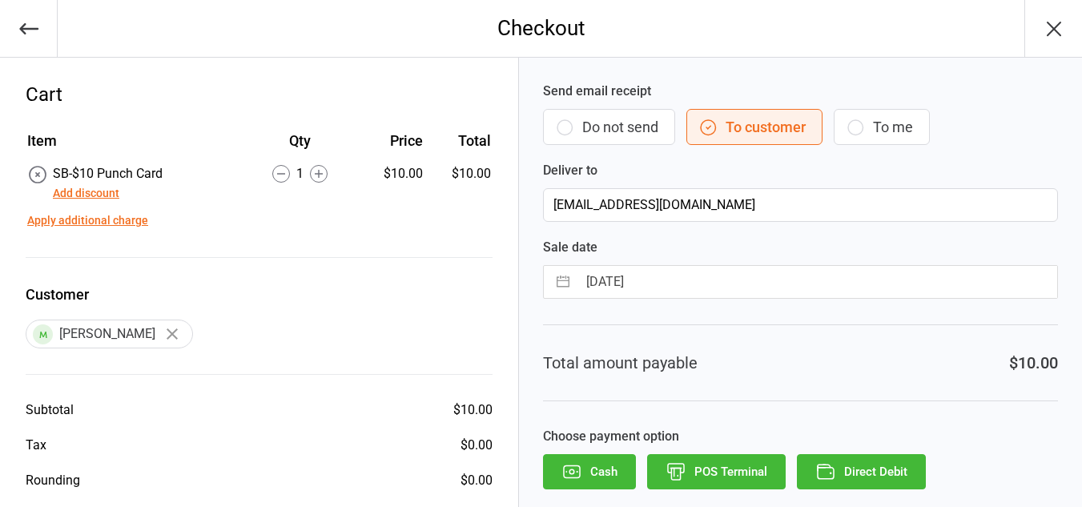
scroll to position [66, 0]
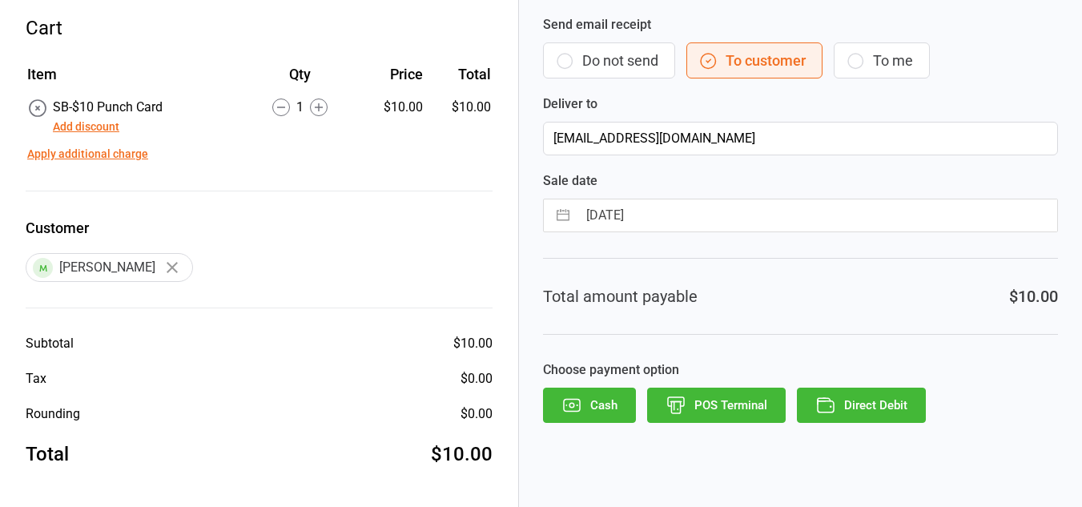
click at [877, 403] on button "Direct Debit" at bounding box center [861, 404] width 129 height 35
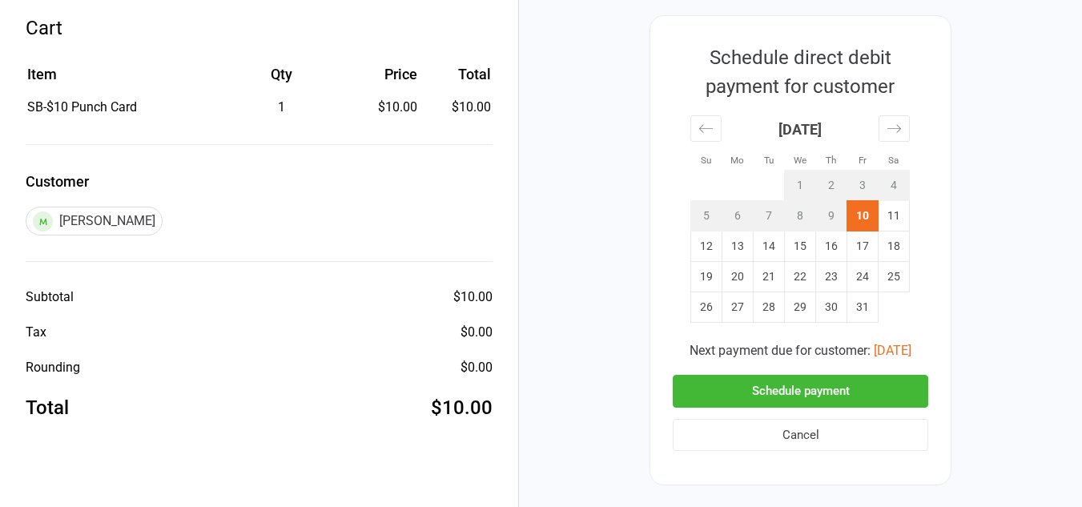
click at [882, 375] on button "Schedule payment" at bounding box center [799, 391] width 255 height 33
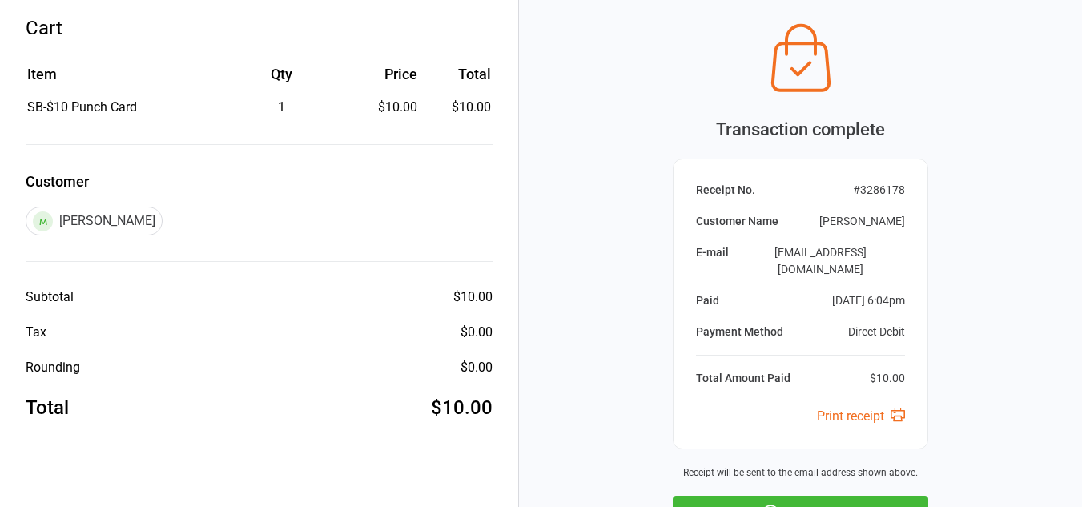
click at [807, 496] on button "Next Sale" at bounding box center [799, 513] width 255 height 35
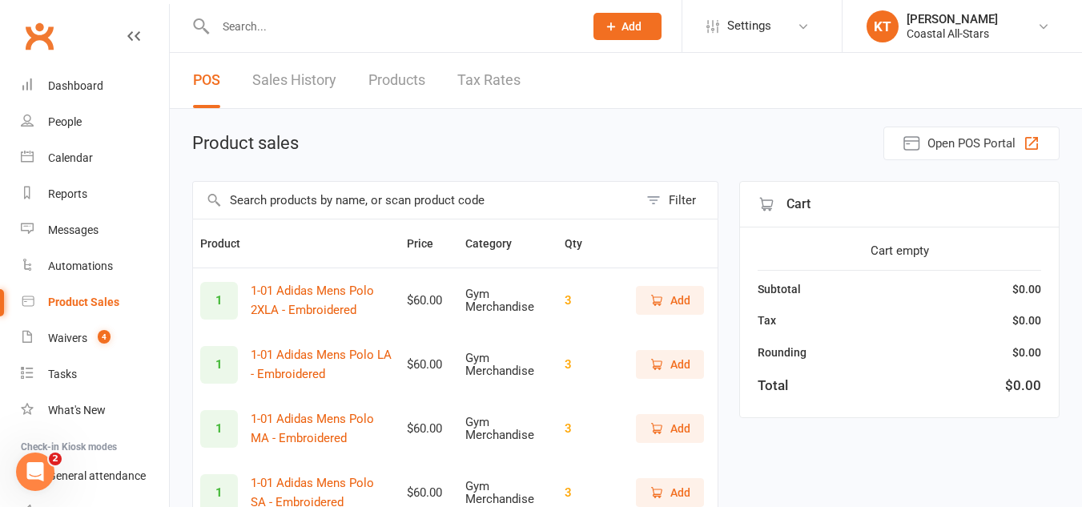
click at [456, 199] on input "text" at bounding box center [415, 200] width 445 height 37
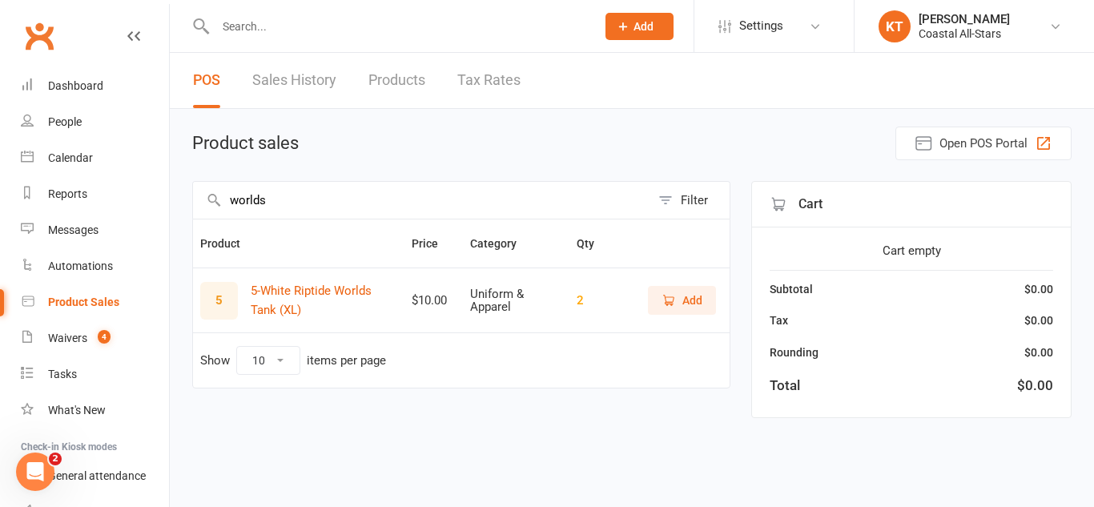
click at [335, 196] on input "worlds" at bounding box center [421, 200] width 457 height 37
type input "w"
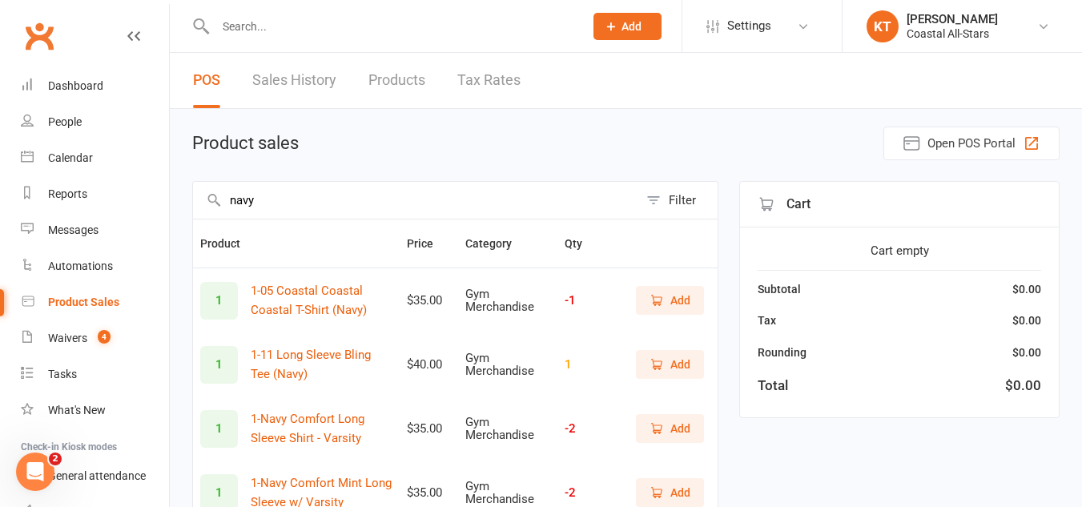
click at [314, 196] on input "navy" at bounding box center [415, 200] width 445 height 37
type input "n"
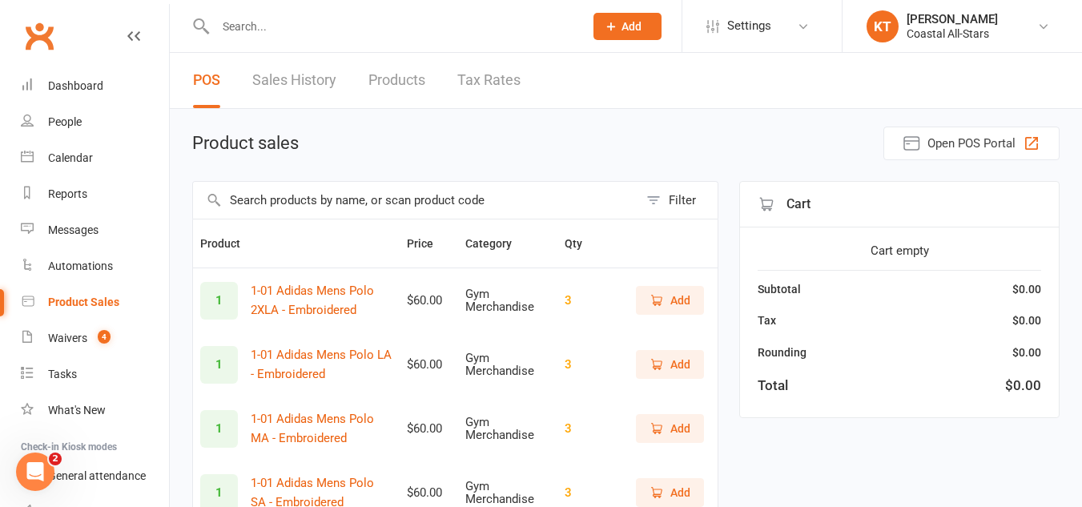
click at [367, 130] on div "Product sales Open POS Portal" at bounding box center [625, 143] width 867 height 34
click at [75, 341] on div "Waivers" at bounding box center [67, 337] width 39 height 13
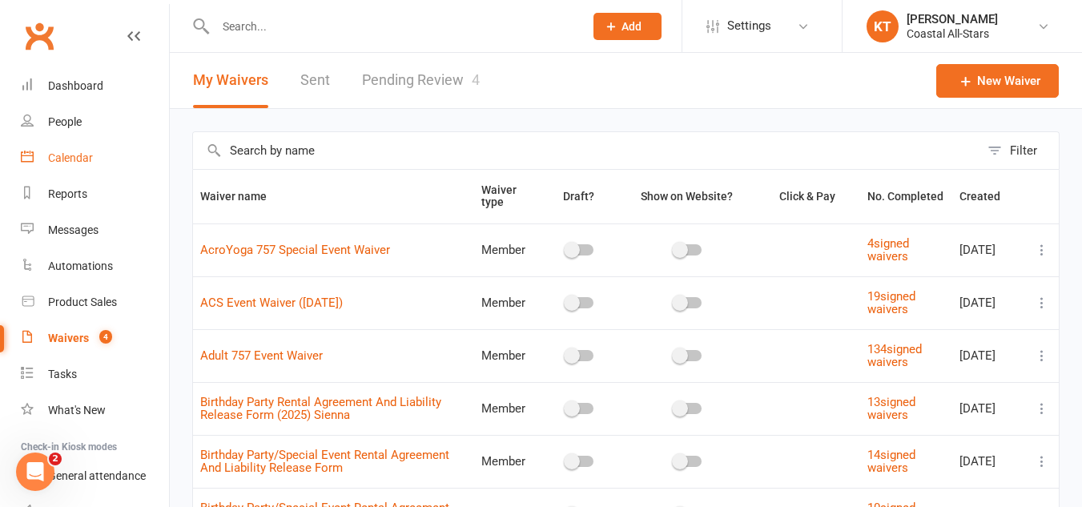
click at [39, 165] on link "Calendar" at bounding box center [95, 158] width 148 height 36
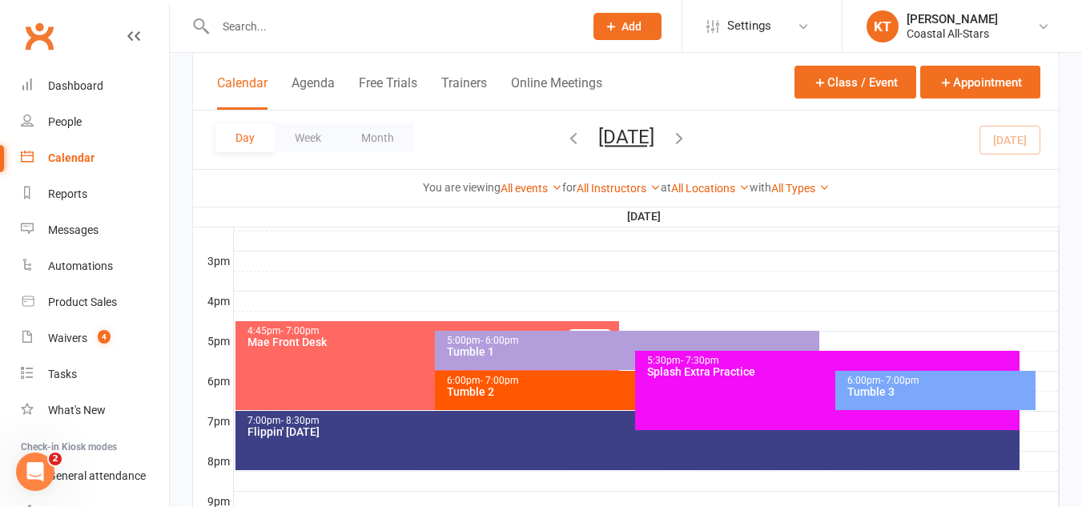
scroll to position [676, 0]
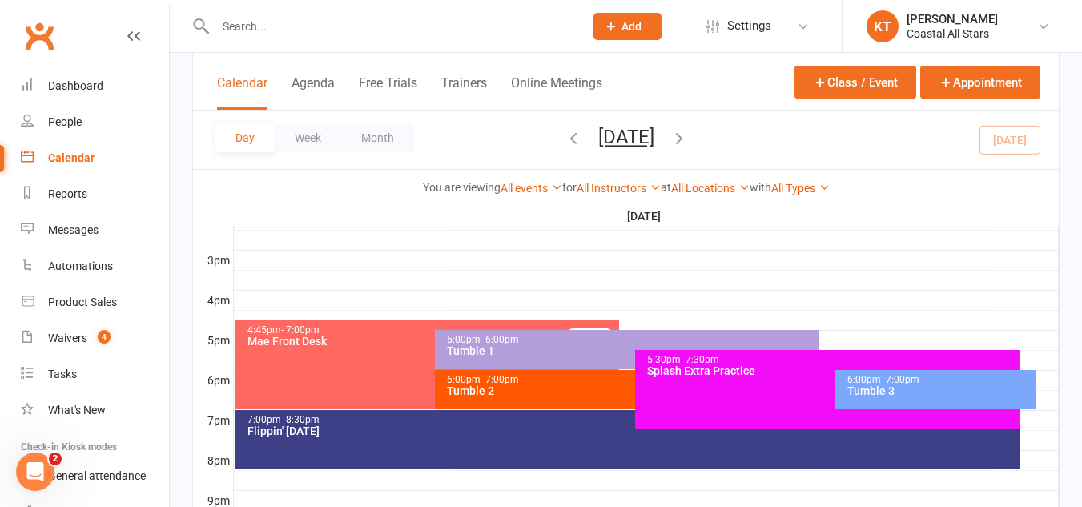
click at [325, 445] on div "7:00pm - 8:30pm Flippin' Friday" at bounding box center [627, 439] width 785 height 59
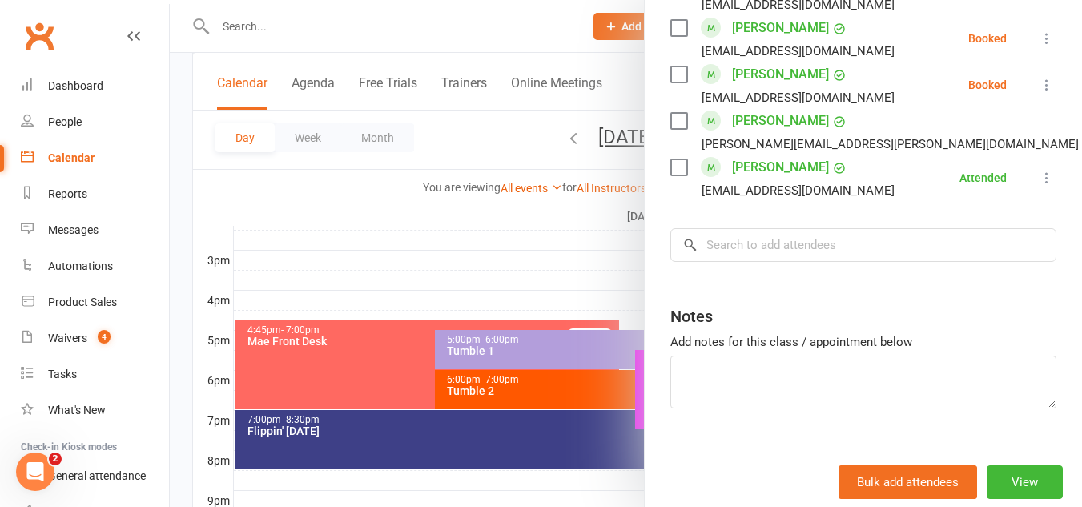
scroll to position [1426, 0]
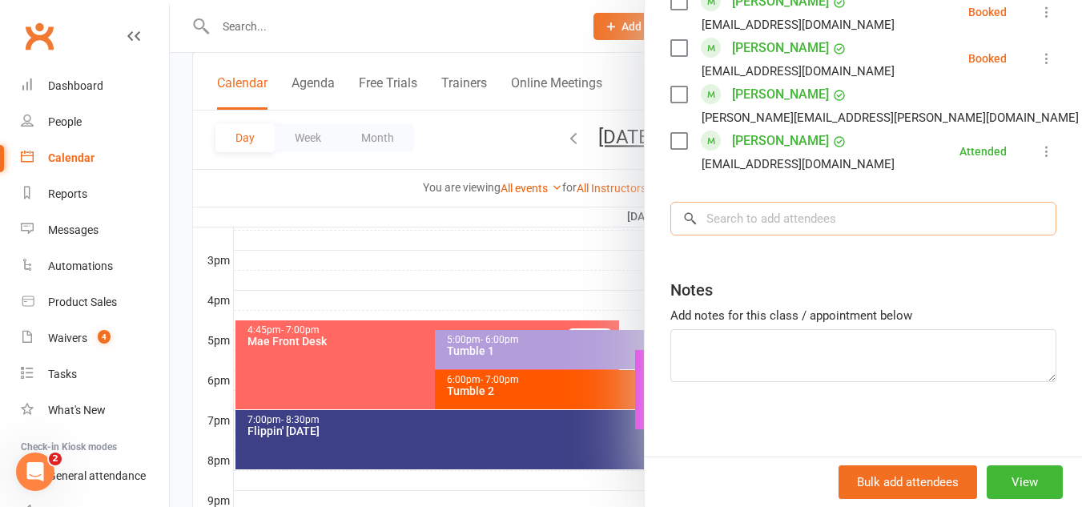
click at [697, 222] on input "search" at bounding box center [863, 219] width 386 height 34
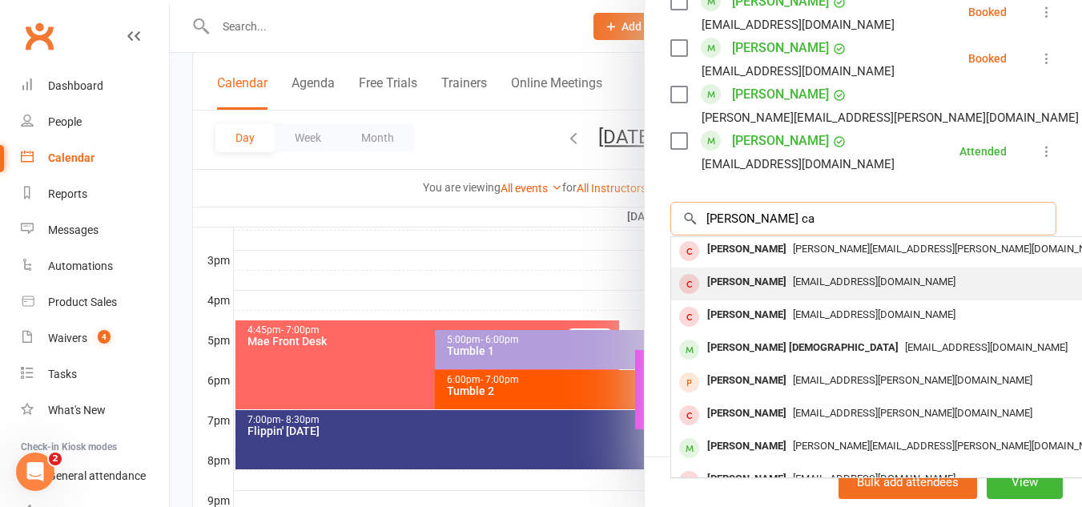
scroll to position [0, 0]
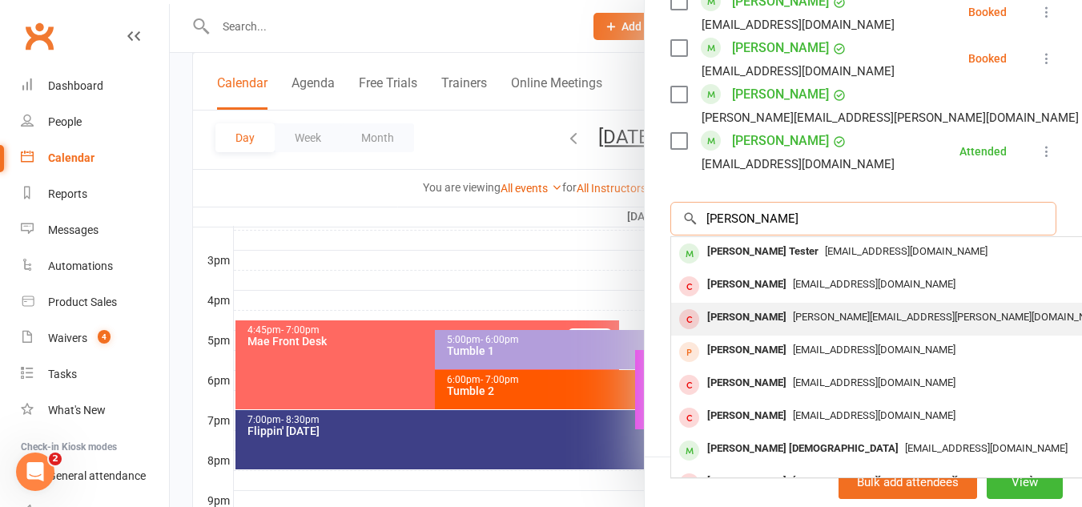
type input "harper ta"
click at [856, 311] on span "[PERSON_NAME][EMAIL_ADDRESS][PERSON_NAME][DOMAIN_NAME]" at bounding box center [951, 317] width 316 height 12
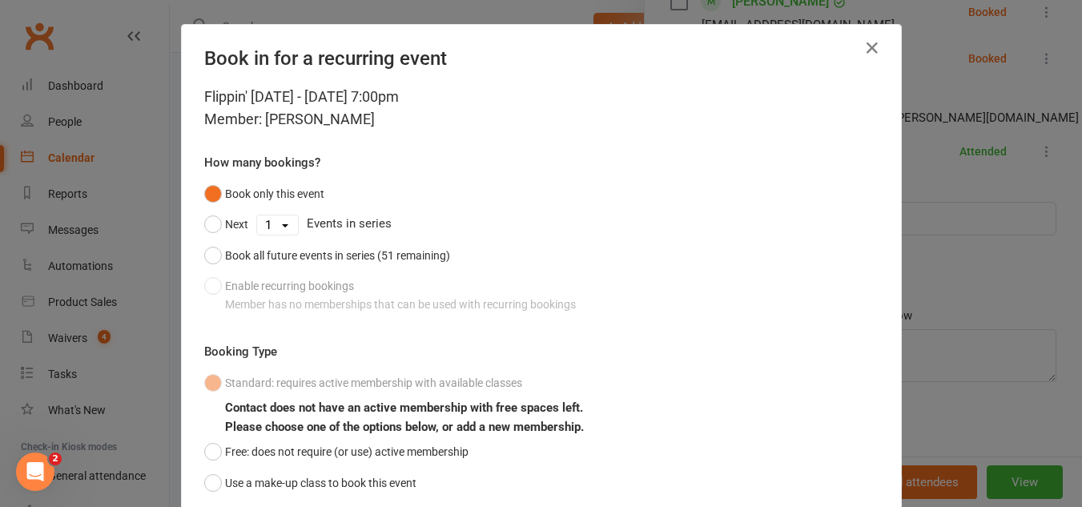
scroll to position [120, 0]
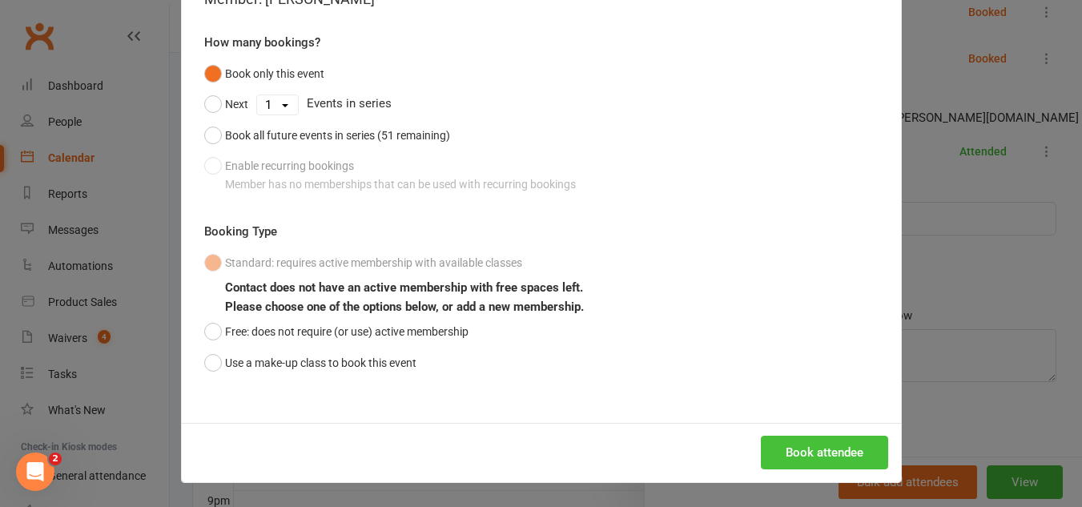
click at [811, 451] on button "Book attendee" at bounding box center [824, 452] width 127 height 34
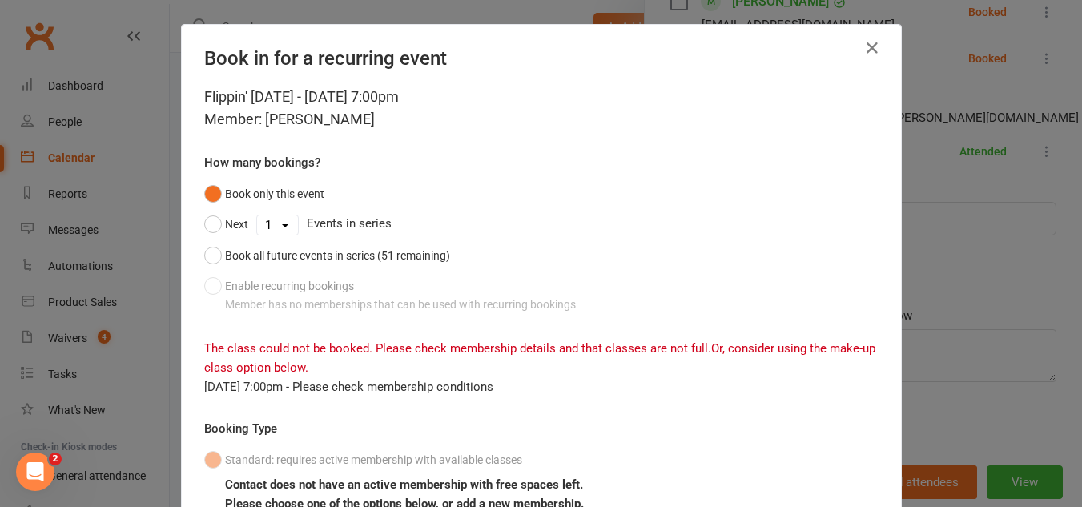
scroll to position [14, 0]
click at [865, 54] on icon "button" at bounding box center [871, 47] width 19 height 19
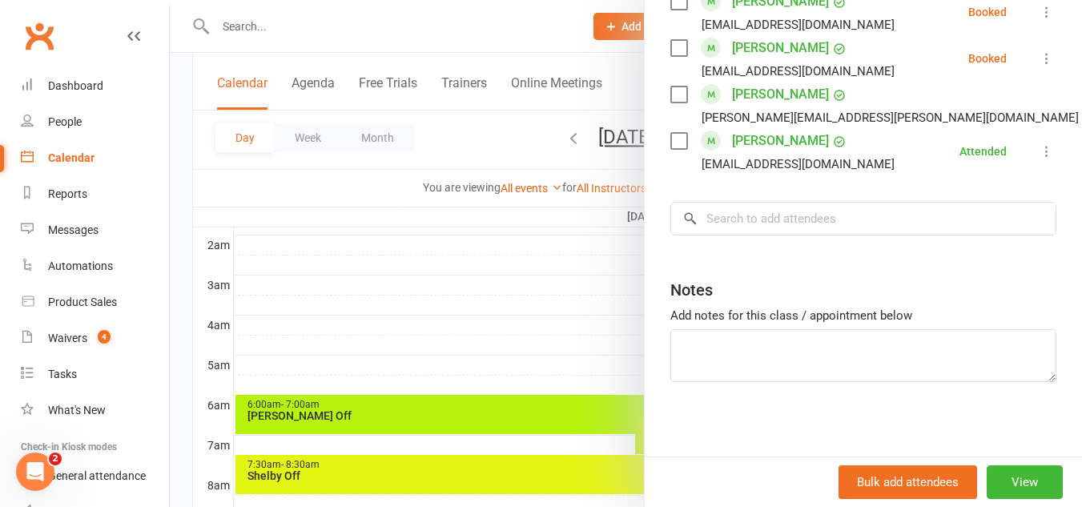
scroll to position [195, 0]
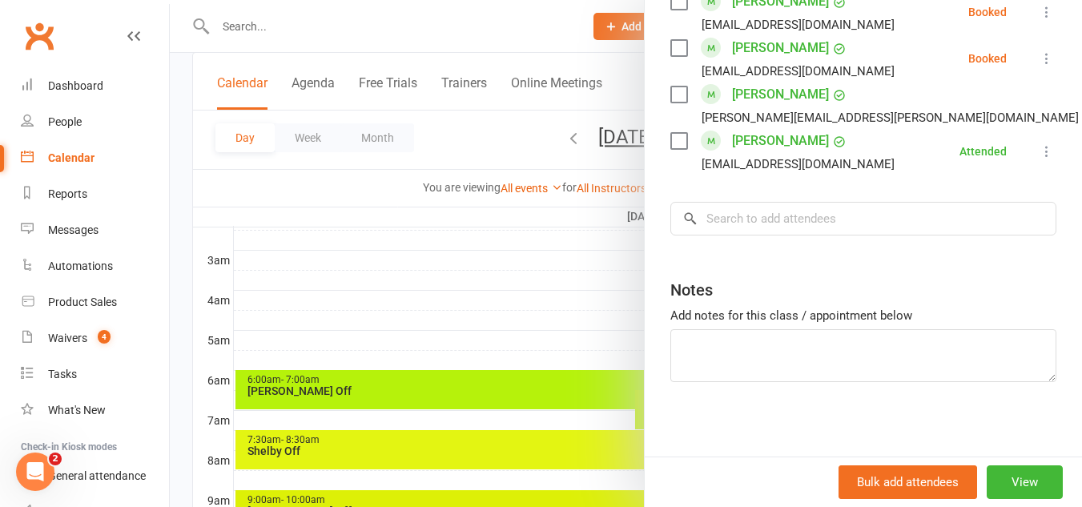
click at [315, 18] on div at bounding box center [626, 253] width 912 height 507
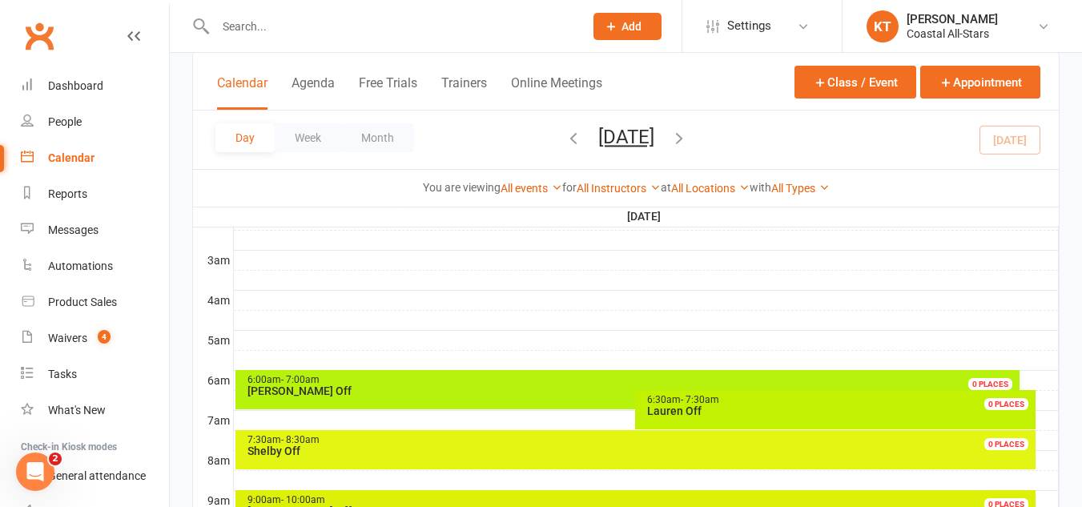
click at [315, 26] on input "text" at bounding box center [392, 26] width 362 height 22
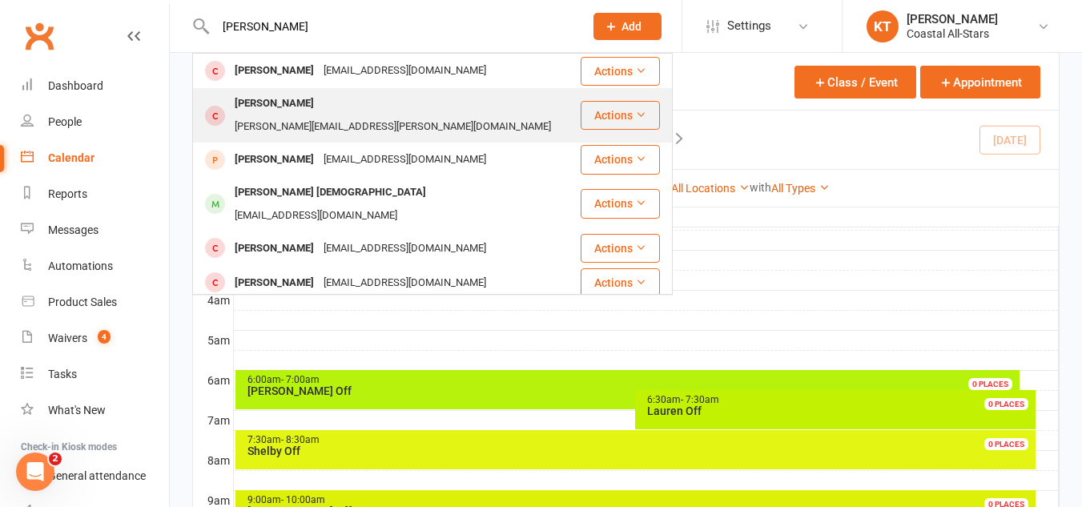
type input "harper ta"
click at [333, 115] on div "[PERSON_NAME][EMAIL_ADDRESS][PERSON_NAME][DOMAIN_NAME]" at bounding box center [393, 126] width 326 height 23
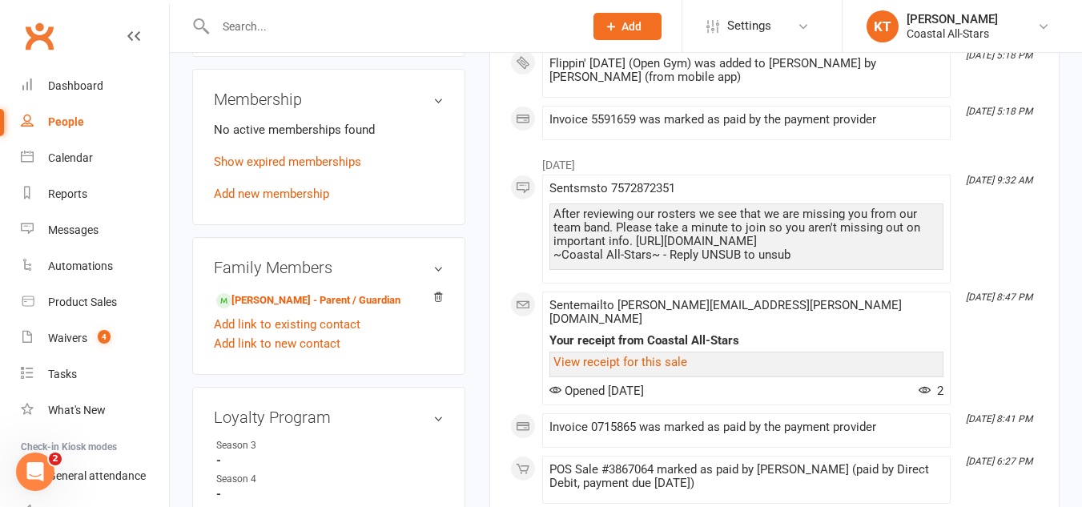
scroll to position [666, 0]
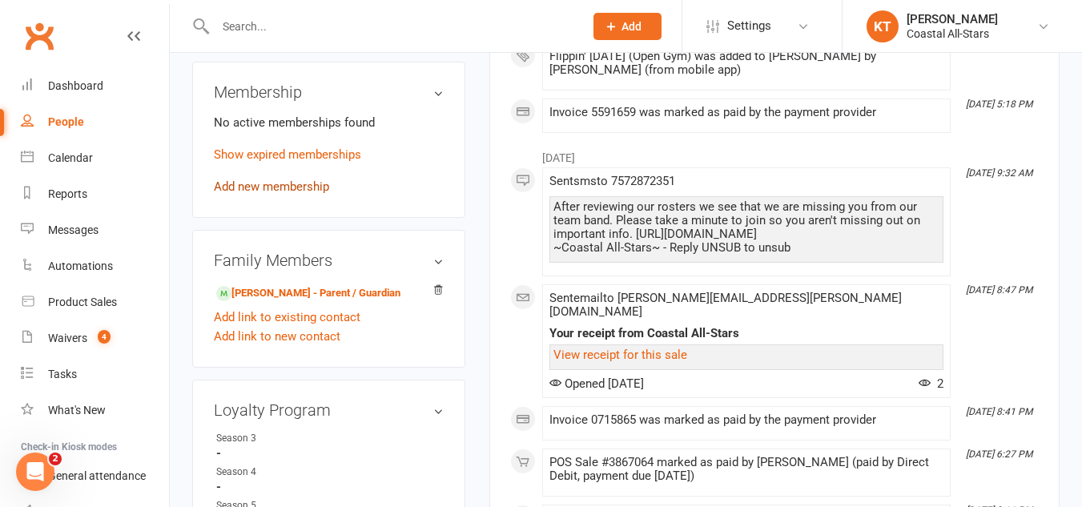
click at [302, 194] on link "Add new membership" at bounding box center [271, 186] width 115 height 14
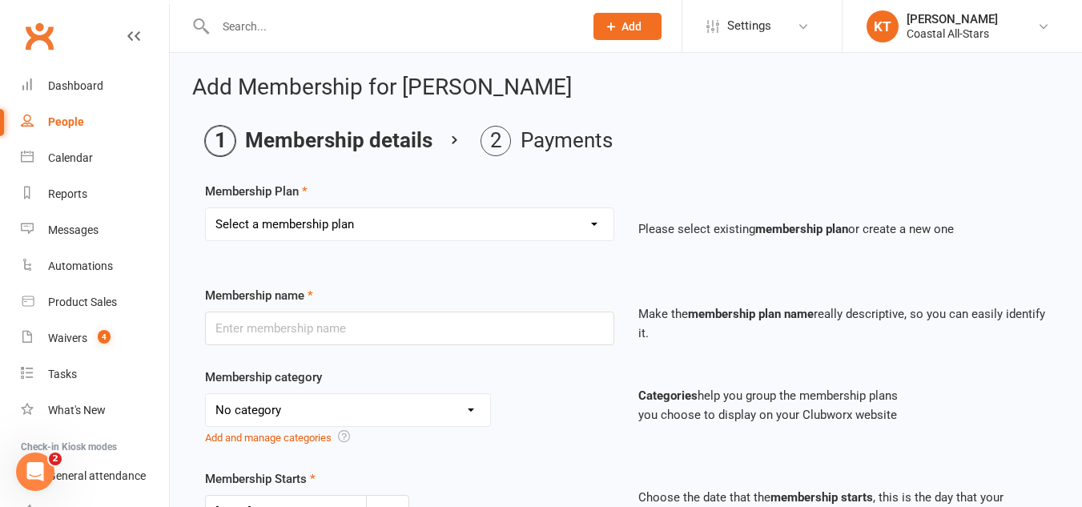
click at [412, 217] on select "Select a membership plan Create new Membership Plan Trial Class Coastal Members…" at bounding box center [409, 224] width 407 height 32
select select "15"
click at [206, 208] on select "Select a membership plan Create new Membership Plan Trial Class Coastal Members…" at bounding box center [409, 224] width 407 height 32
type input "Flippin' Friday (Open Gym)"
select select "3"
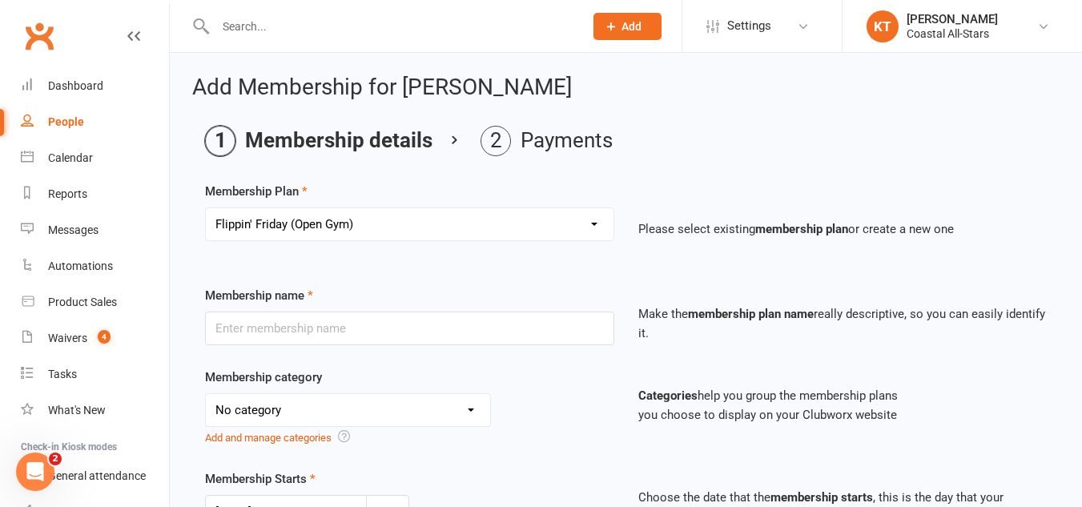
type input "1"
select select "2"
type input "1"
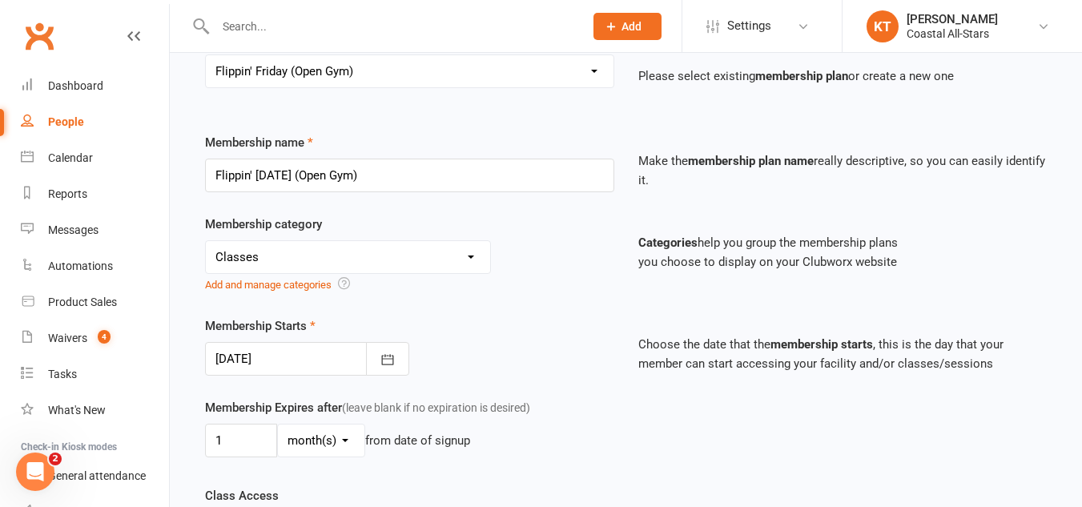
scroll to position [165, 0]
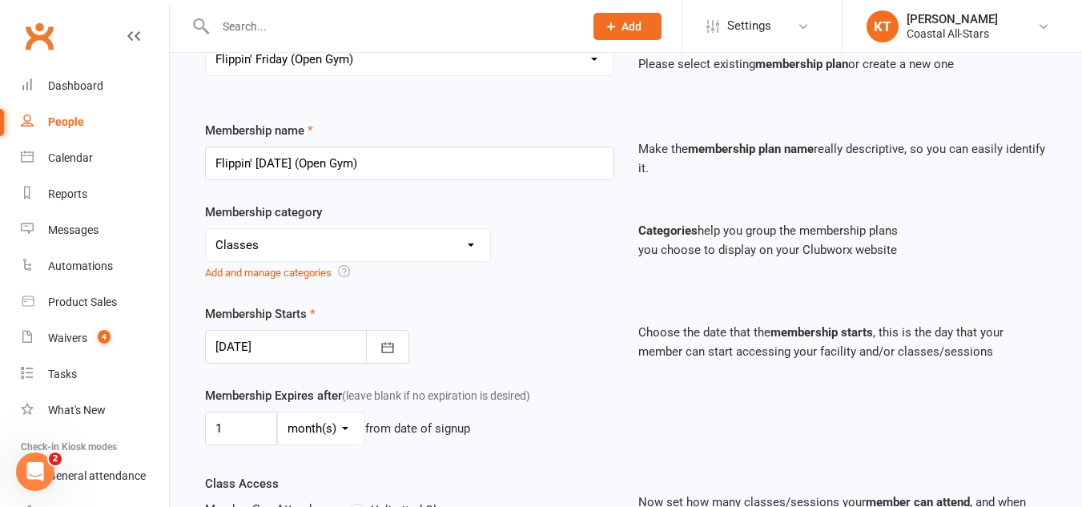
click at [391, 245] on select "No category Birthday Party Camps & Clinics Choreography, Music, and Practice We…" at bounding box center [348, 245] width 284 height 32
click at [447, 297] on div "Membership category No category Birthday Party Camps & Clinics Choreography, Mu…" at bounding box center [625, 254] width 865 height 102
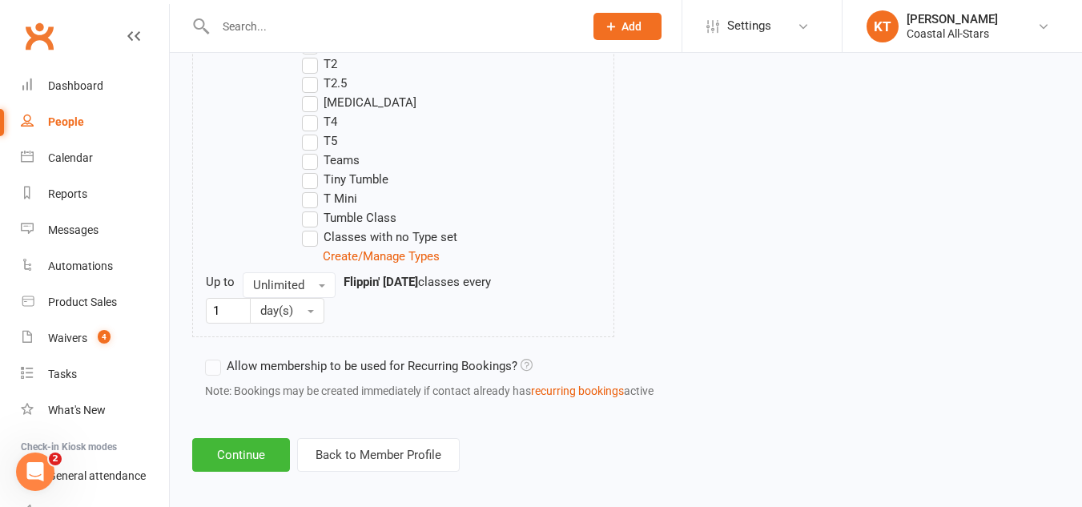
scroll to position [1812, 0]
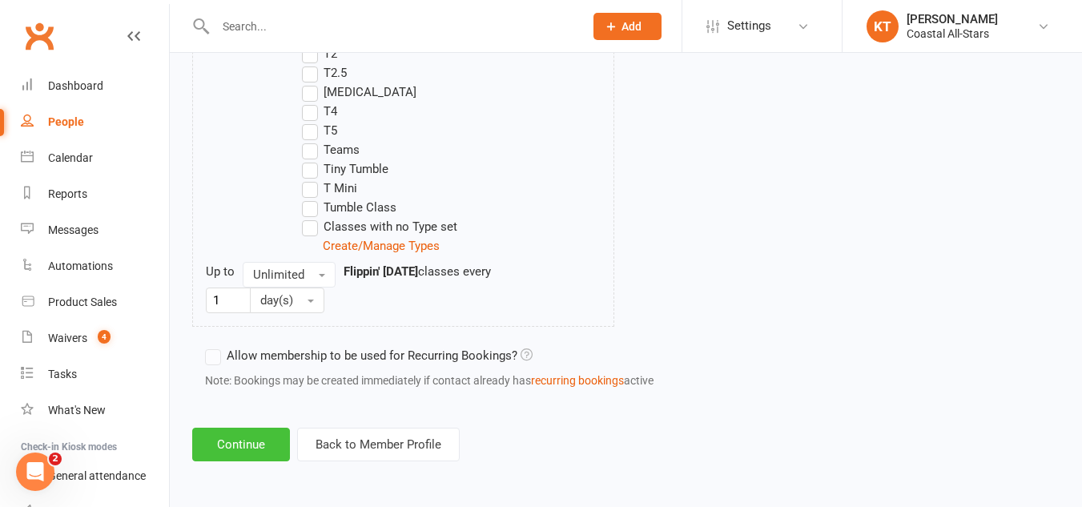
click at [240, 444] on button "Continue" at bounding box center [241, 444] width 98 height 34
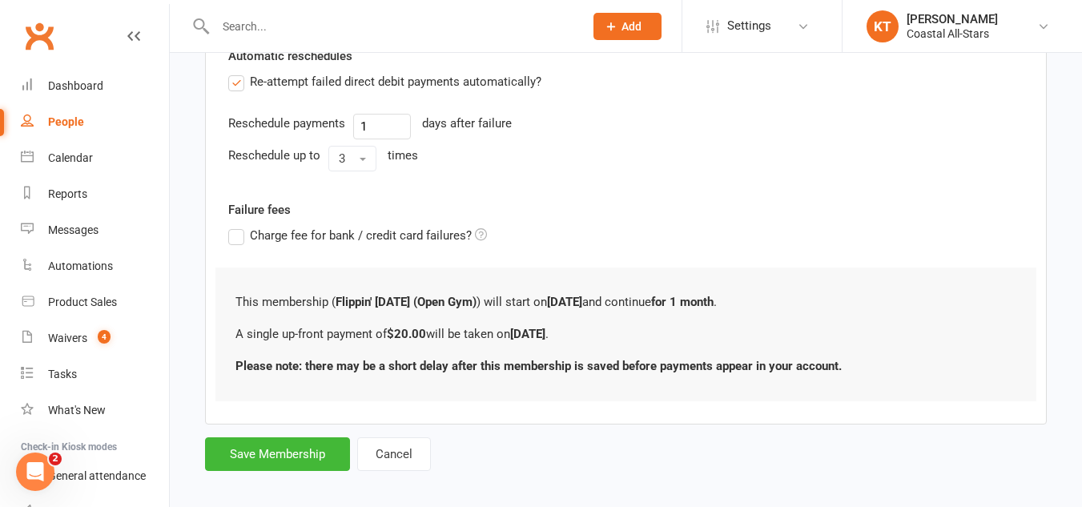
scroll to position [429, 0]
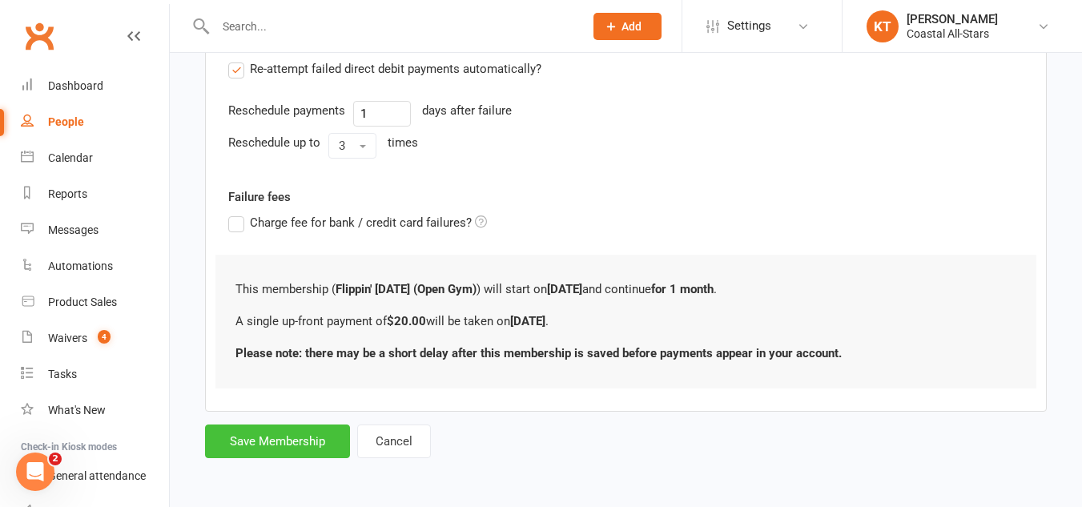
click at [298, 437] on button "Save Membership" at bounding box center [277, 441] width 145 height 34
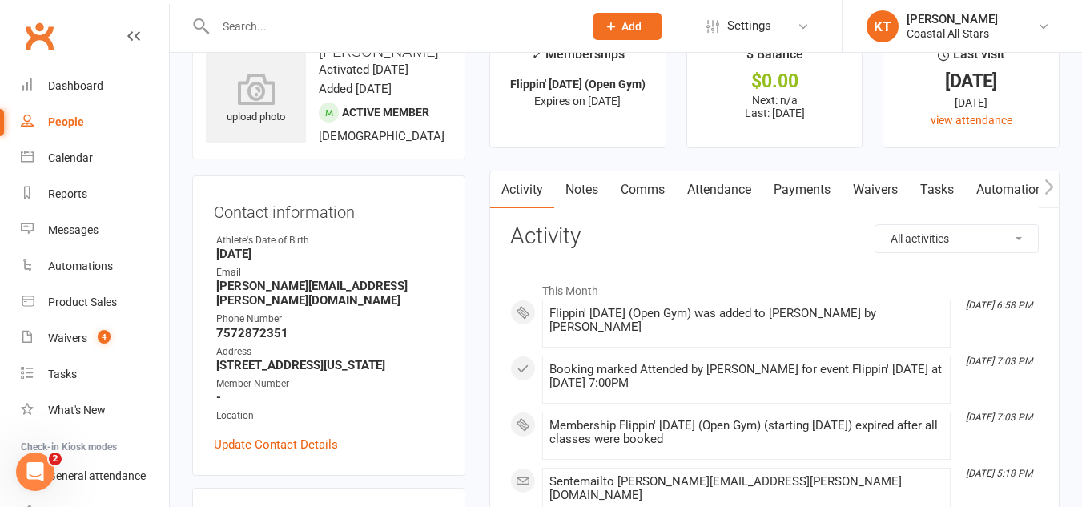
scroll to position [47, 0]
click at [79, 150] on link "Calendar" at bounding box center [95, 158] width 148 height 36
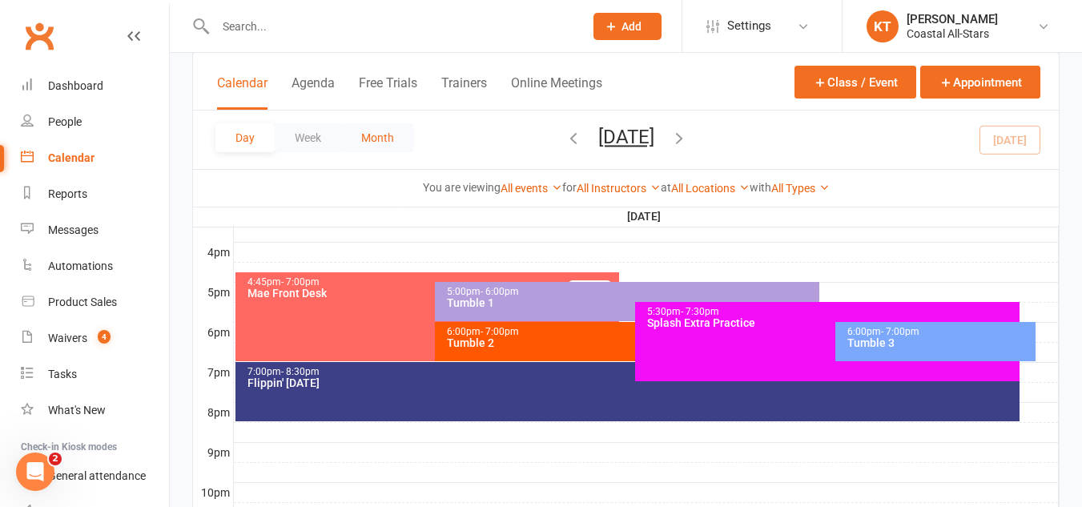
scroll to position [724, 0]
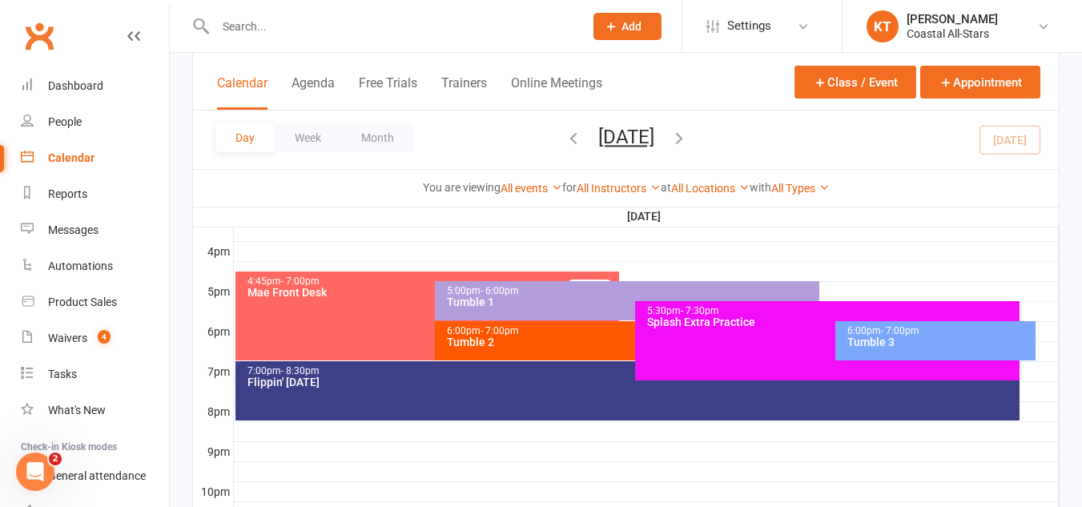
click at [508, 372] on div "7:00pm - 8:30pm" at bounding box center [632, 371] width 770 height 10
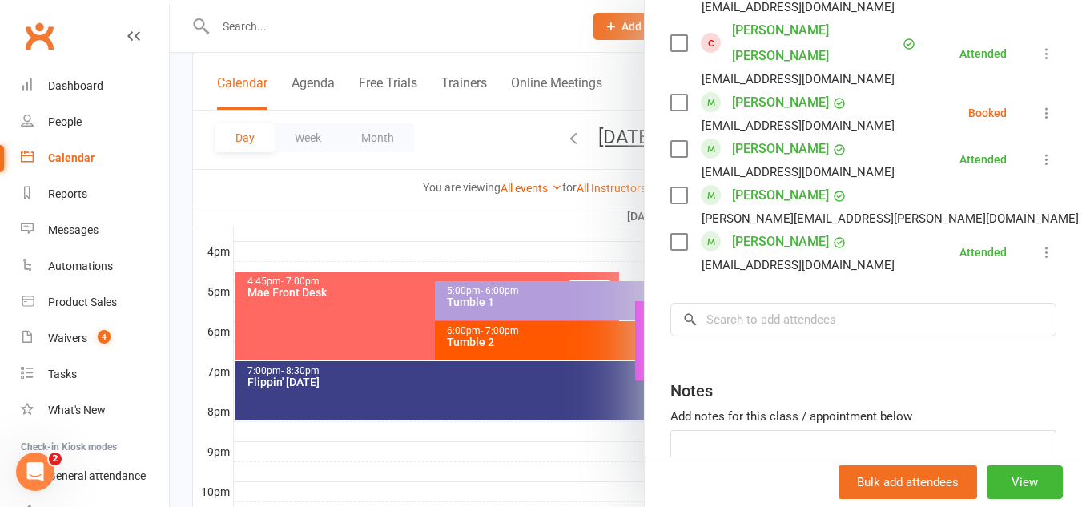
scroll to position [1356, 0]
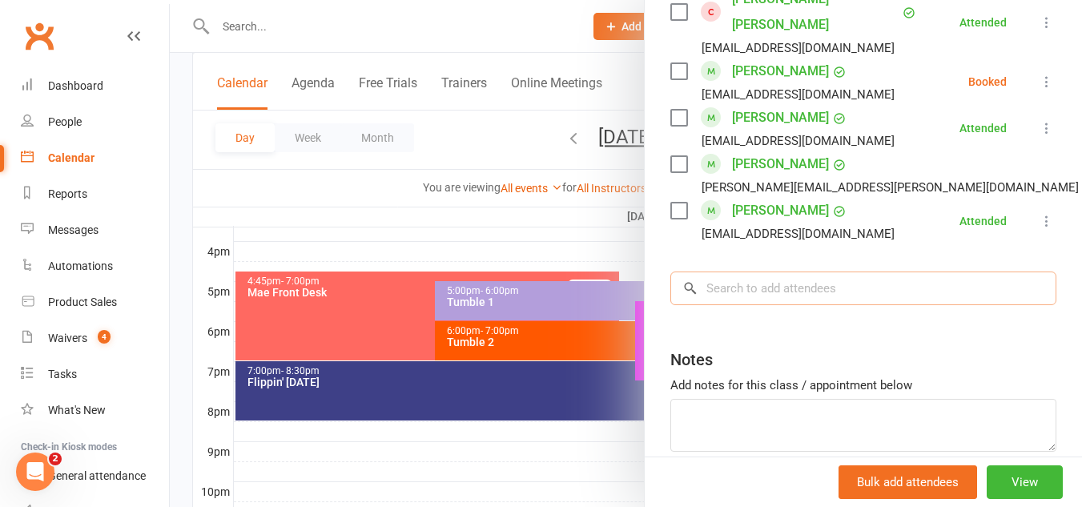
click at [722, 292] on input "search" at bounding box center [863, 288] width 386 height 34
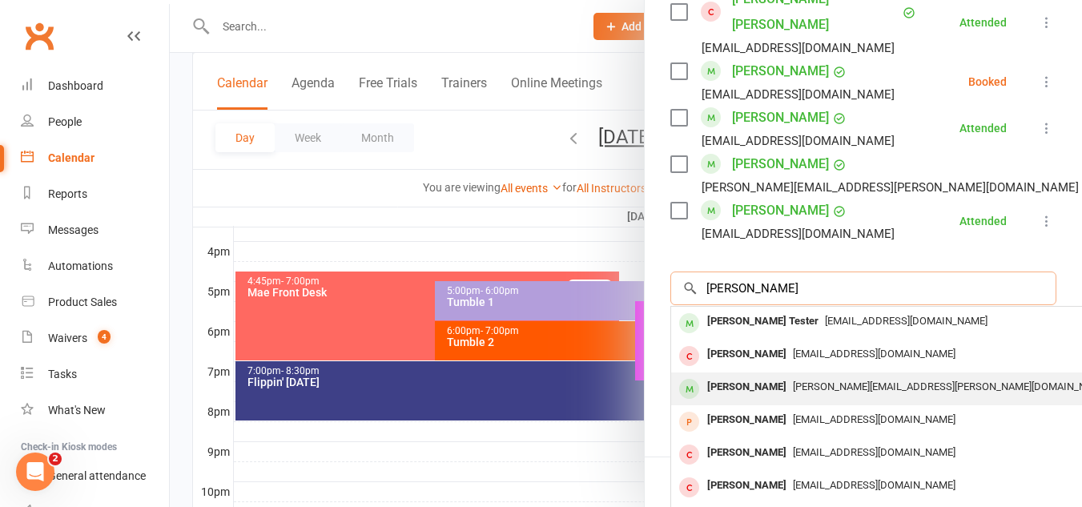
type input "harper ta"
click at [769, 383] on div "[PERSON_NAME]" at bounding box center [746, 386] width 92 height 23
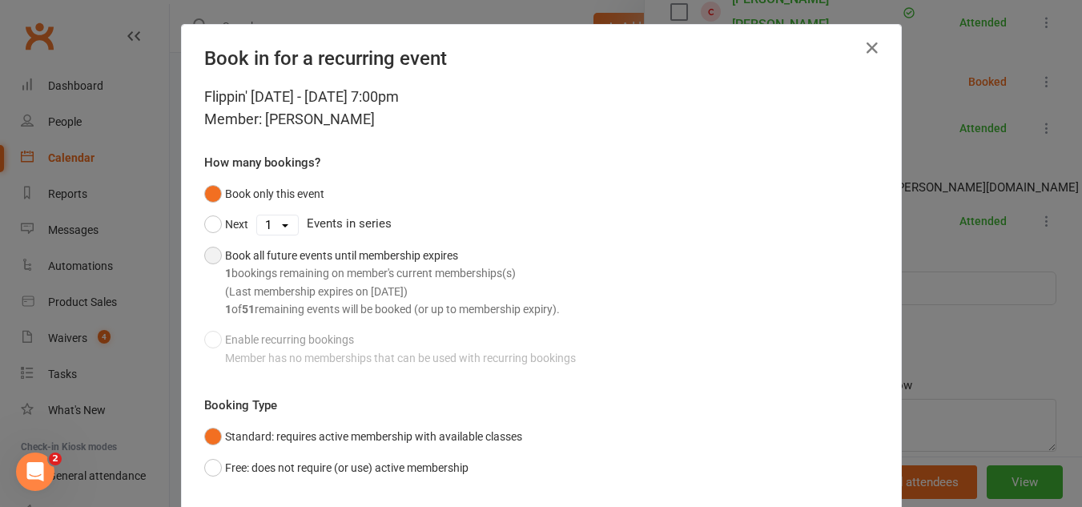
scroll to position [105, 0]
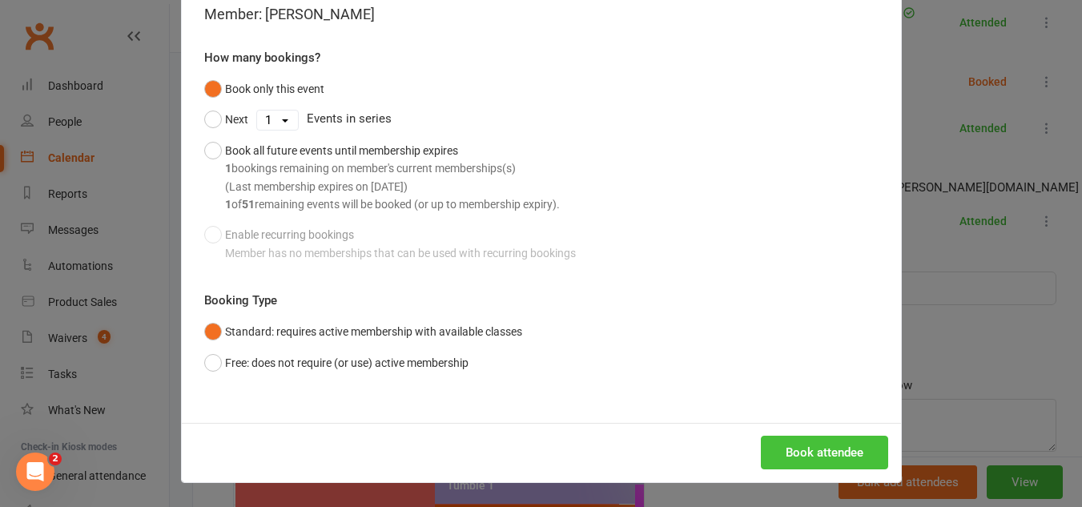
click at [823, 445] on button "Book attendee" at bounding box center [824, 452] width 127 height 34
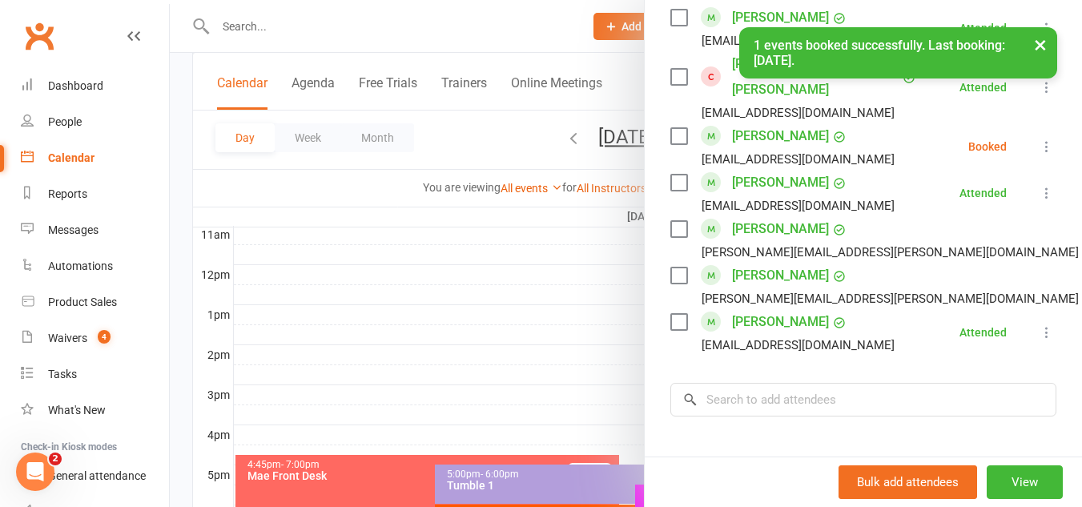
scroll to position [1290, 0]
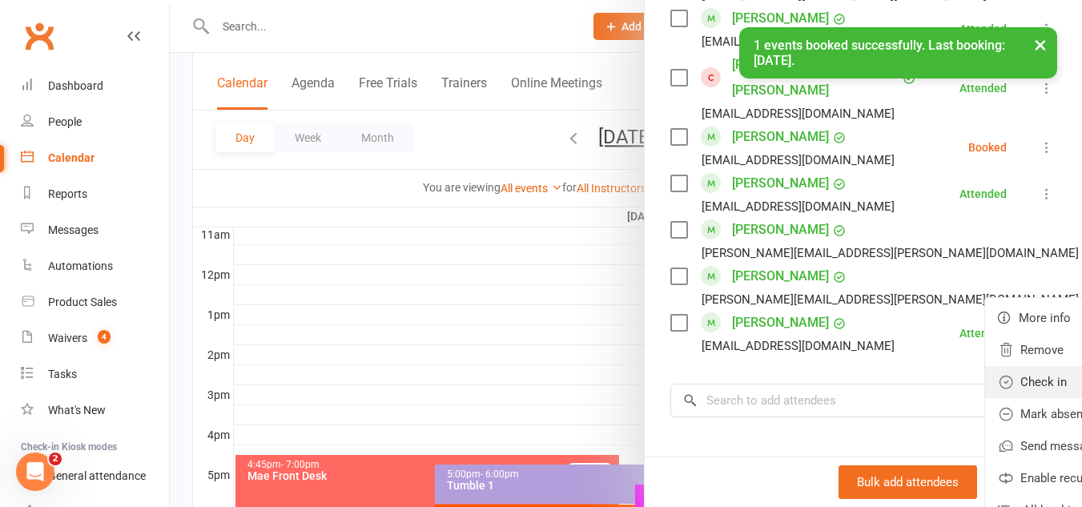
click at [985, 381] on link "Check in" at bounding box center [1078, 382] width 187 height 32
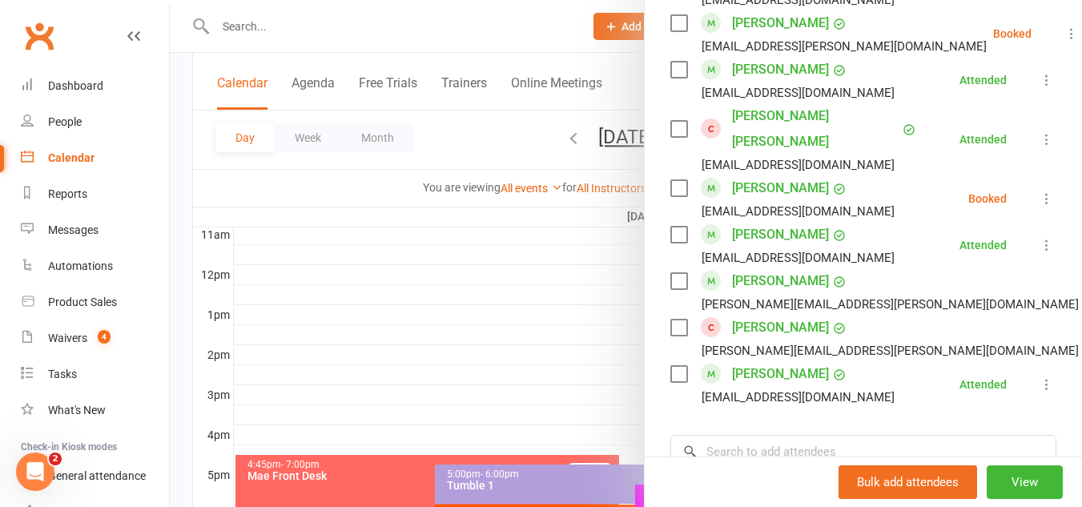
scroll to position [1237, 0]
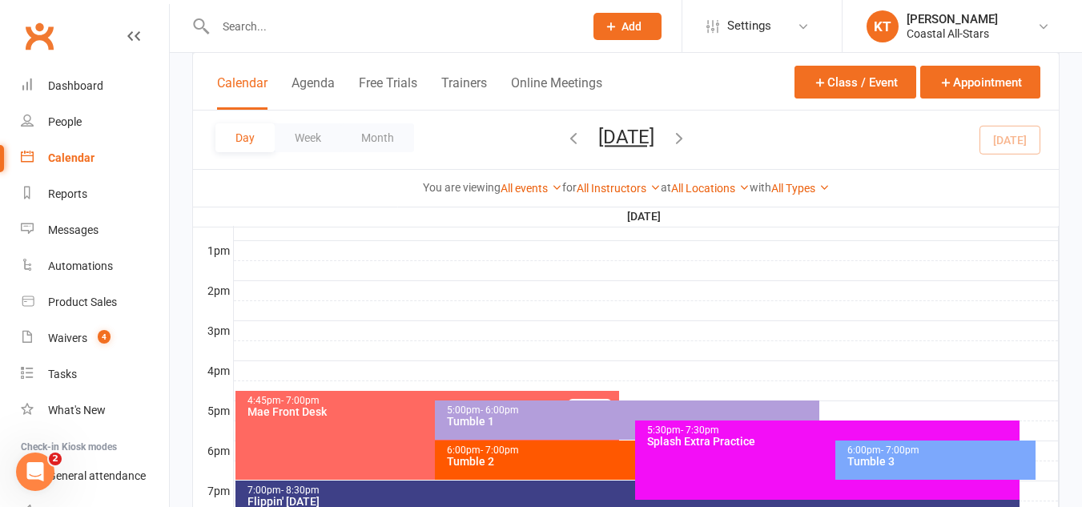
scroll to position [677, 0]
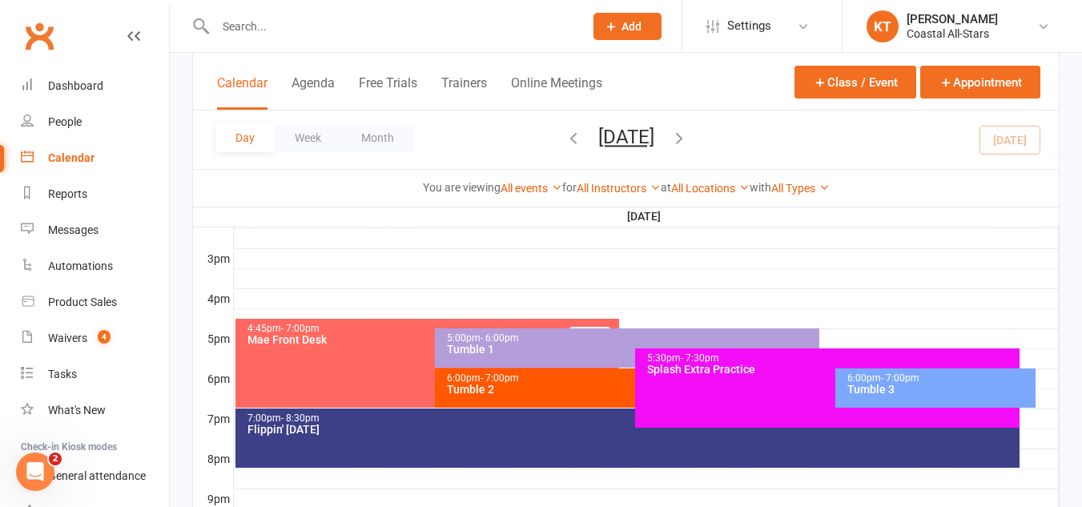
click at [480, 422] on div "7:00pm - 8:30pm" at bounding box center [632, 418] width 770 height 10
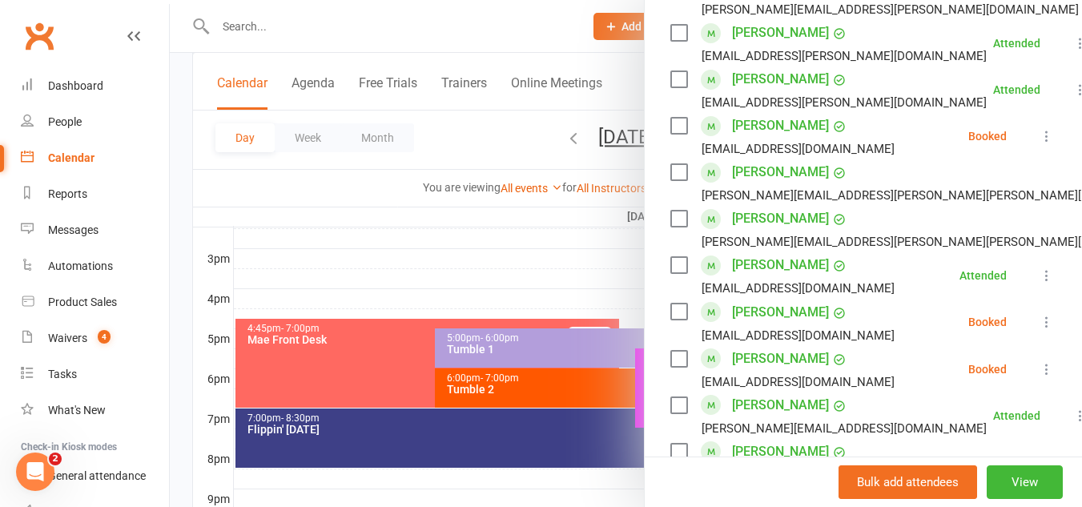
scroll to position [716, 0]
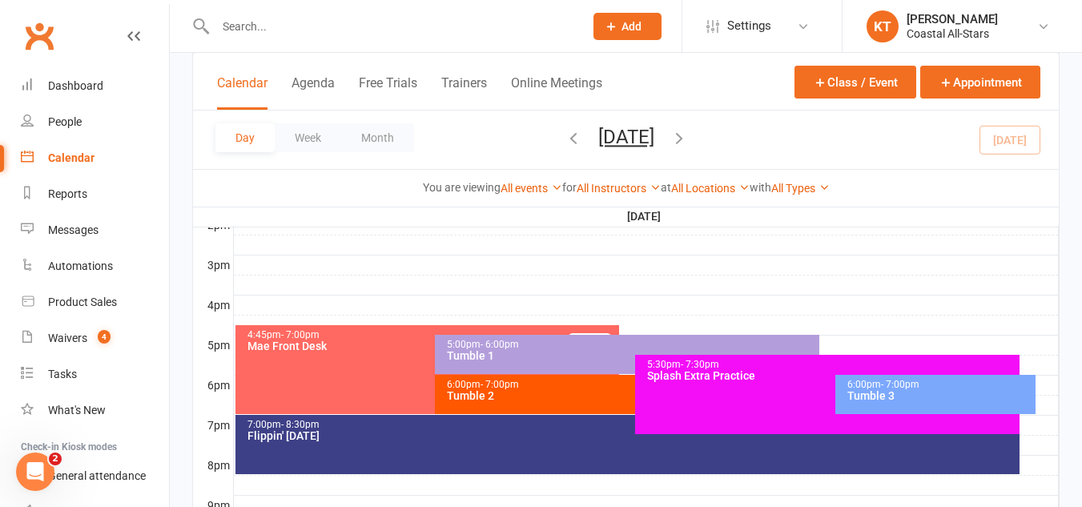
scroll to position [686, 0]
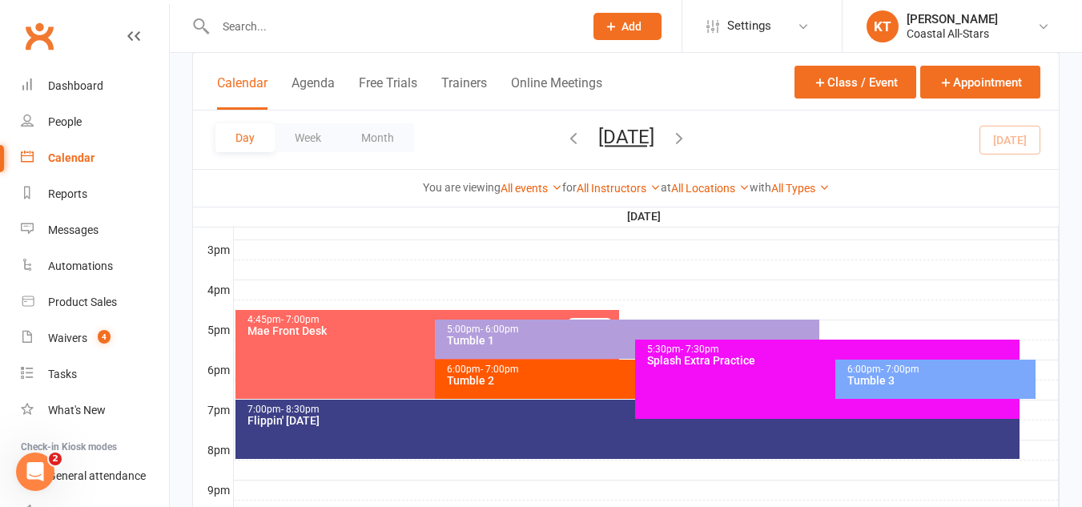
click at [308, 403] on span "- 8:30pm" at bounding box center [300, 408] width 38 height 11
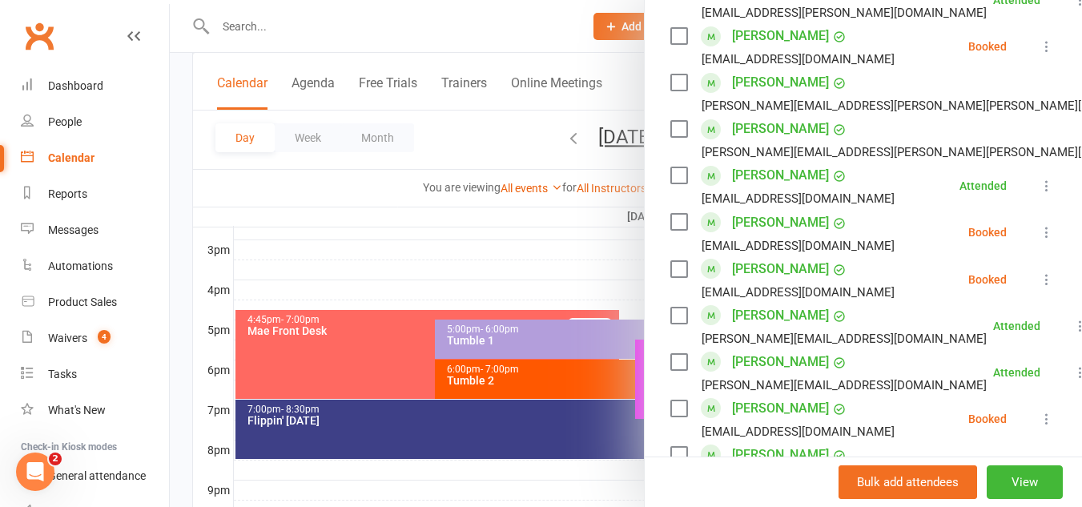
scroll to position [809, 0]
click at [684, 255] on div "[EMAIL_ADDRESS][DOMAIN_NAME]" at bounding box center [785, 245] width 231 height 21
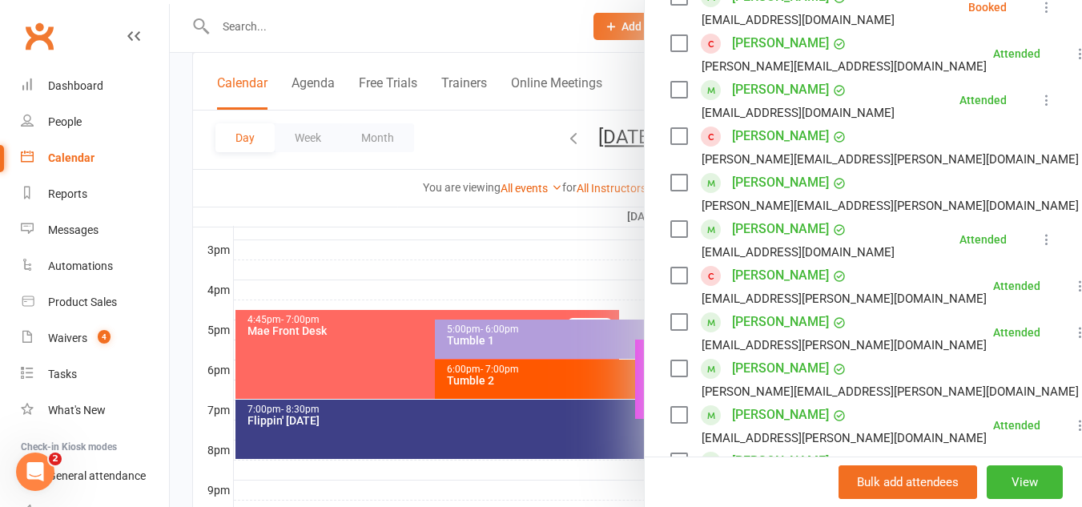
scroll to position [323, 0]
